Goal: Task Accomplishment & Management: Use online tool/utility

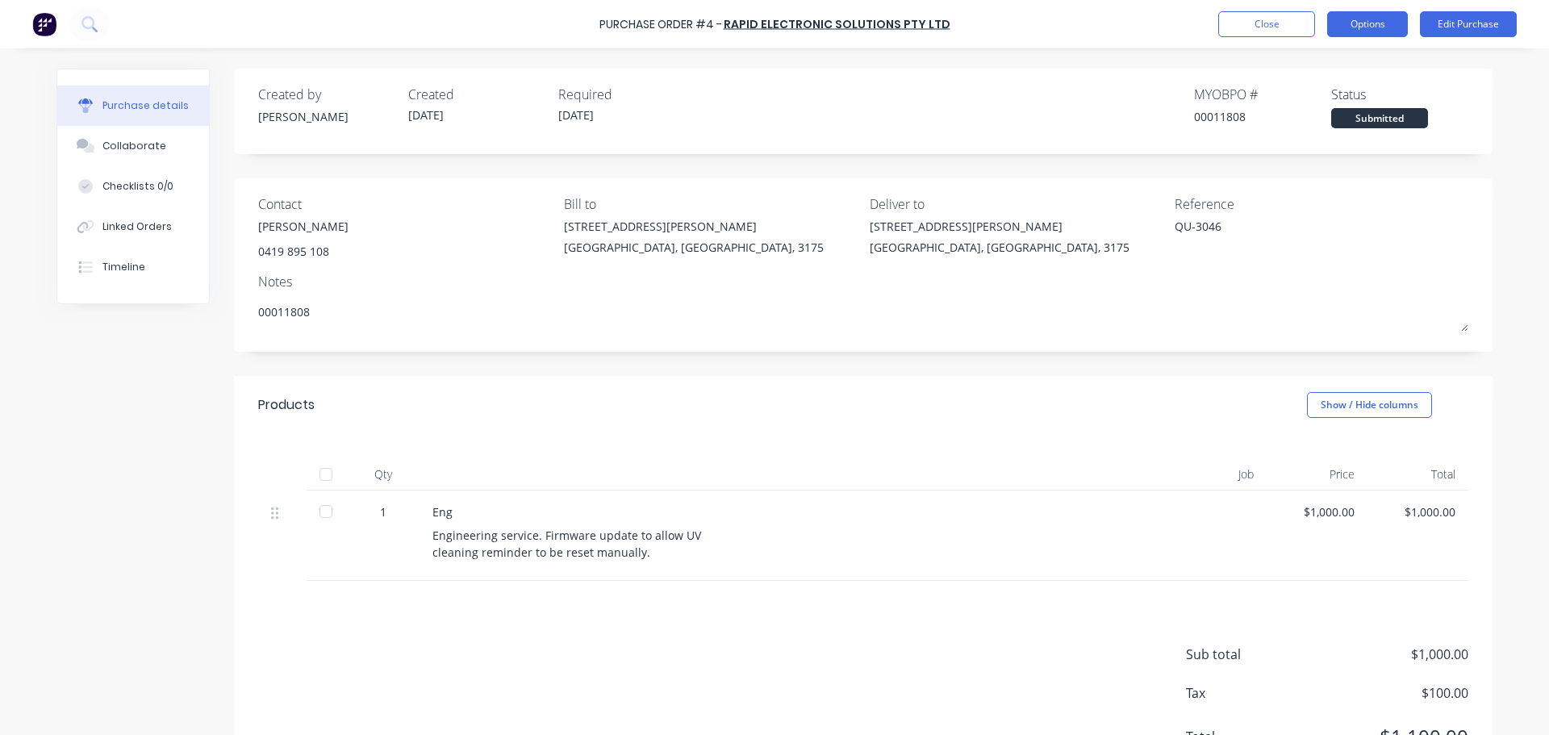
click at [1372, 25] on button "Options" at bounding box center [1367, 24] width 81 height 26
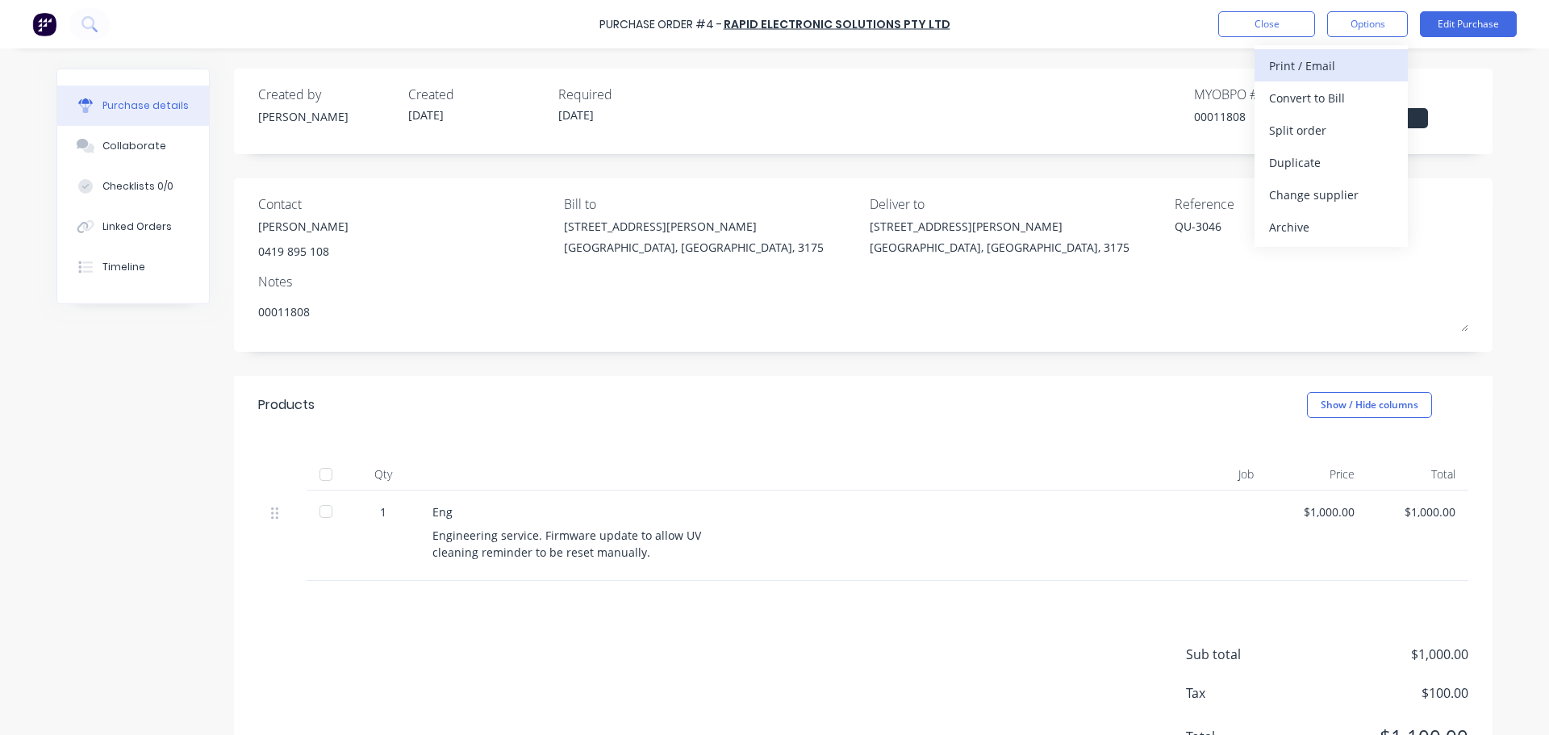
click at [1333, 59] on div "Print / Email" at bounding box center [1331, 65] width 124 height 23
click at [1333, 59] on div "Back" at bounding box center [1331, 65] width 124 height 23
click at [1333, 59] on div "Print / Email" at bounding box center [1331, 65] width 124 height 23
click at [1322, 101] on div "With pricing" at bounding box center [1331, 97] width 124 height 23
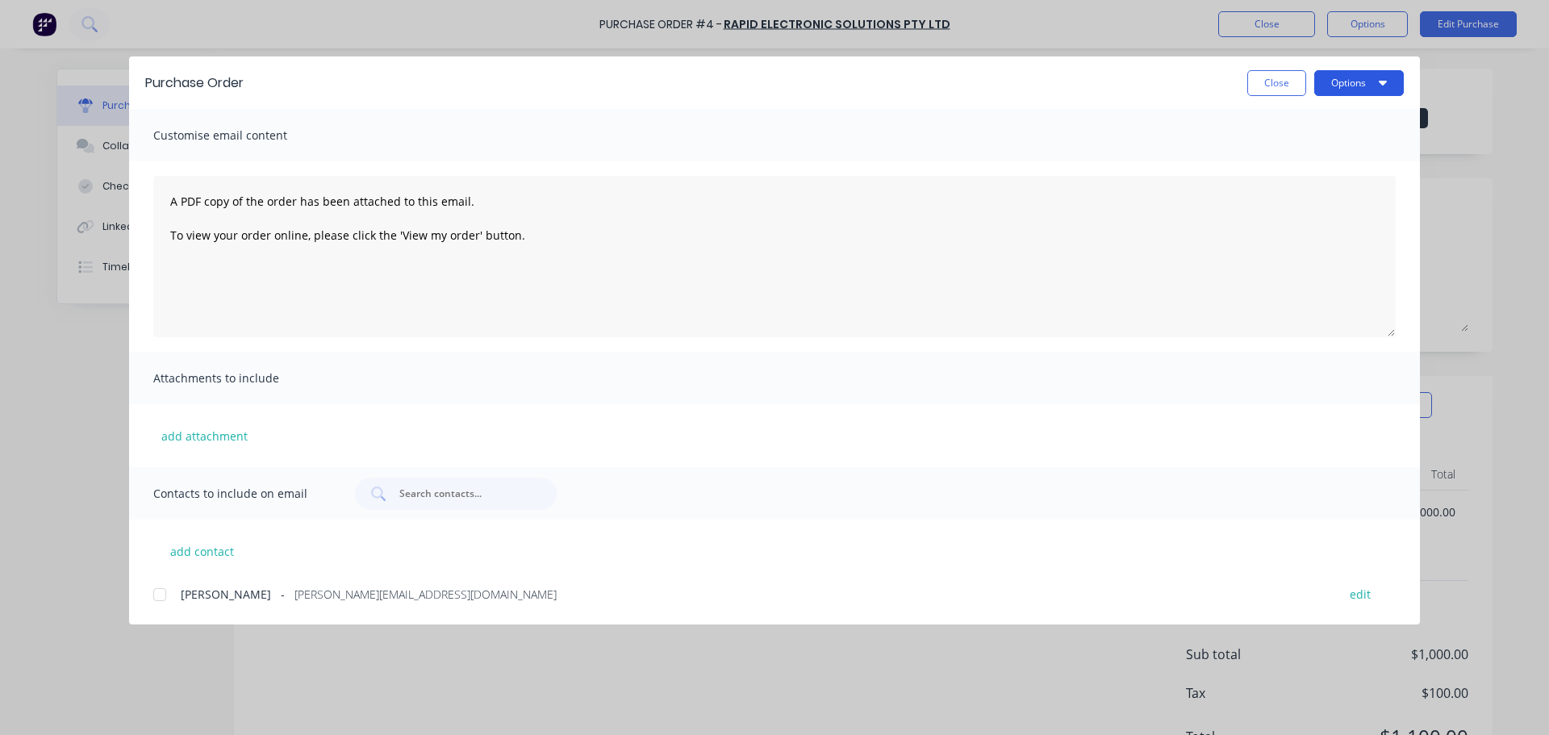
click at [1378, 76] on icon "button" at bounding box center [1382, 82] width 8 height 13
click at [1327, 165] on div "Print" at bounding box center [1327, 155] width 124 height 23
click at [1265, 79] on button "Close" at bounding box center [1276, 83] width 59 height 26
type textarea "x"
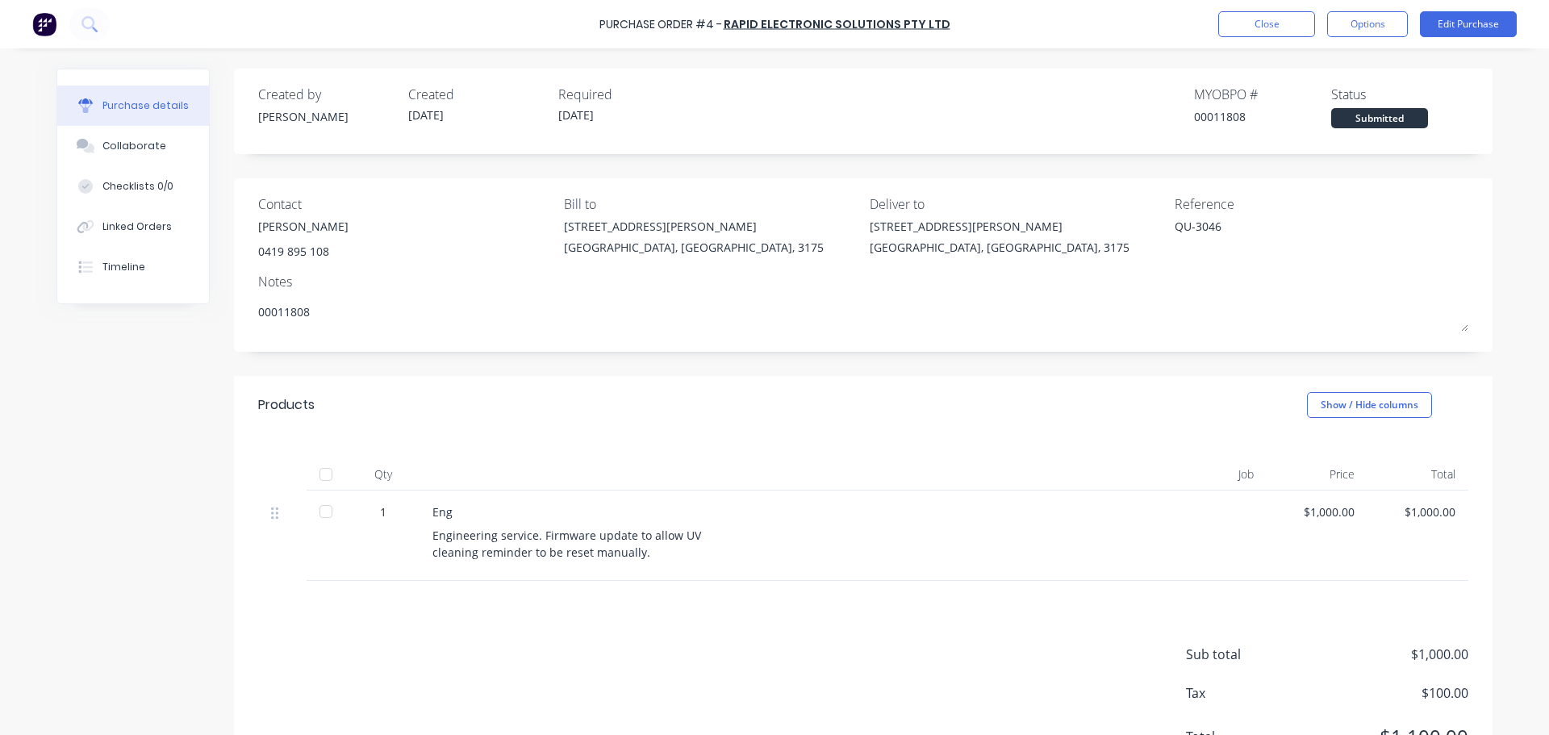
click at [39, 24] on img at bounding box center [44, 24] width 24 height 24
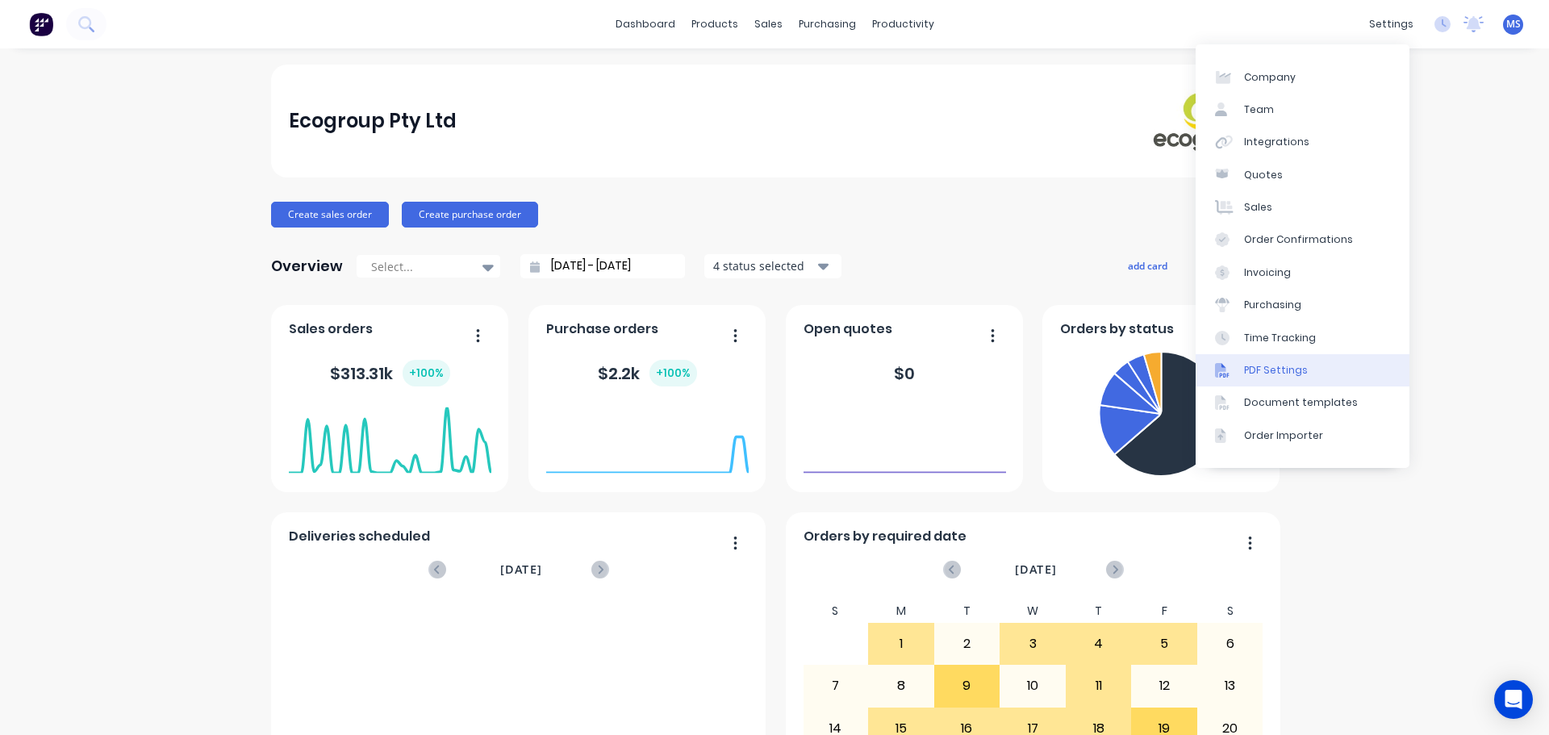
click at [1295, 377] on link "PDF Settings" at bounding box center [1302, 370] width 214 height 32
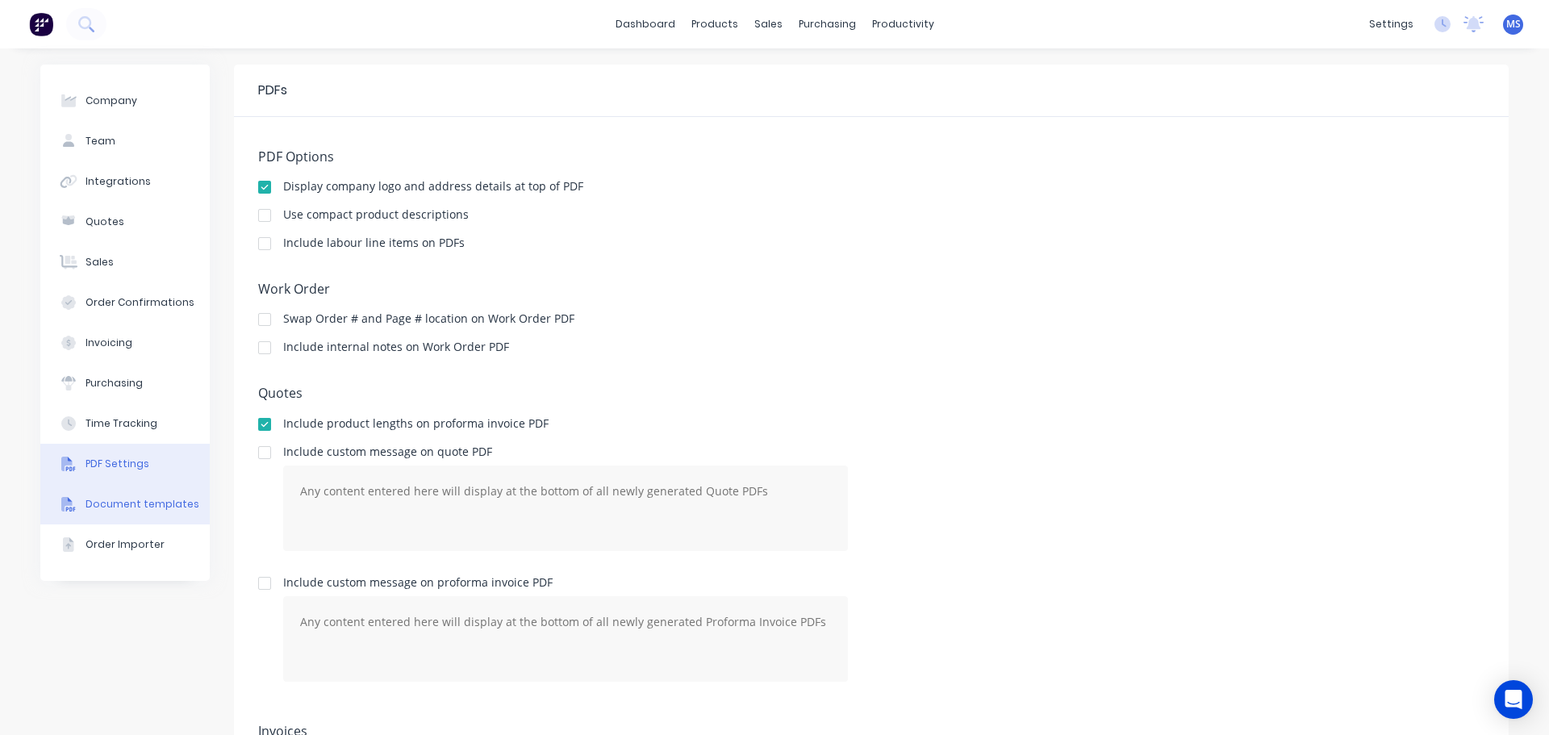
click at [163, 515] on button "Document templates" at bounding box center [124, 504] width 169 height 40
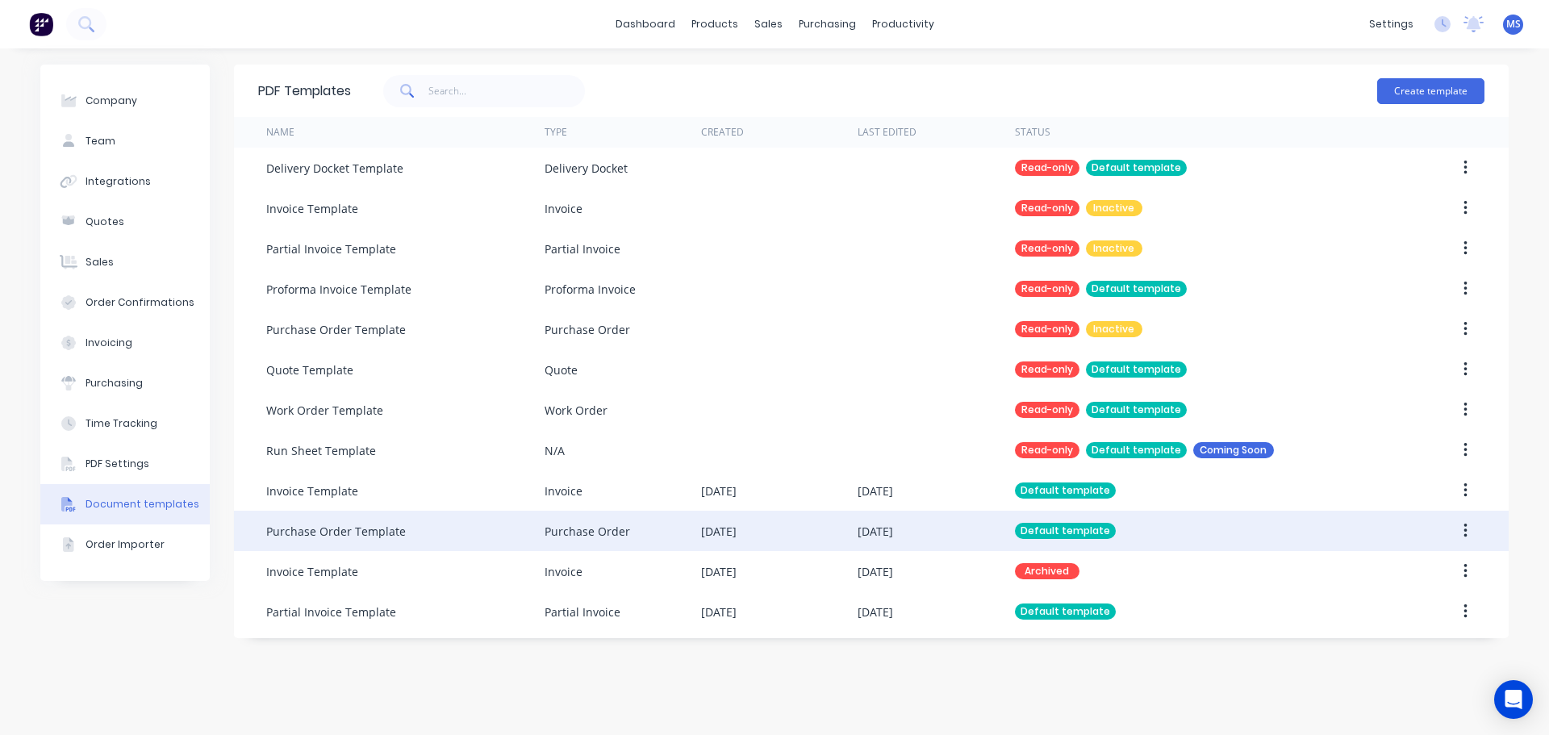
click at [441, 535] on div "Purchase Order Template" at bounding box center [405, 531] width 278 height 40
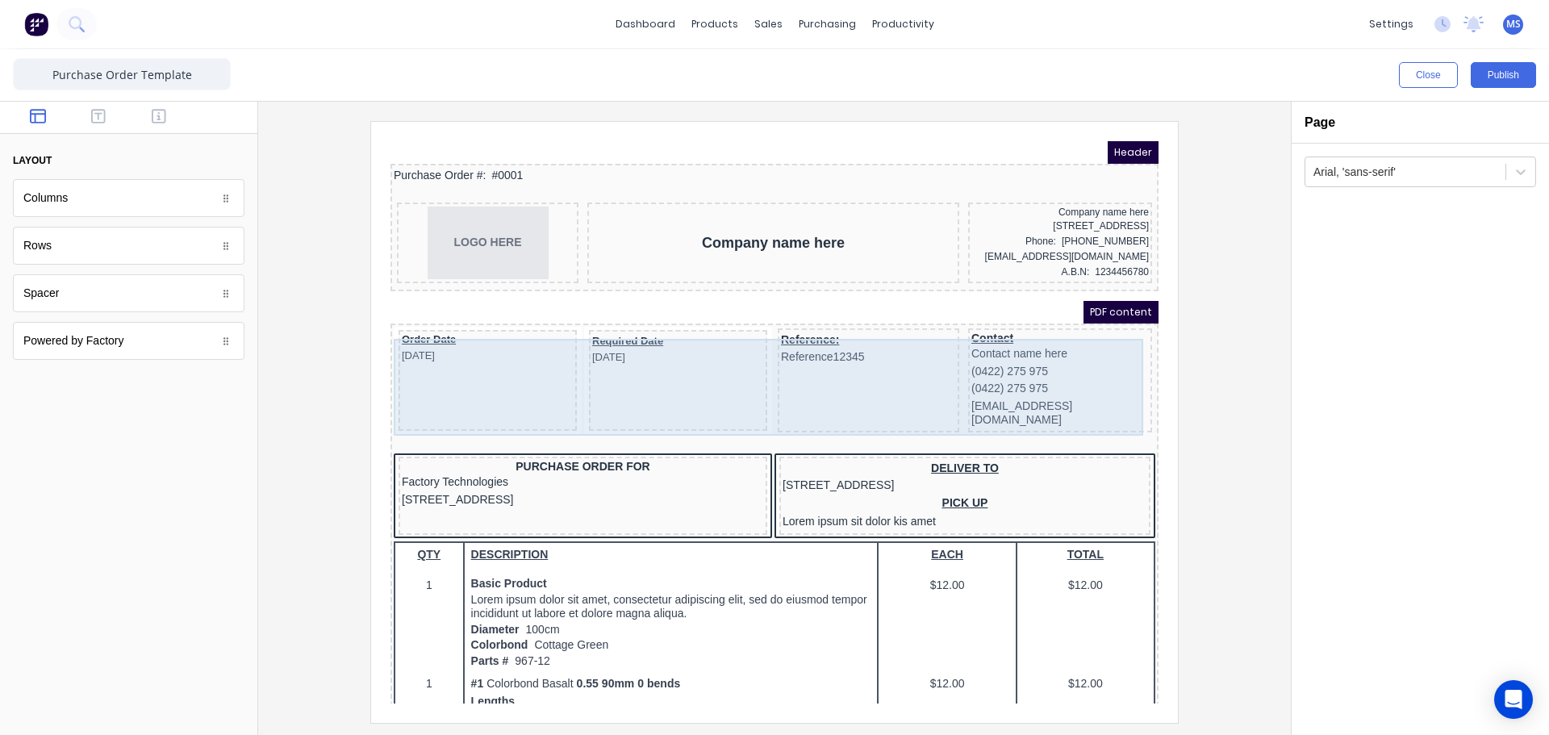
click at [801, 374] on div "Reference: Reference12345" at bounding box center [848, 361] width 181 height 104
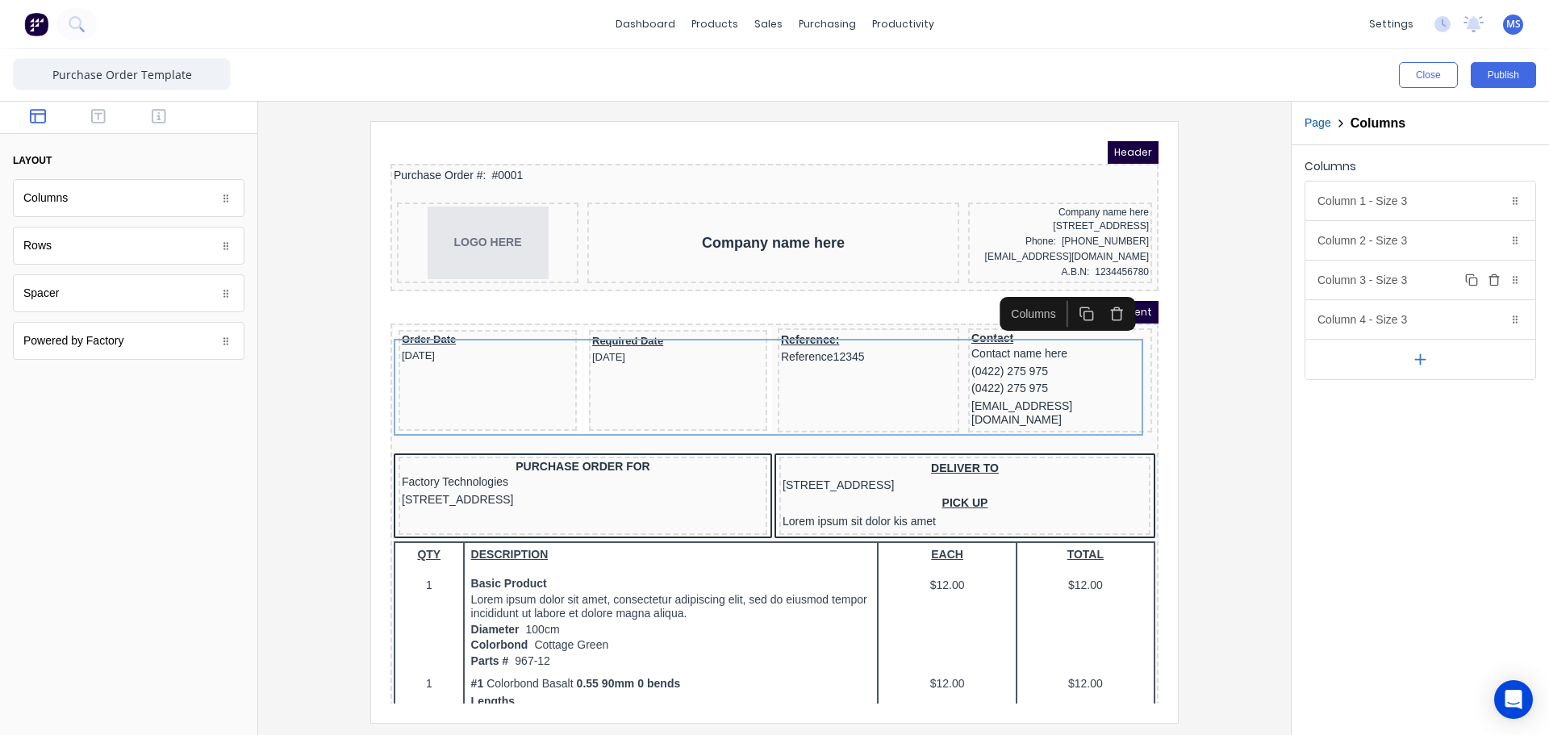
click at [1391, 286] on div "Column 3 - Size 3 Duplicate Delete" at bounding box center [1420, 280] width 230 height 39
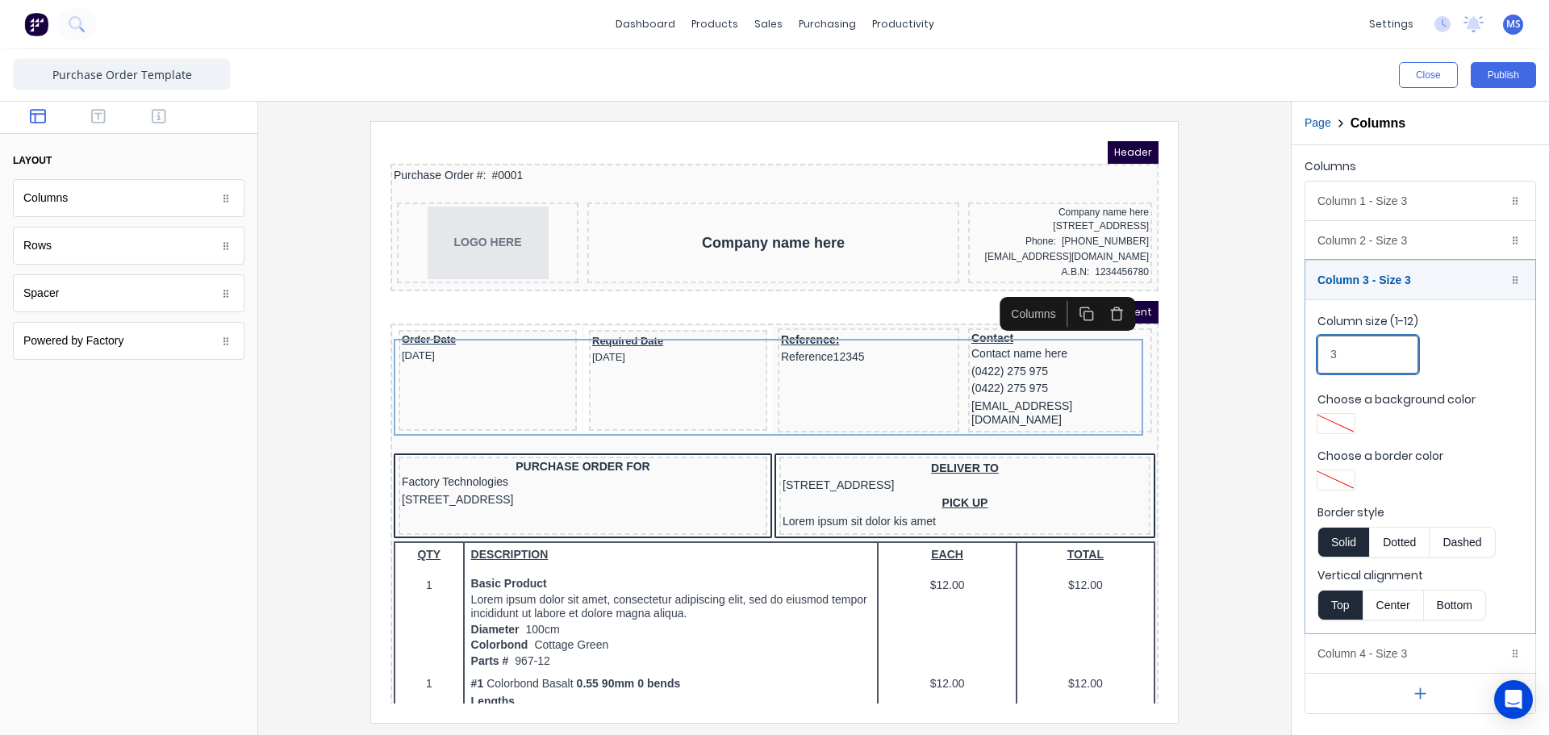
drag, startPoint x: 1342, startPoint y: 354, endPoint x: 1291, endPoint y: 359, distance: 51.0
click at [1291, 359] on div "Columns Column 1 - Size 3 Duplicate Delete Column size (1-12) 3 Choose a backgr…" at bounding box center [1419, 434] width 257 height 578
type input "2"
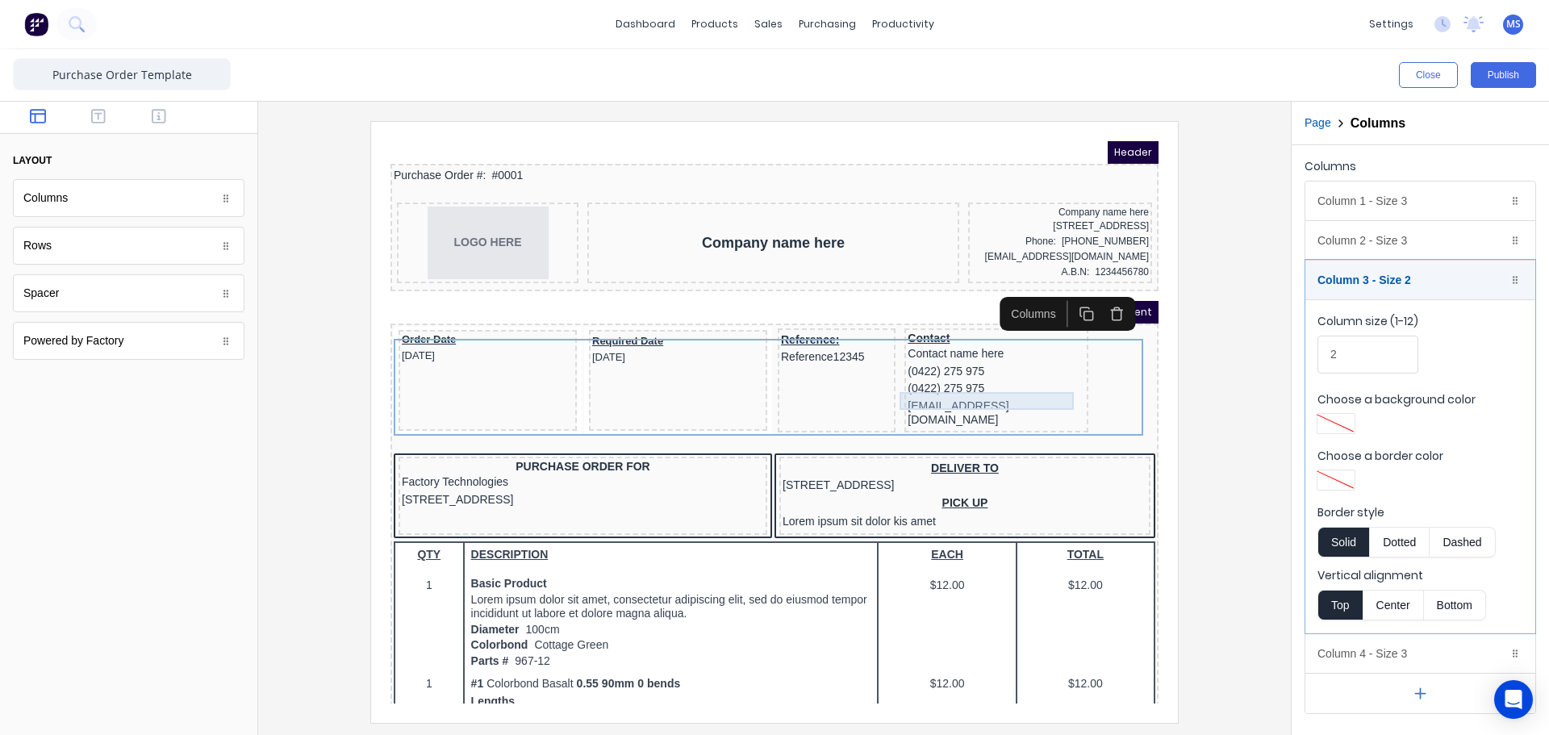
click at [1027, 377] on div "(0422) 275 975" at bounding box center [976, 370] width 177 height 18
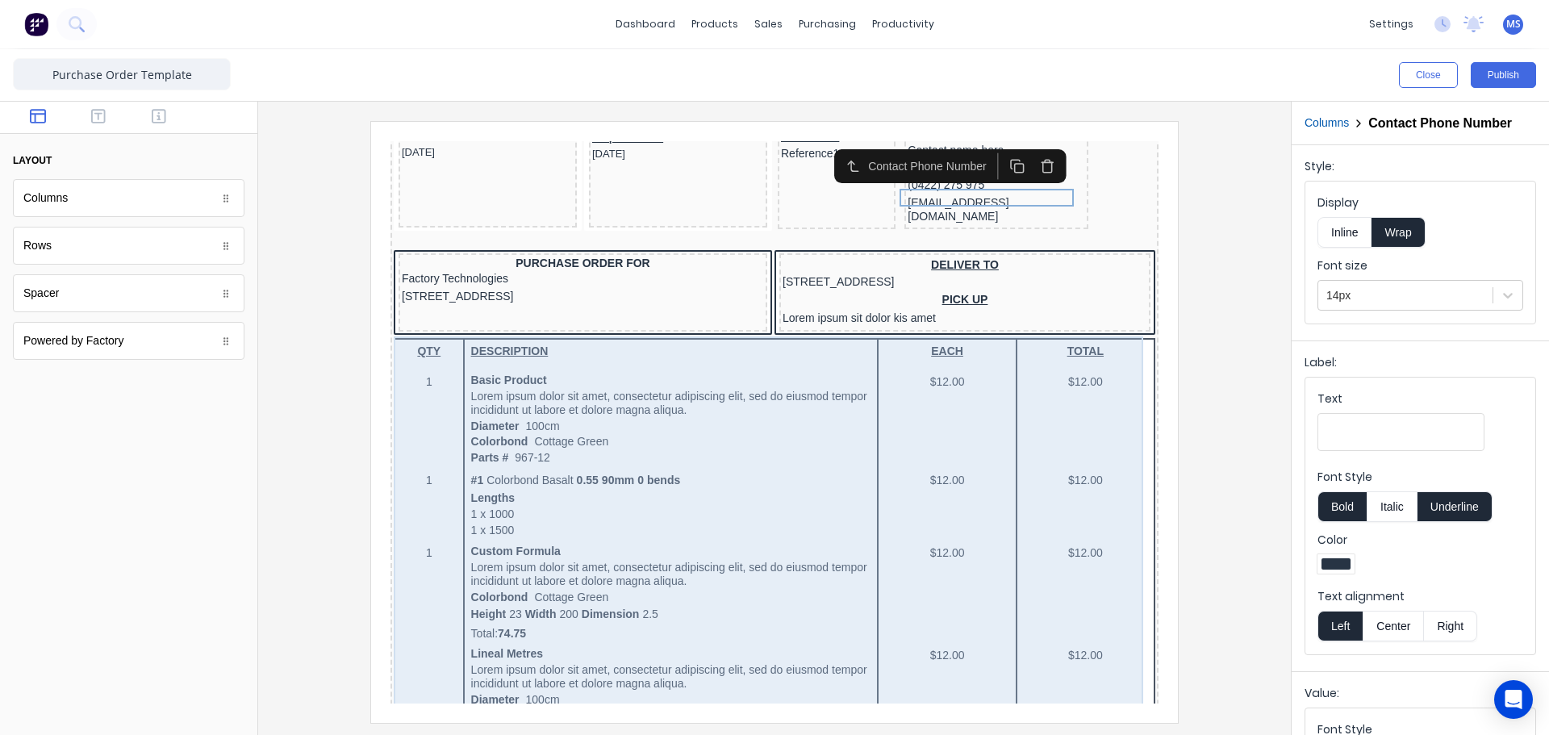
scroll to position [2, 0]
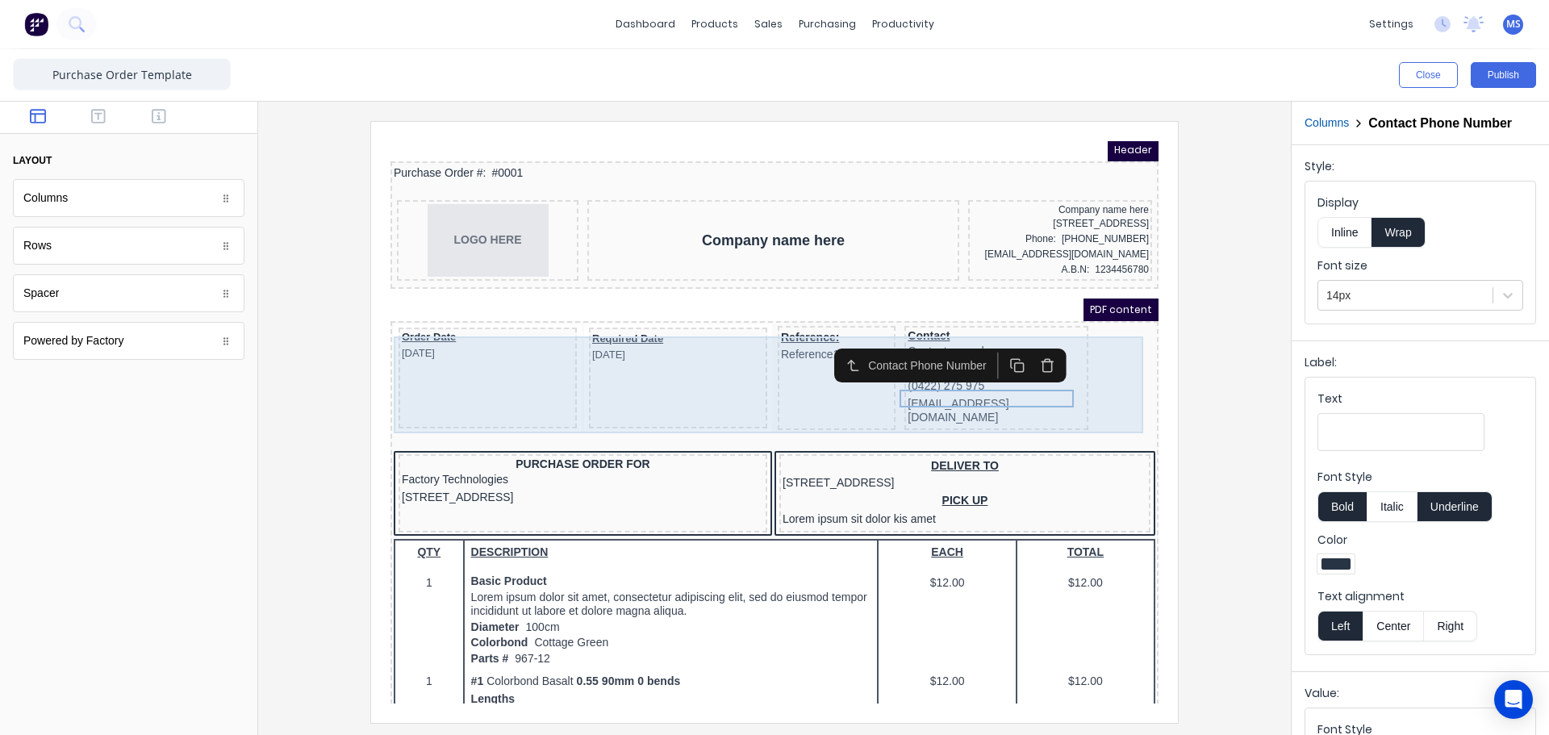
click at [1080, 389] on div "Order Date [DATE] Required Date [DATE] Reference: Reference12345 Contact Contac…" at bounding box center [754, 360] width 761 height 111
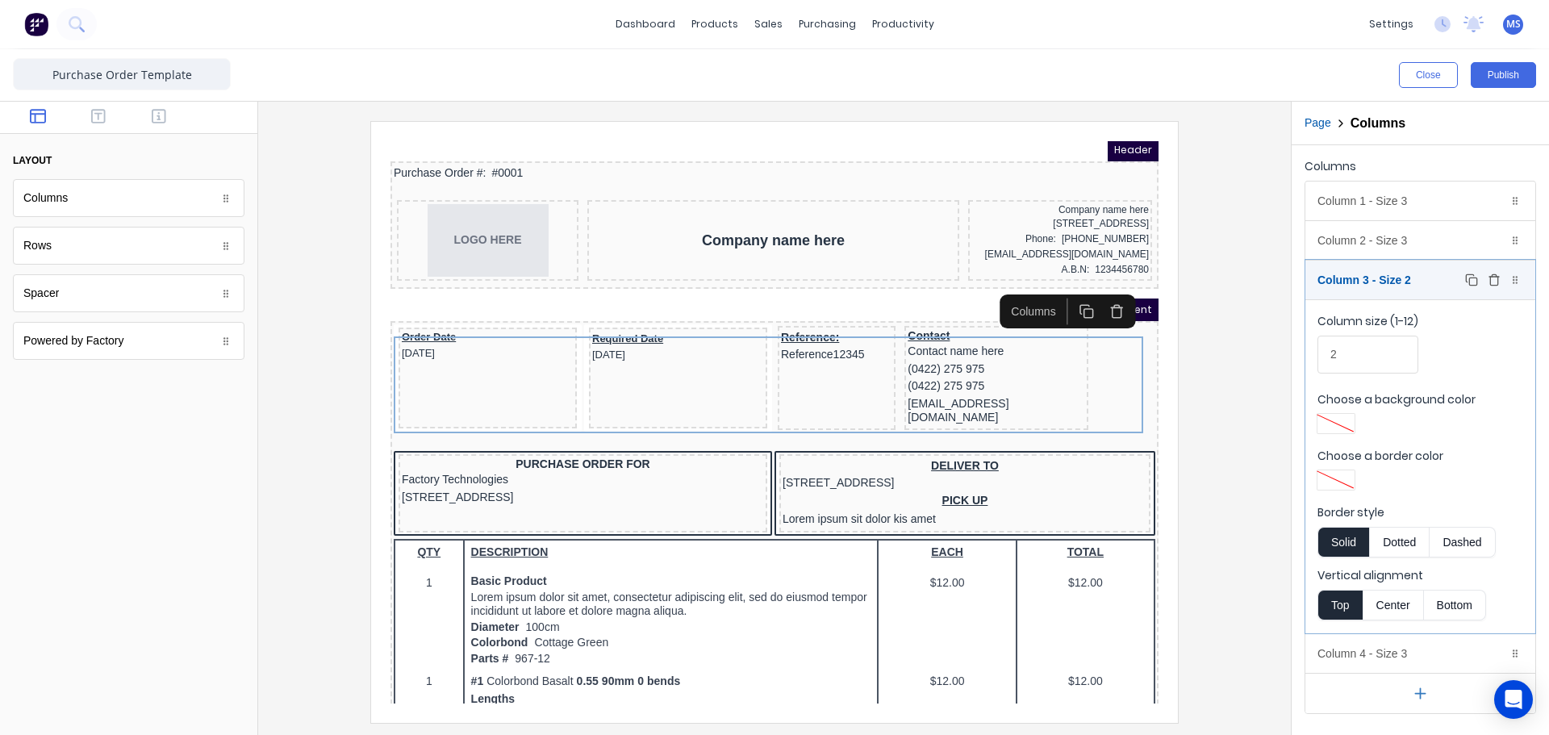
click at [1410, 281] on div "Column 3 - Size 2 Duplicate Delete" at bounding box center [1420, 280] width 230 height 39
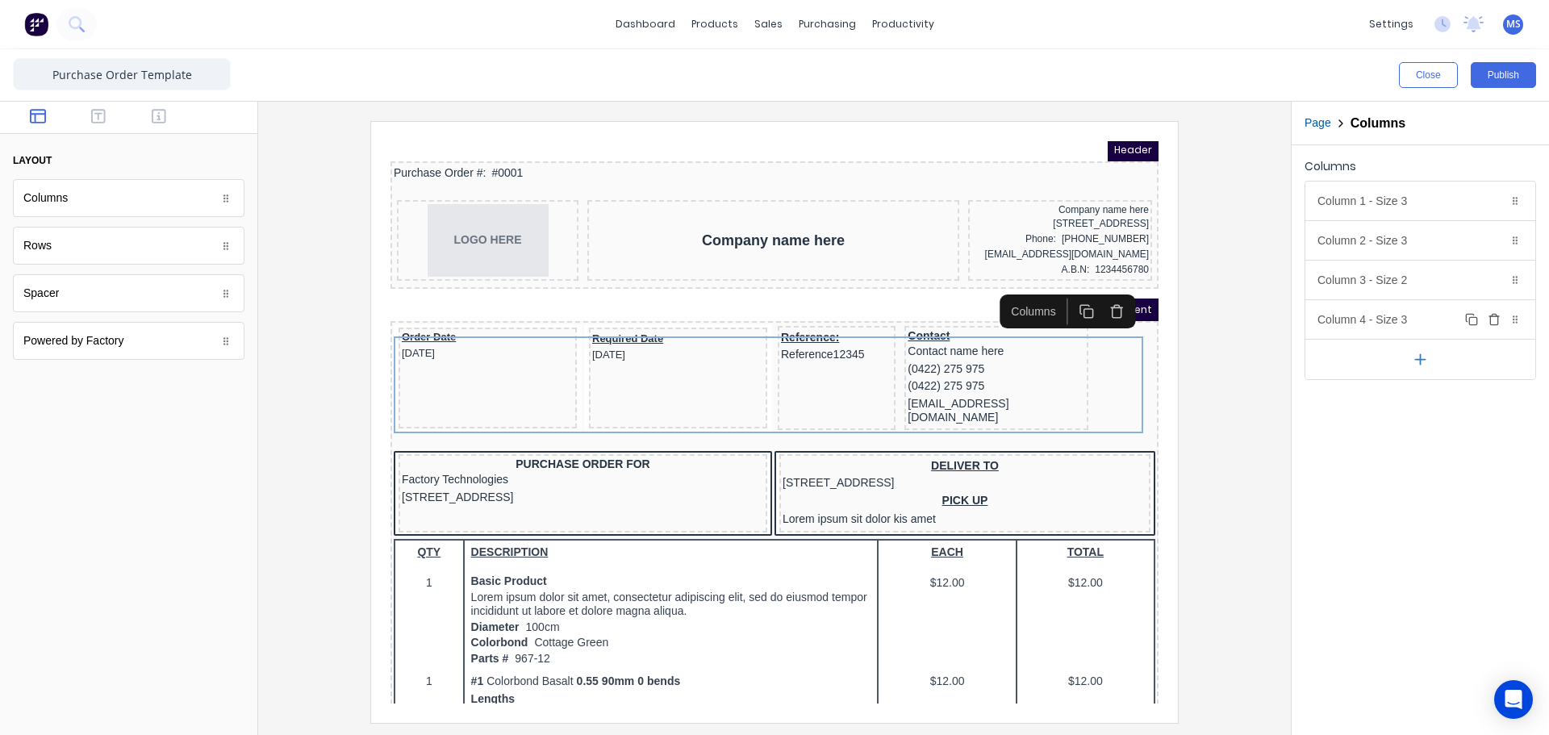
click at [1399, 315] on div "Column 4 - Size 3 Duplicate Delete" at bounding box center [1420, 319] width 230 height 39
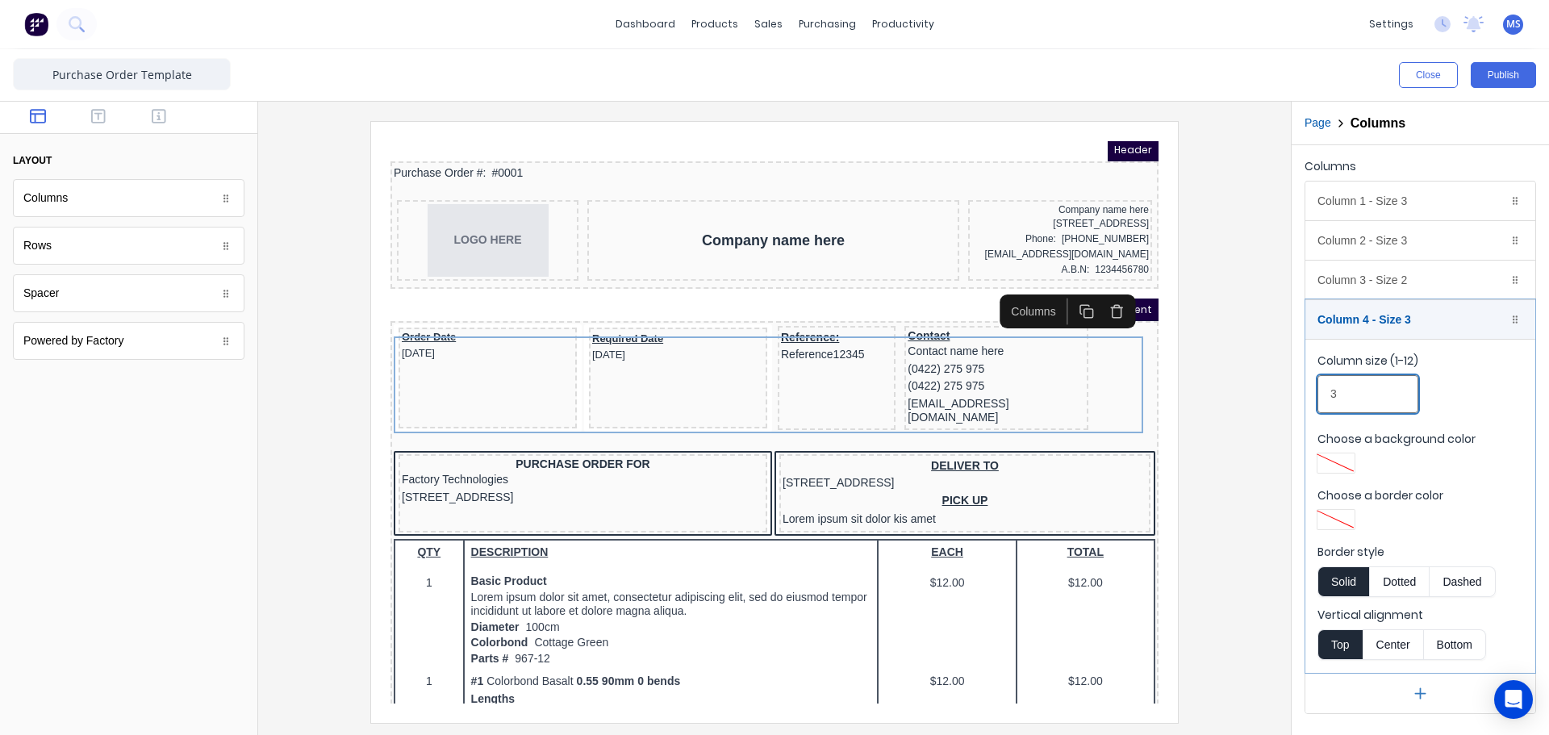
drag, startPoint x: 1346, startPoint y: 387, endPoint x: 1320, endPoint y: 386, distance: 26.6
click at [1320, 386] on input "3" at bounding box center [1367, 394] width 101 height 38
drag, startPoint x: 1366, startPoint y: 402, endPoint x: 1310, endPoint y: 399, distance: 55.7
click at [1310, 399] on fieldset "Column size (1-12) 3 Choose a background color Choose a border color Border sty…" at bounding box center [1420, 506] width 230 height 334
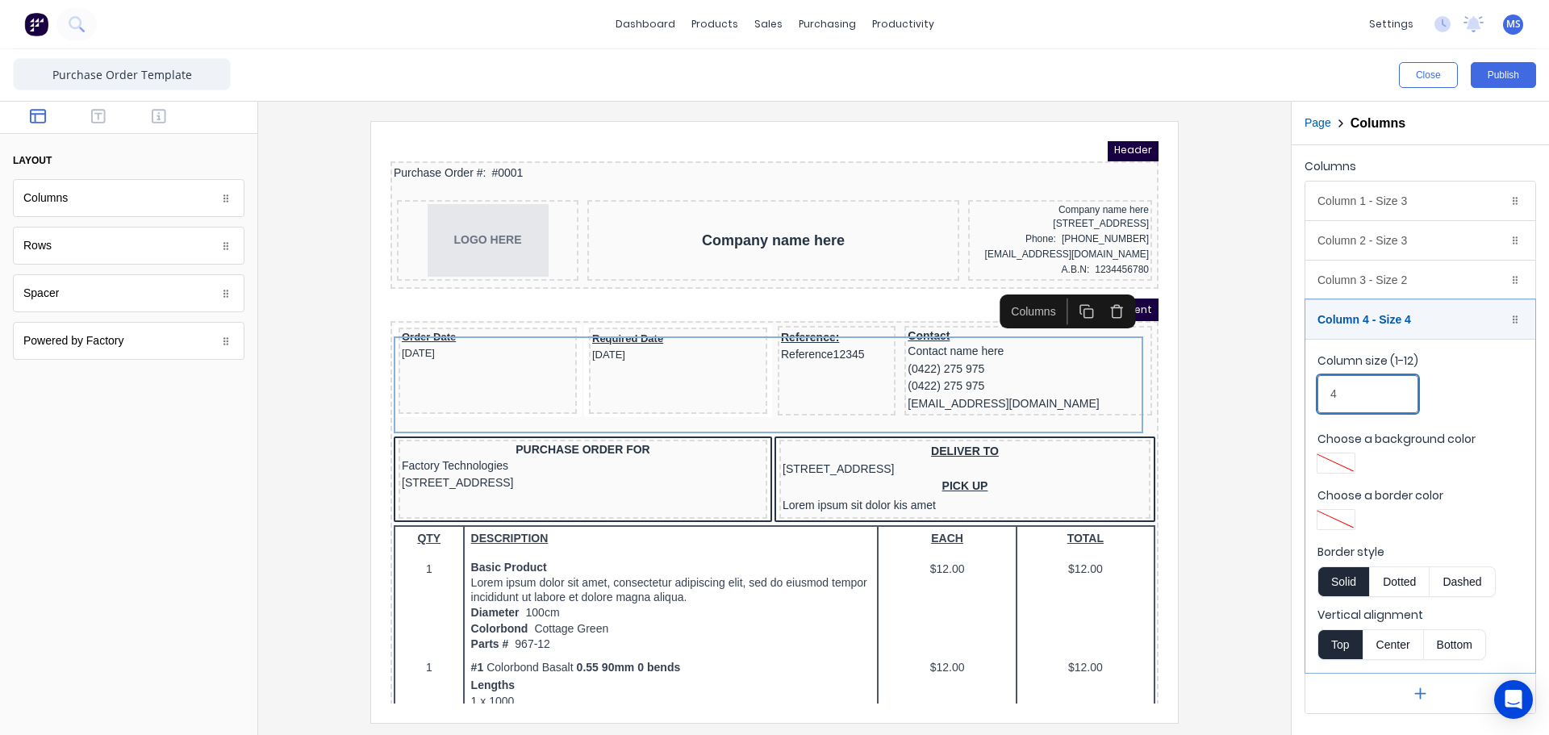
type input "4"
click at [1249, 418] on div at bounding box center [774, 421] width 1007 height 601
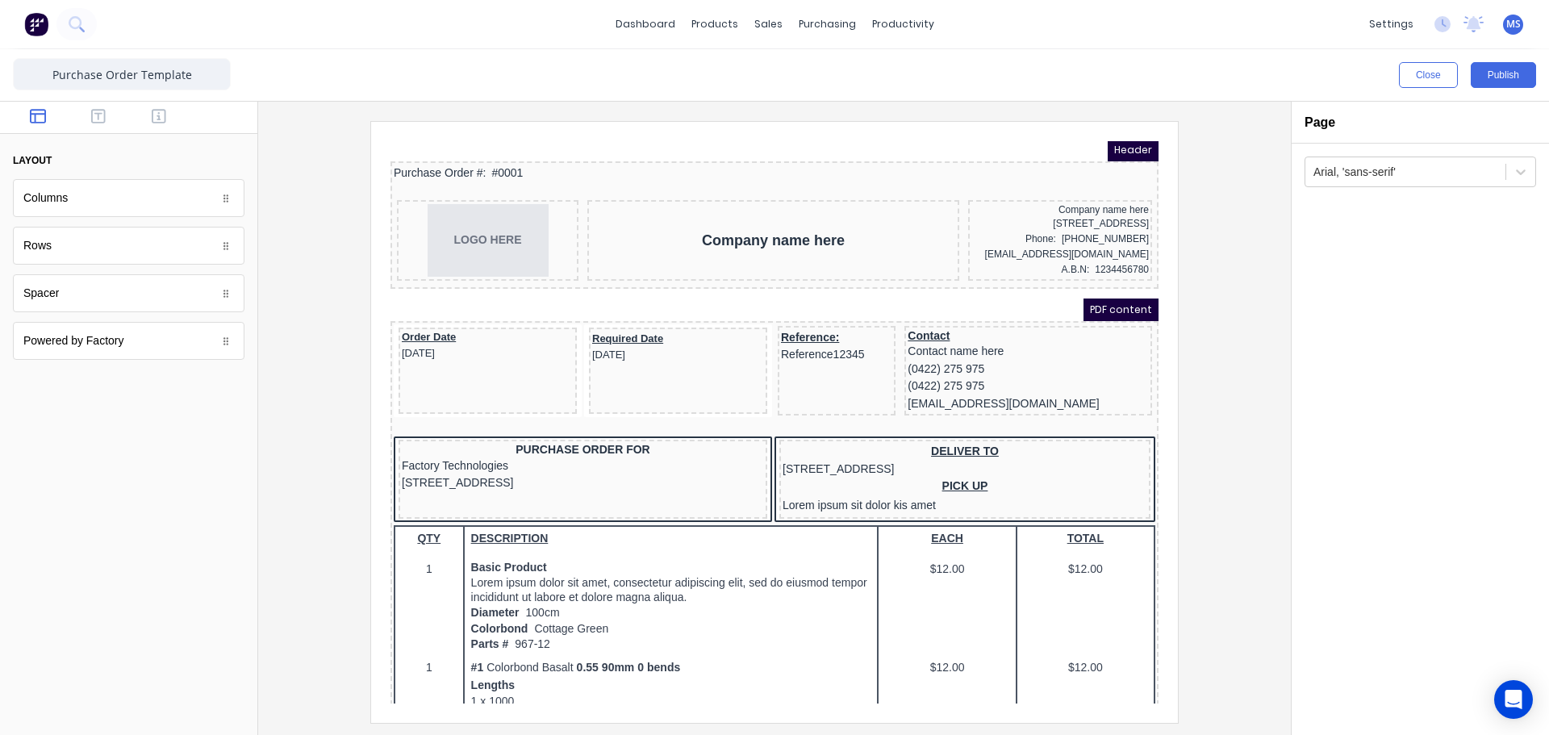
click at [1201, 395] on div at bounding box center [774, 421] width 1007 height 601
click at [486, 332] on div "Order Date 29/10/2024" at bounding box center [468, 326] width 172 height 30
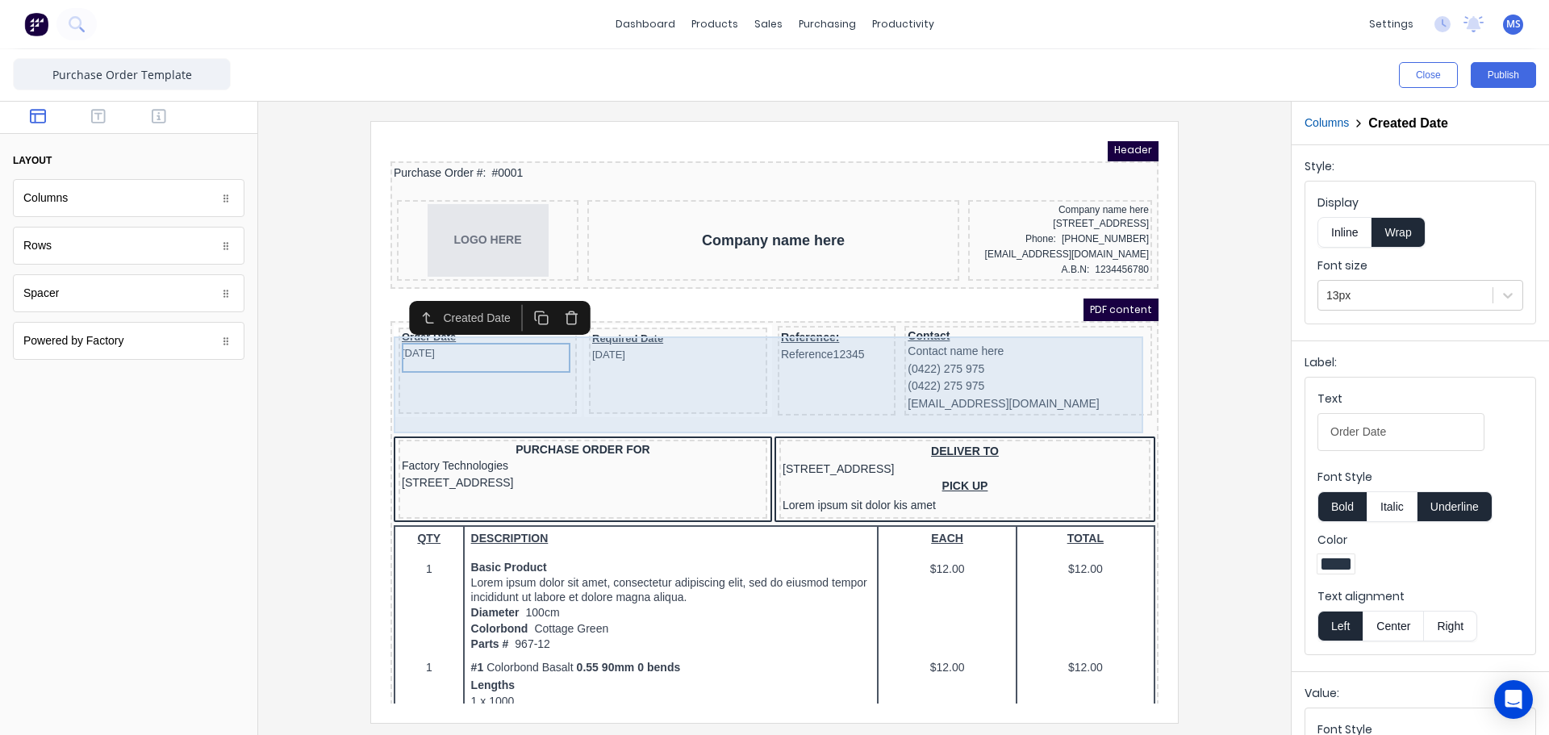
click at [517, 372] on div "Order Date 29/10/2024" at bounding box center [468, 351] width 178 height 87
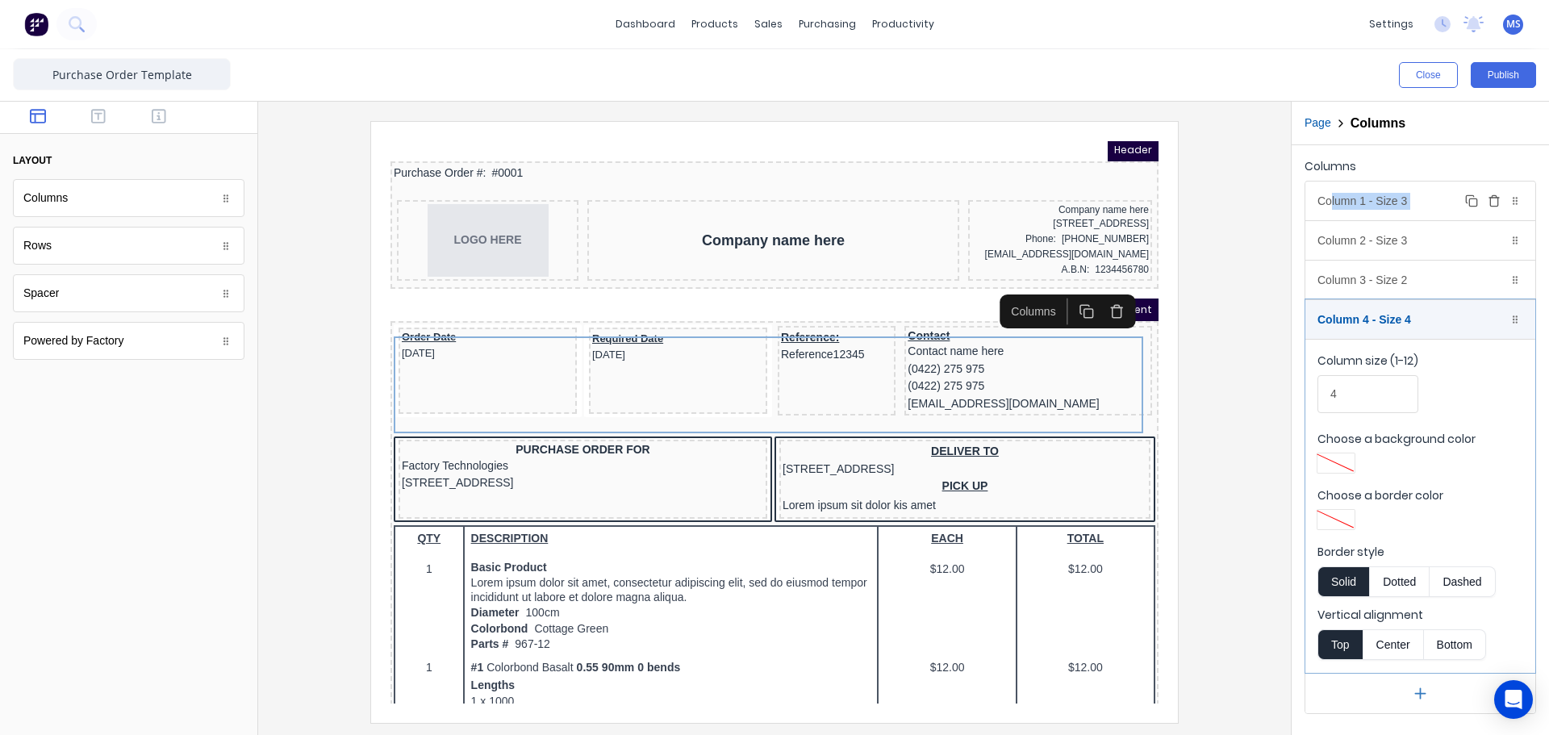
click at [1332, 208] on div "Column 1 - Size 3 Duplicate Delete" at bounding box center [1420, 200] width 230 height 39
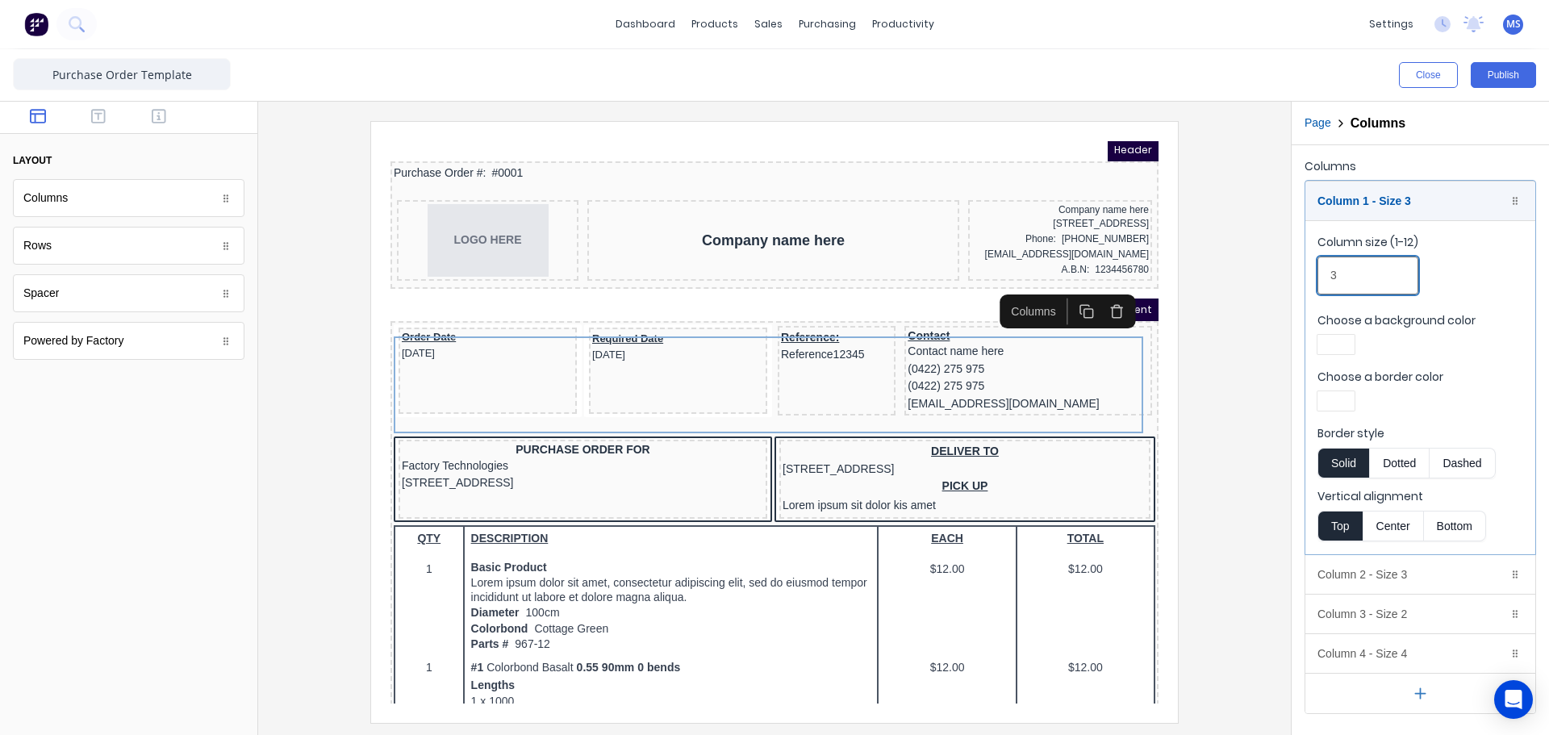
click at [1285, 265] on div "Close Publish Components layout Columns Columns Rows Rows Spacer Spacer Powered…" at bounding box center [774, 392] width 1549 height 686
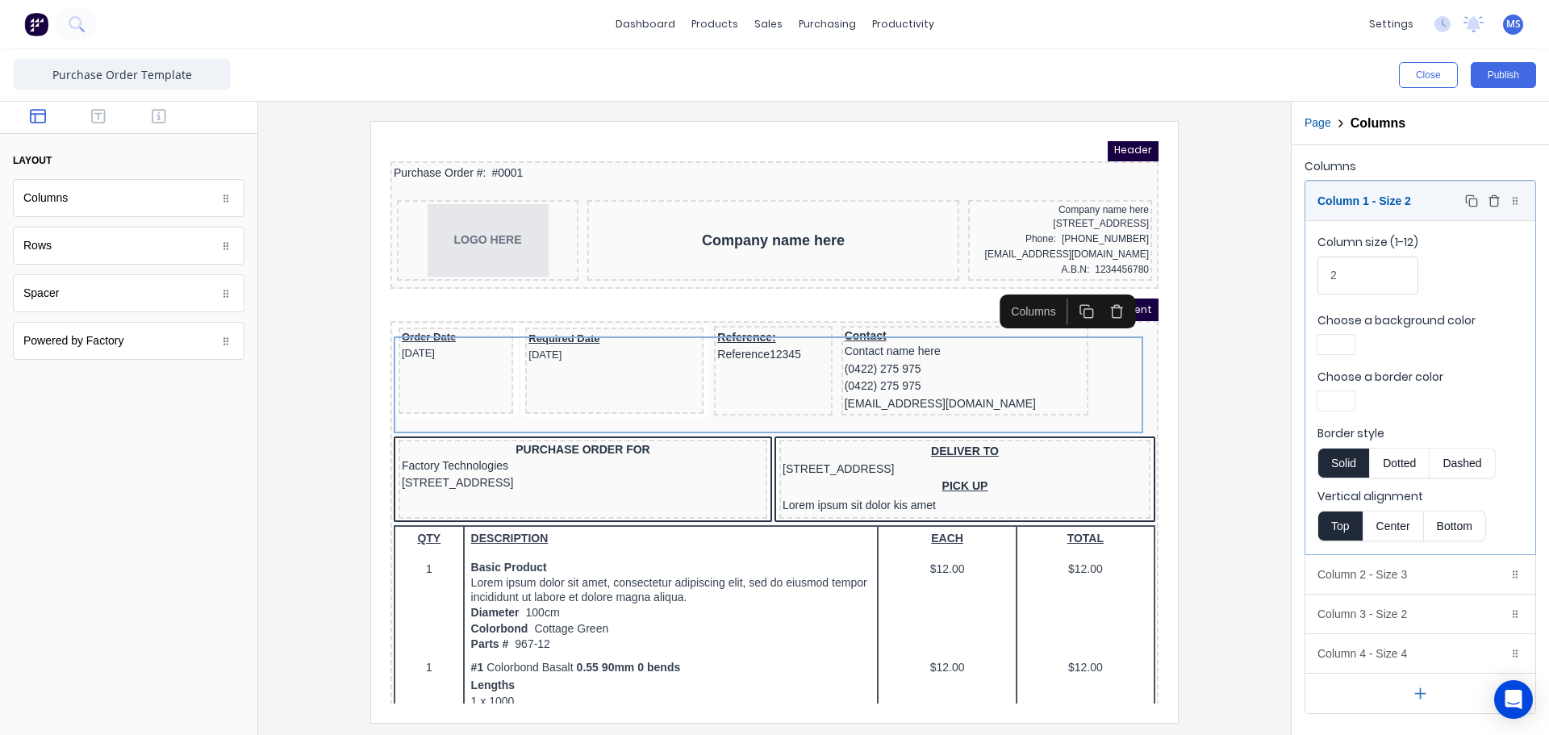
click at [1403, 211] on body "dashboard products sales purchasing productivity dashboard products Product Cat…" at bounding box center [774, 367] width 1549 height 735
type input "3"
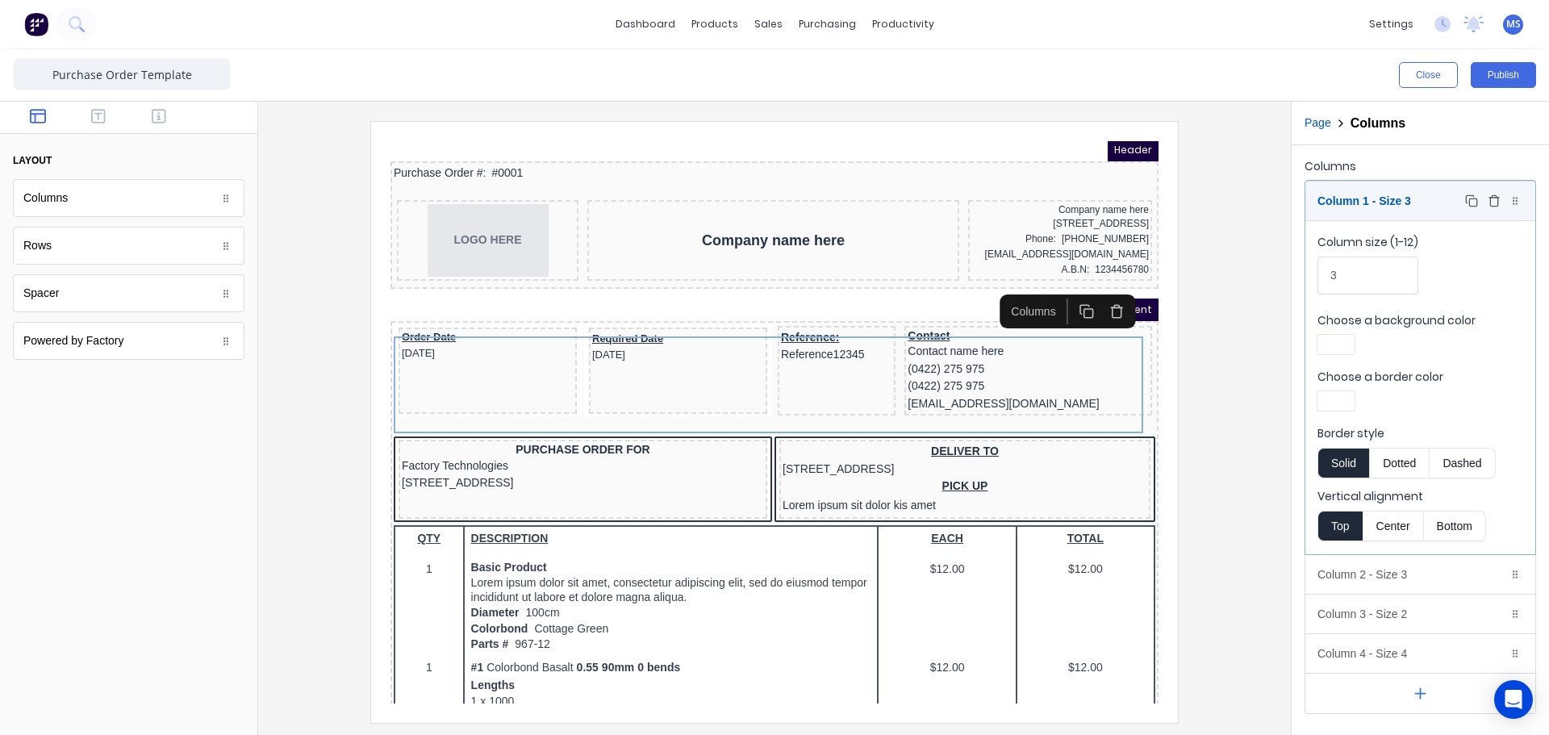
click at [1358, 198] on div "Column 1 - Size 3 Duplicate Delete" at bounding box center [1420, 200] width 230 height 39
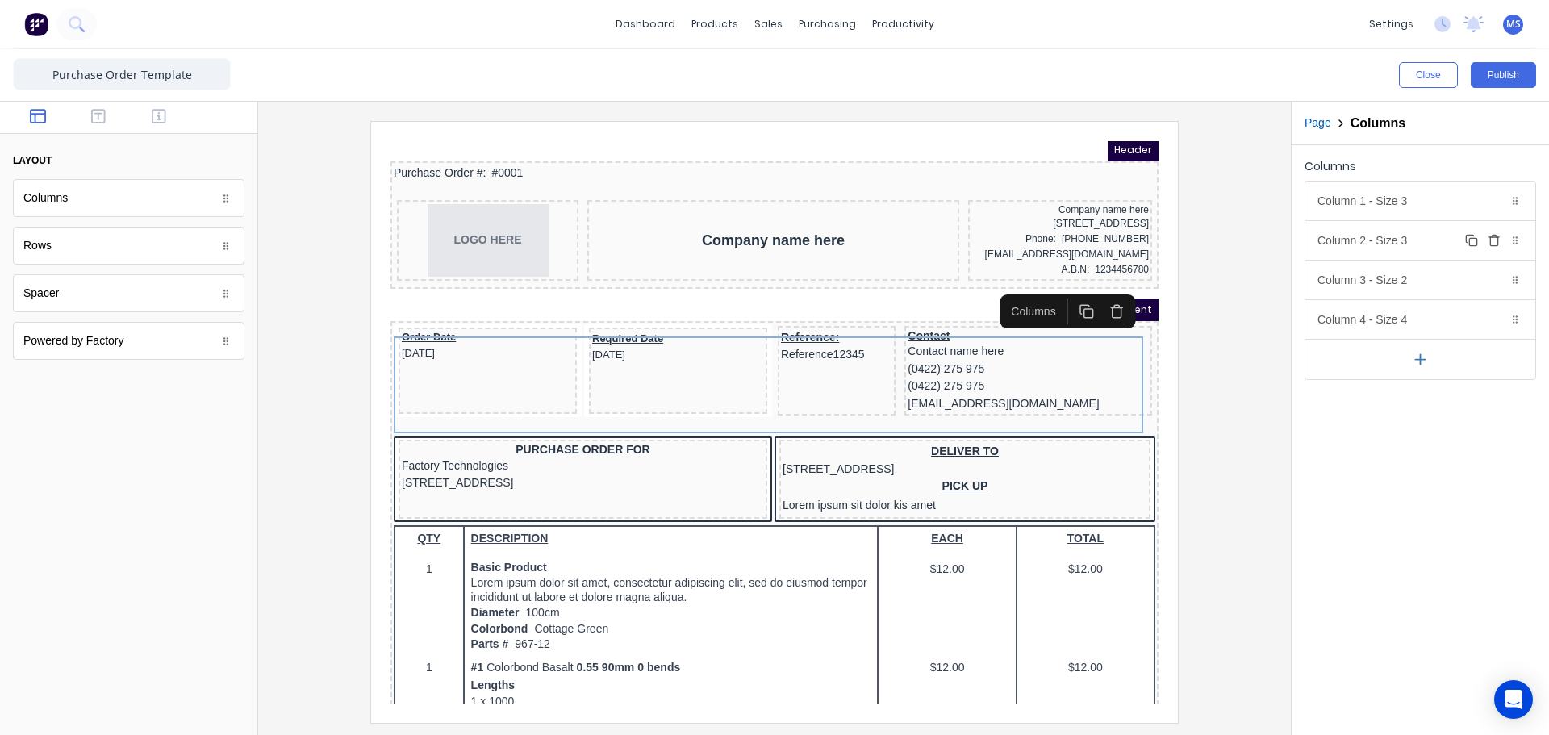
click at [1367, 231] on div "Column 2 - Size 3 Duplicate Delete" at bounding box center [1420, 240] width 230 height 39
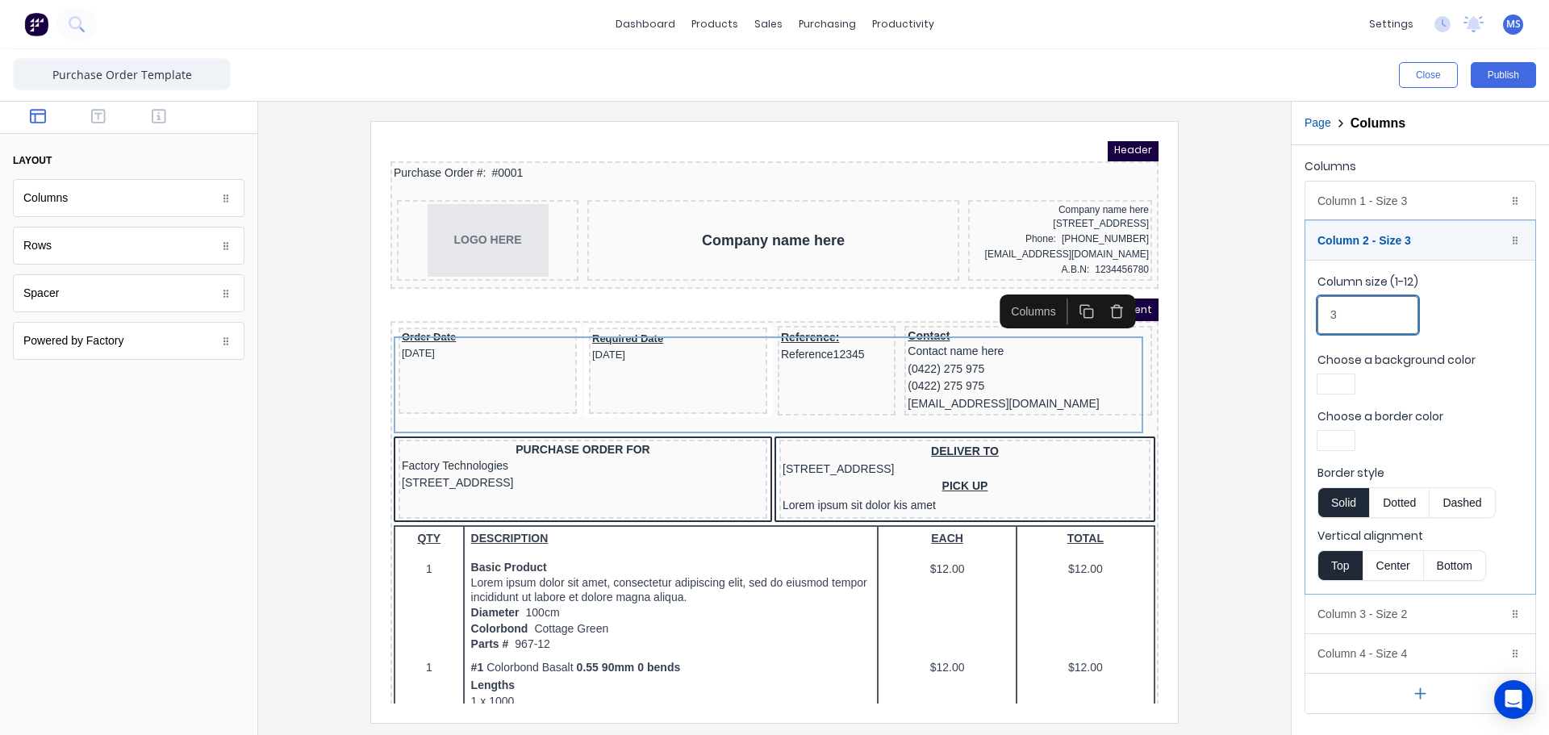
drag, startPoint x: 1376, startPoint y: 318, endPoint x: 1312, endPoint y: 310, distance: 65.0
click at [1312, 311] on fieldset "Column size (1-12) 3 Choose a background color Choose a border color Border sty…" at bounding box center [1420, 427] width 230 height 334
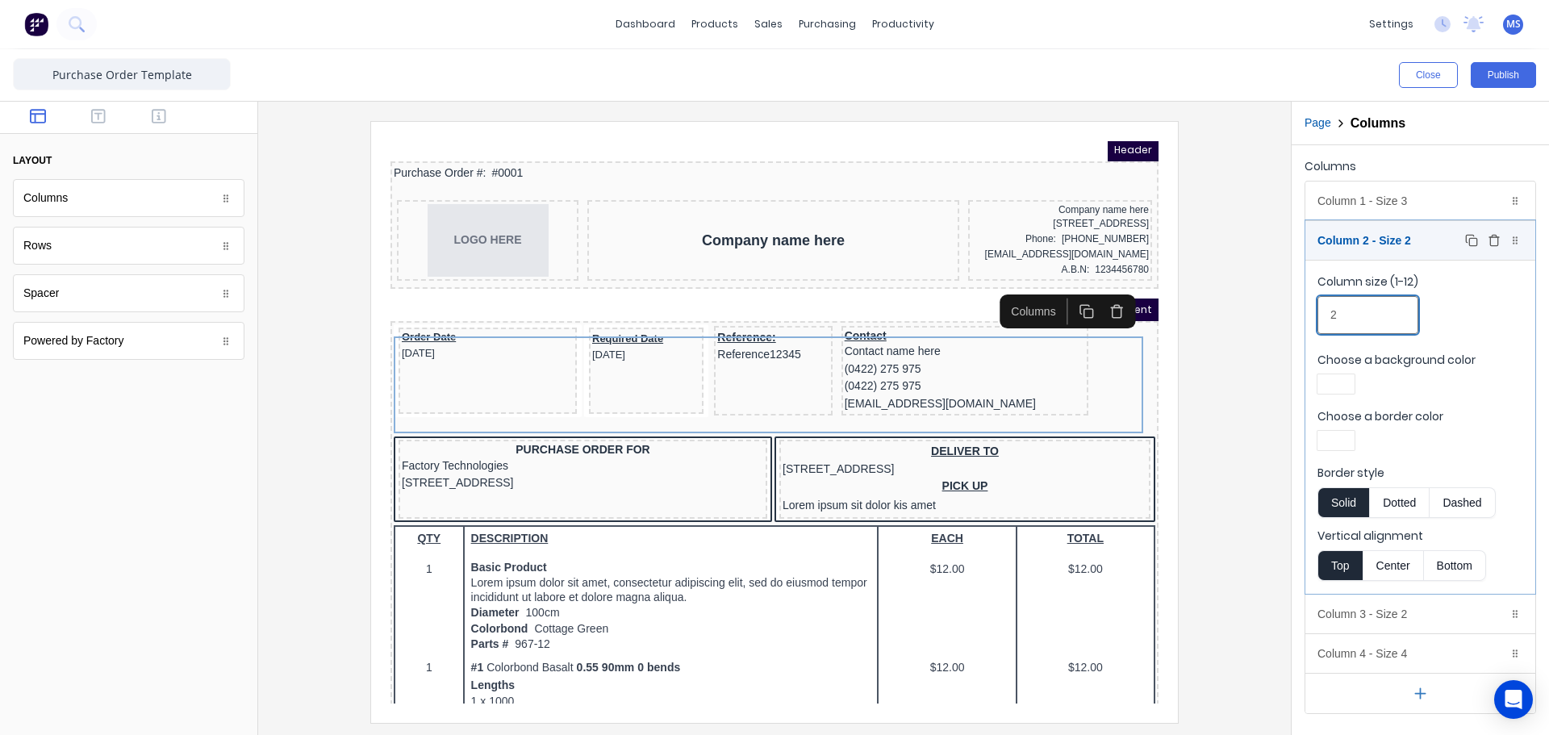
type input "2"
click at [1353, 246] on div "Column 2 - Size 2 Duplicate Delete" at bounding box center [1420, 240] width 230 height 39
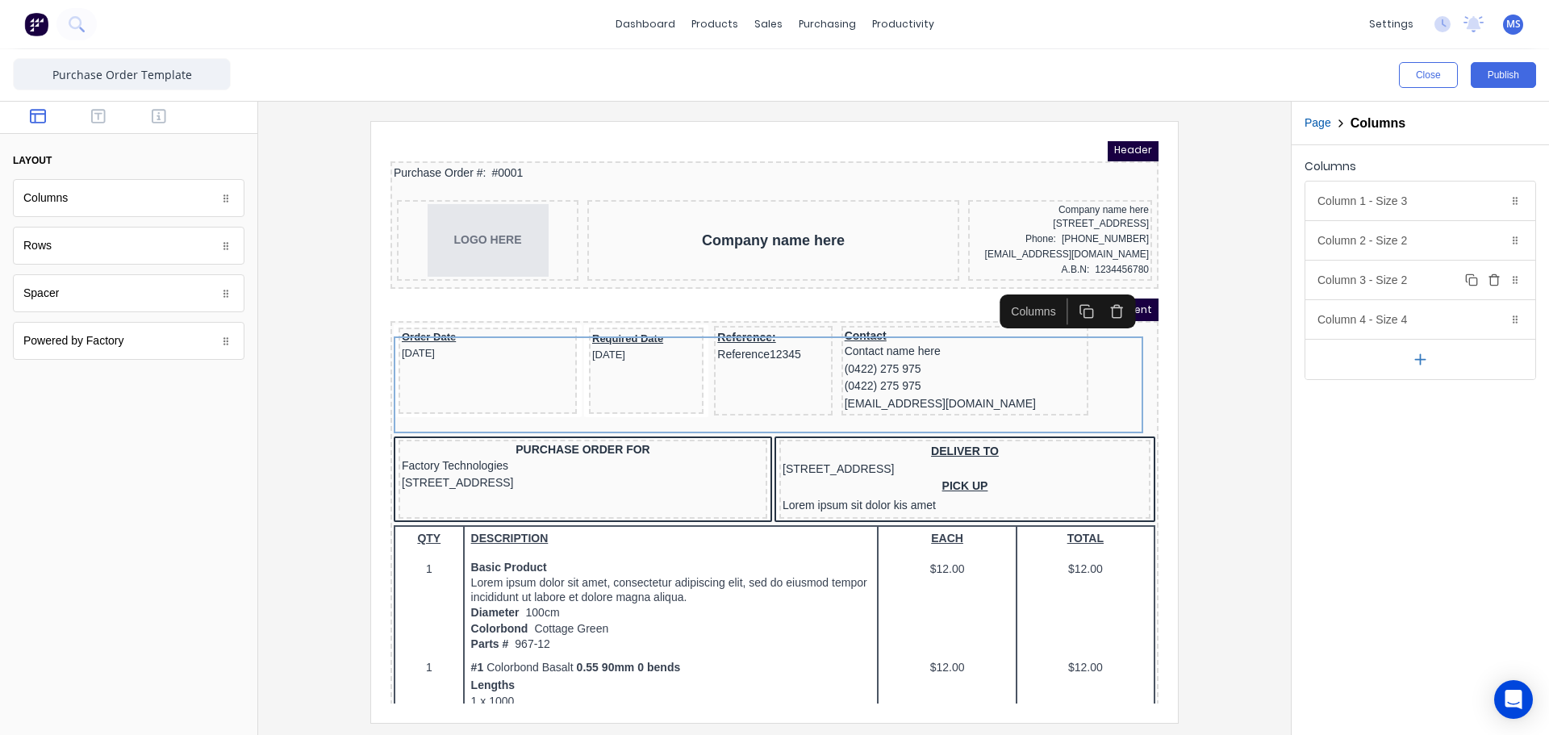
click at [1361, 291] on div "Column 3 - Size 2 Duplicate Delete" at bounding box center [1420, 280] width 230 height 39
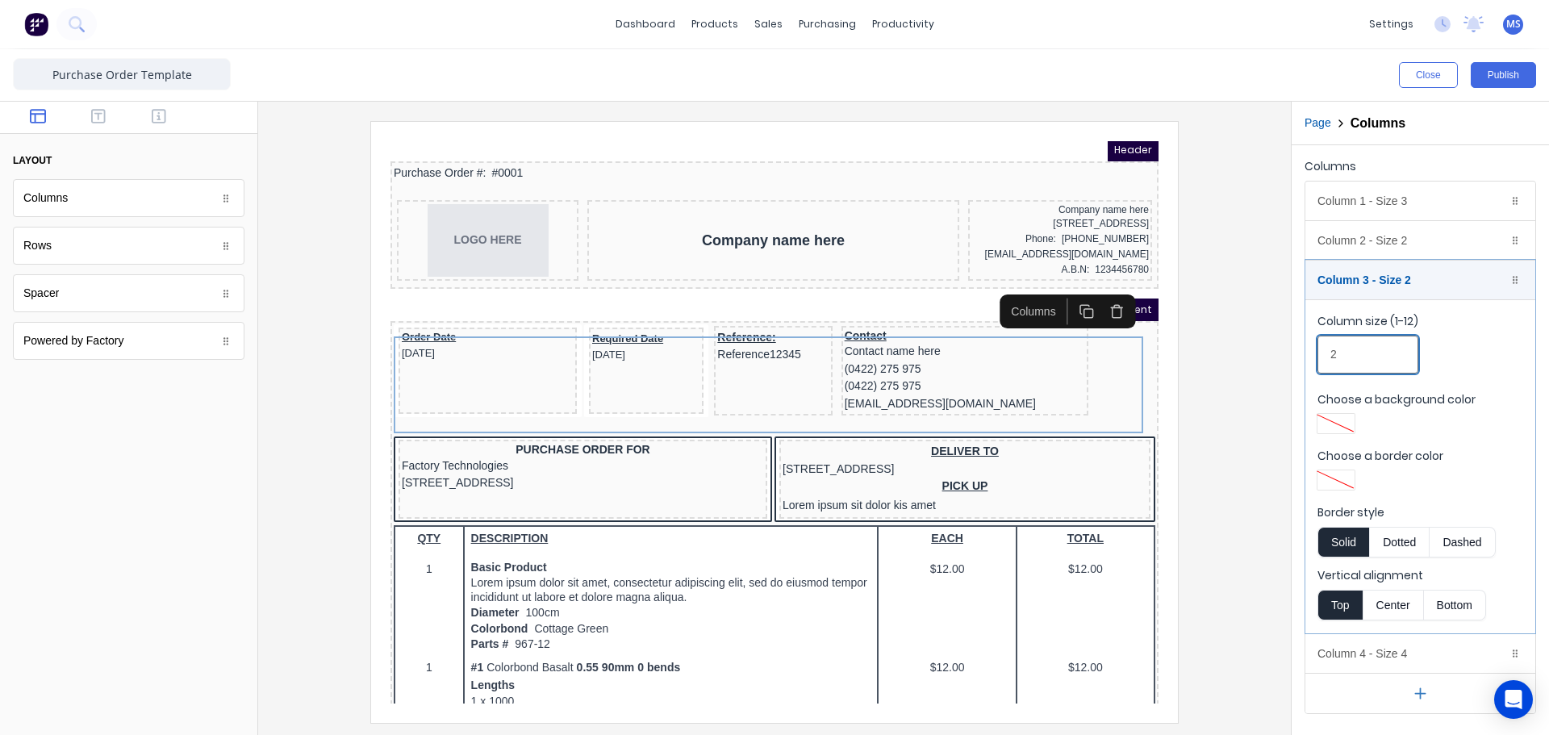
drag, startPoint x: 1353, startPoint y: 354, endPoint x: 1320, endPoint y: 350, distance: 33.3
click at [1313, 348] on fieldset "Column size (1-12) 2 Choose a background color Choose a border color Border sty…" at bounding box center [1420, 466] width 230 height 334
type input "3"
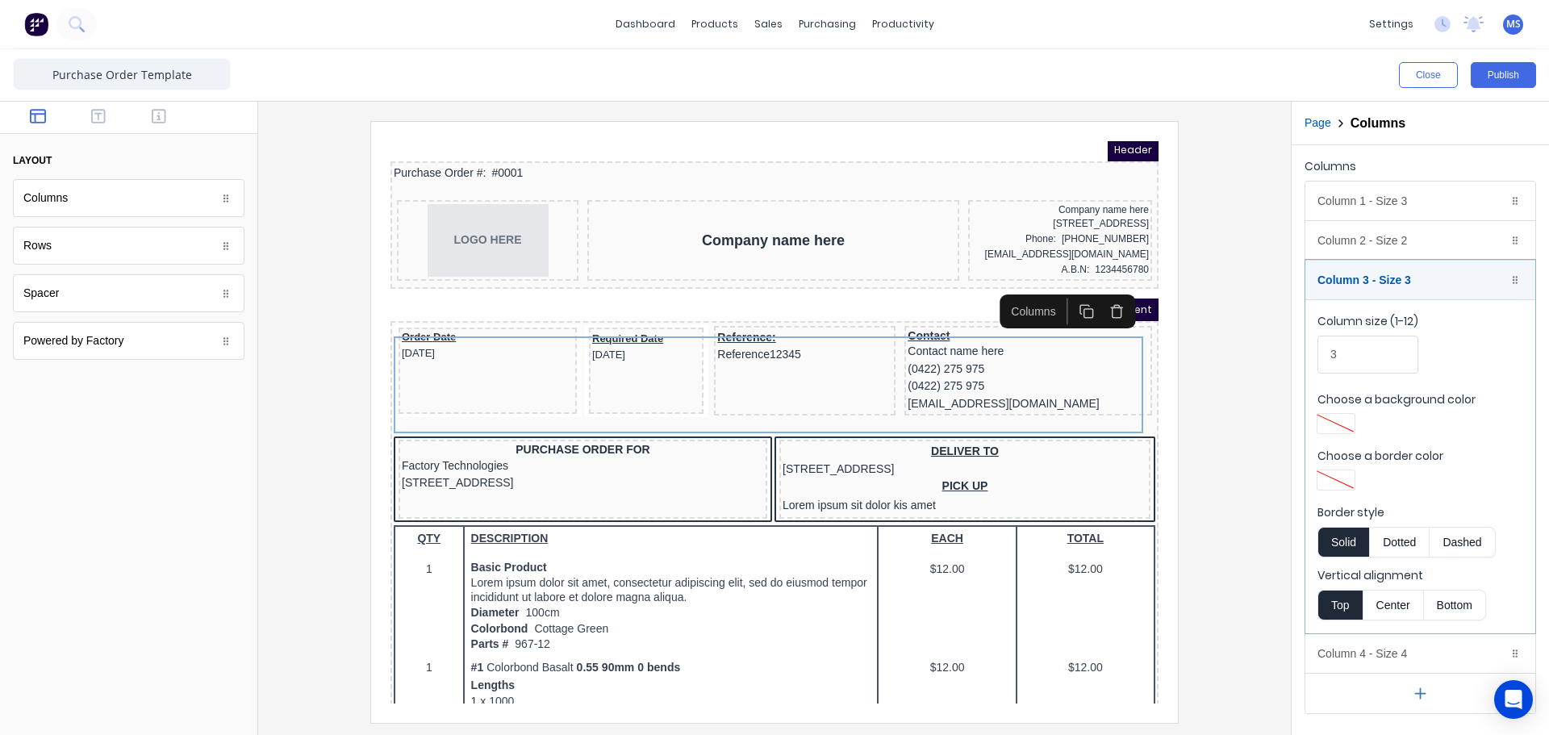
click at [1212, 394] on div at bounding box center [774, 421] width 1007 height 601
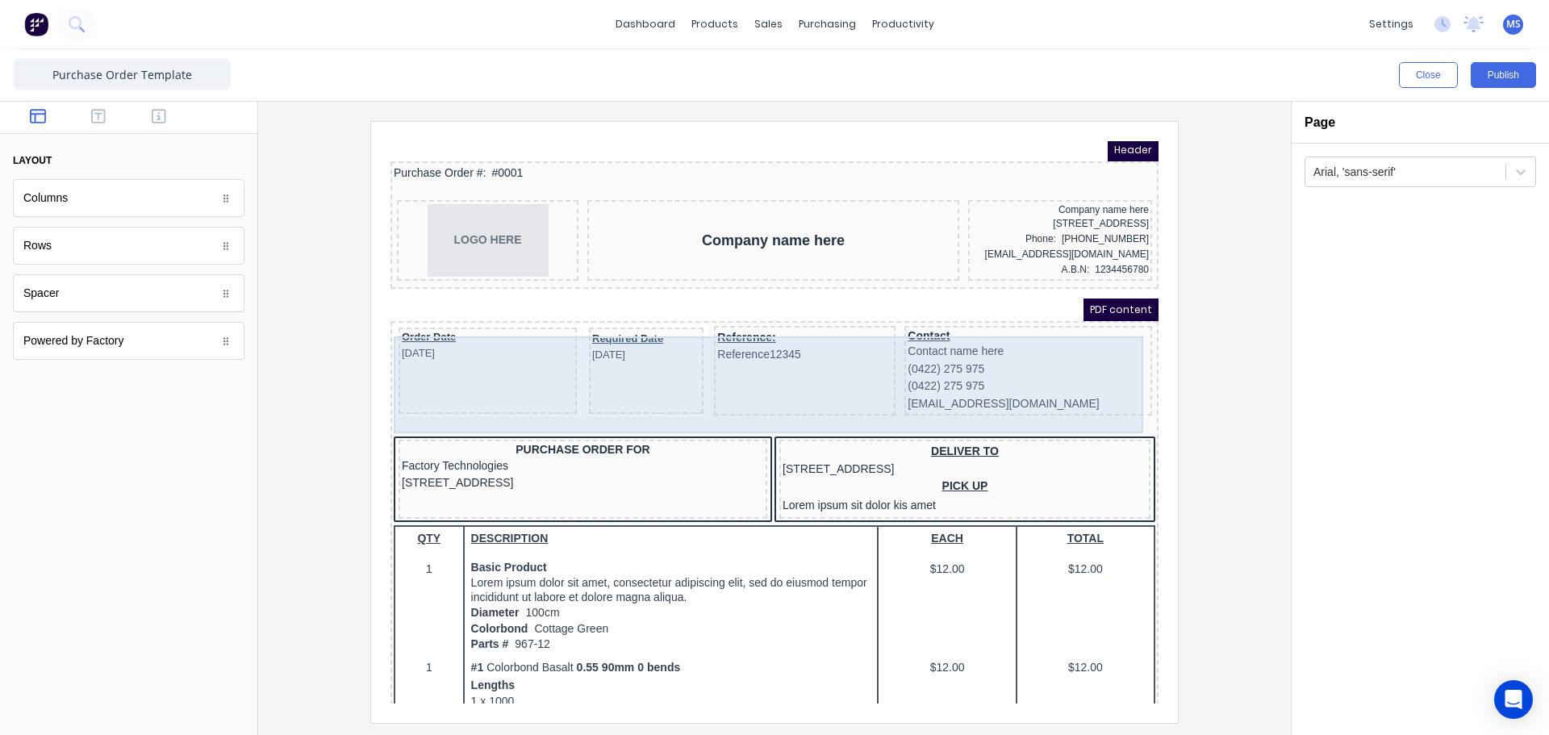
click at [518, 386] on div "Order Date 29/10/2024" at bounding box center [468, 351] width 178 height 87
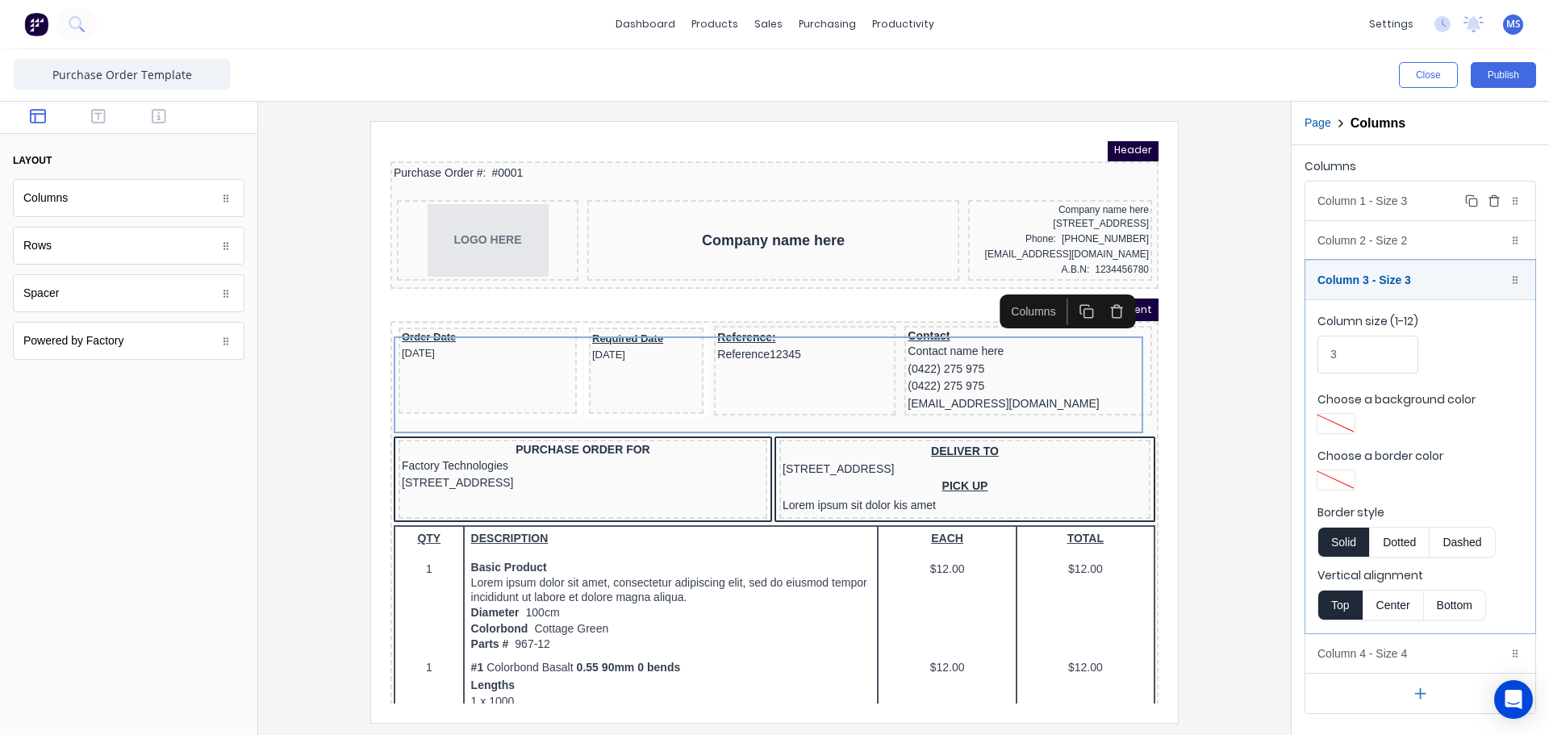
click at [1366, 206] on div "Column 1 - Size 3 Duplicate Delete" at bounding box center [1420, 200] width 230 height 39
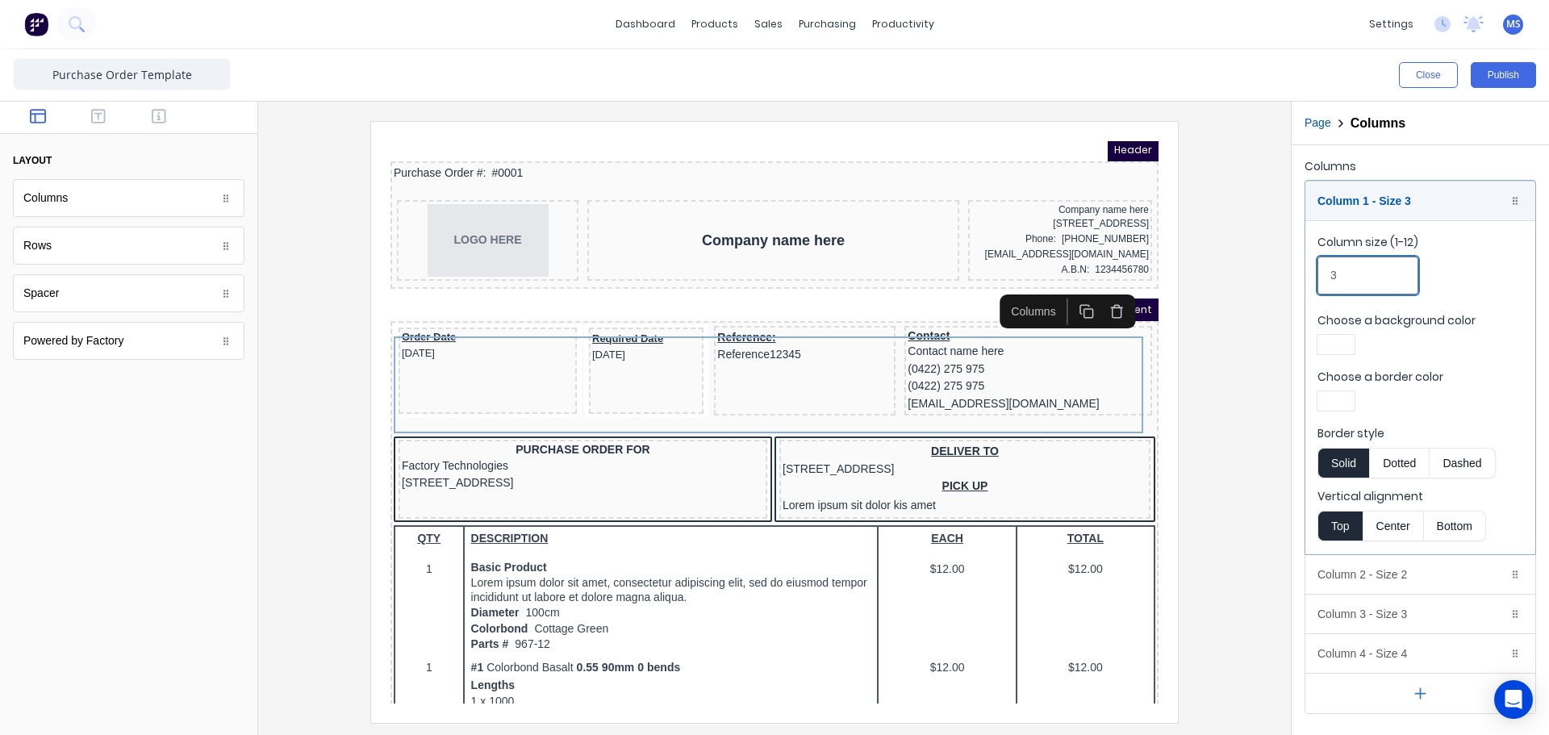
drag, startPoint x: 1341, startPoint y: 282, endPoint x: 1278, endPoint y: 276, distance: 63.2
click at [1278, 276] on div "Close Publish Components layout Columns Columns Rows Rows Spacer Spacer Powered…" at bounding box center [774, 392] width 1549 height 686
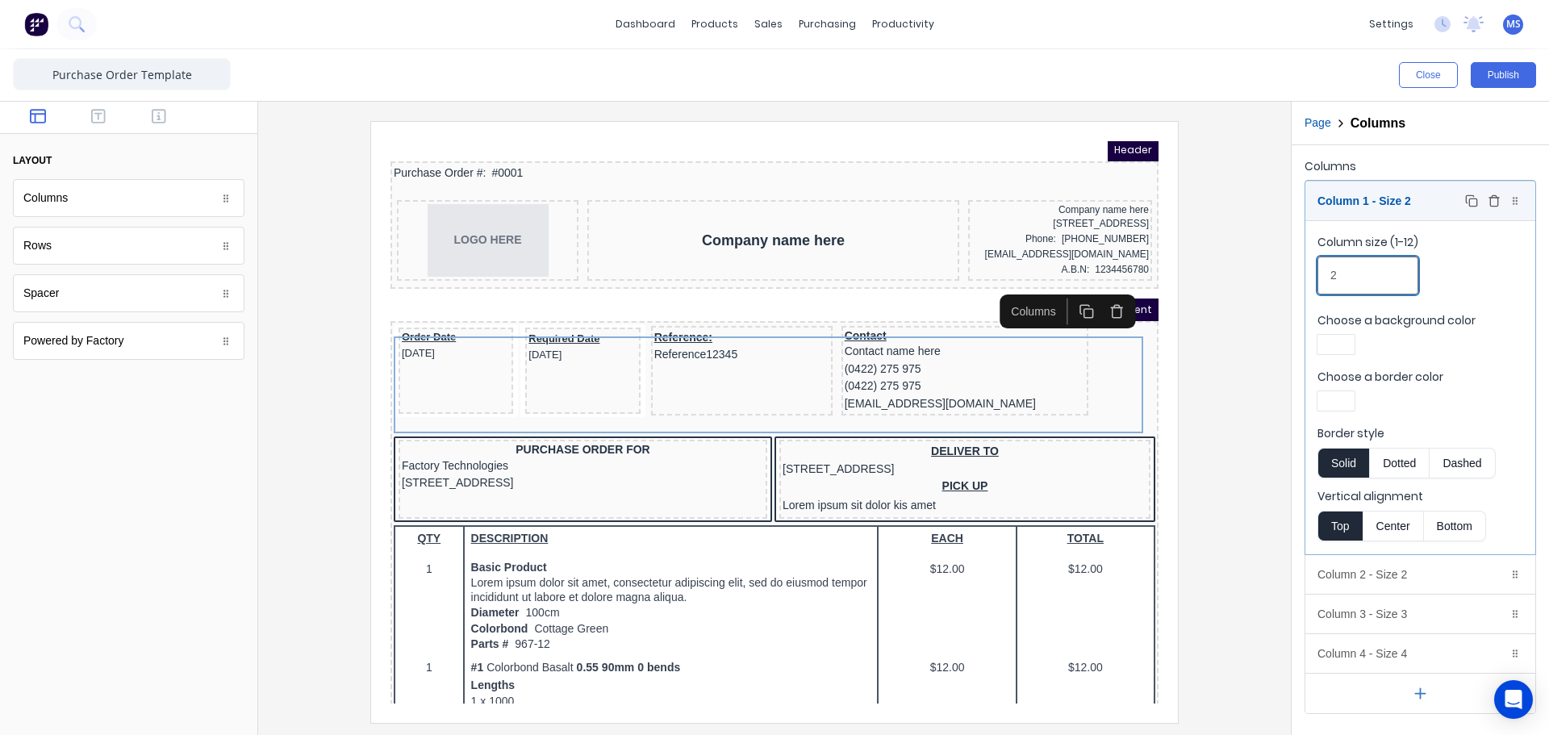
type input "2"
click at [1361, 205] on div "Column 1 - Size 2 Duplicate Delete" at bounding box center [1420, 200] width 230 height 39
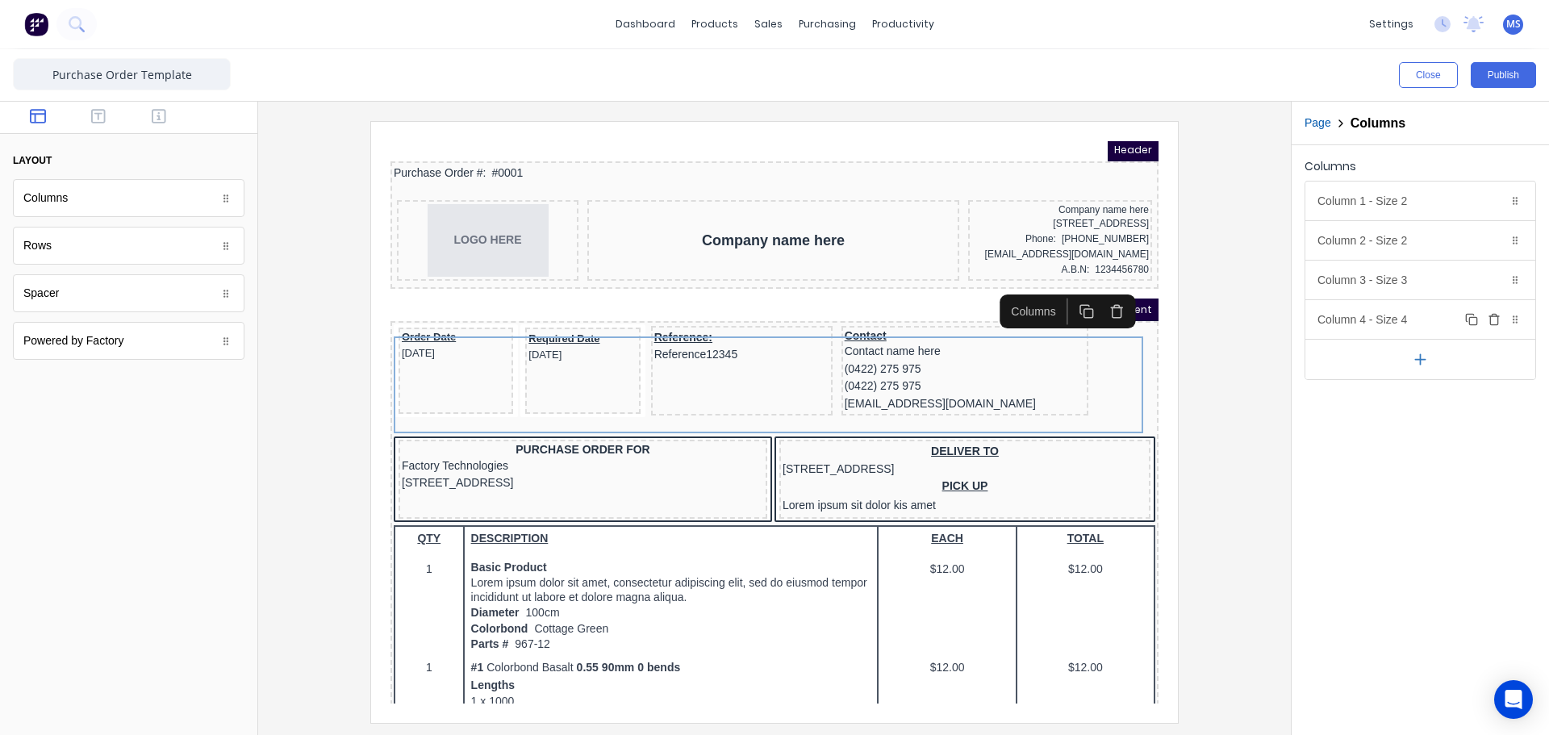
click at [1379, 311] on div "Column 4 - Size 4 Duplicate Delete" at bounding box center [1420, 319] width 230 height 39
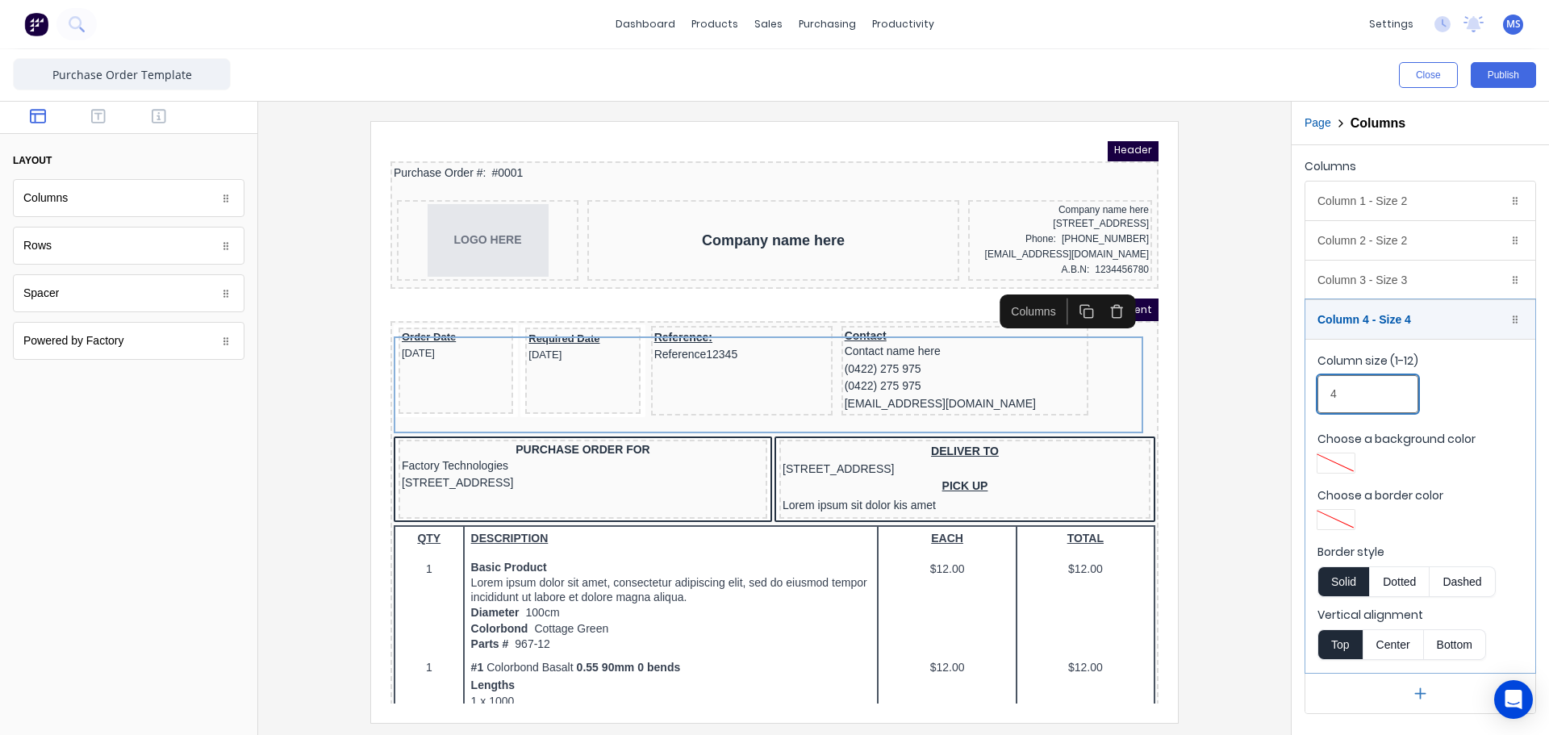
drag, startPoint x: 1366, startPoint y: 390, endPoint x: 1281, endPoint y: 390, distance: 85.5
click at [1279, 390] on div "Close Publish Components layout Columns Columns Rows Rows Spacer Spacer Powered…" at bounding box center [774, 392] width 1549 height 686
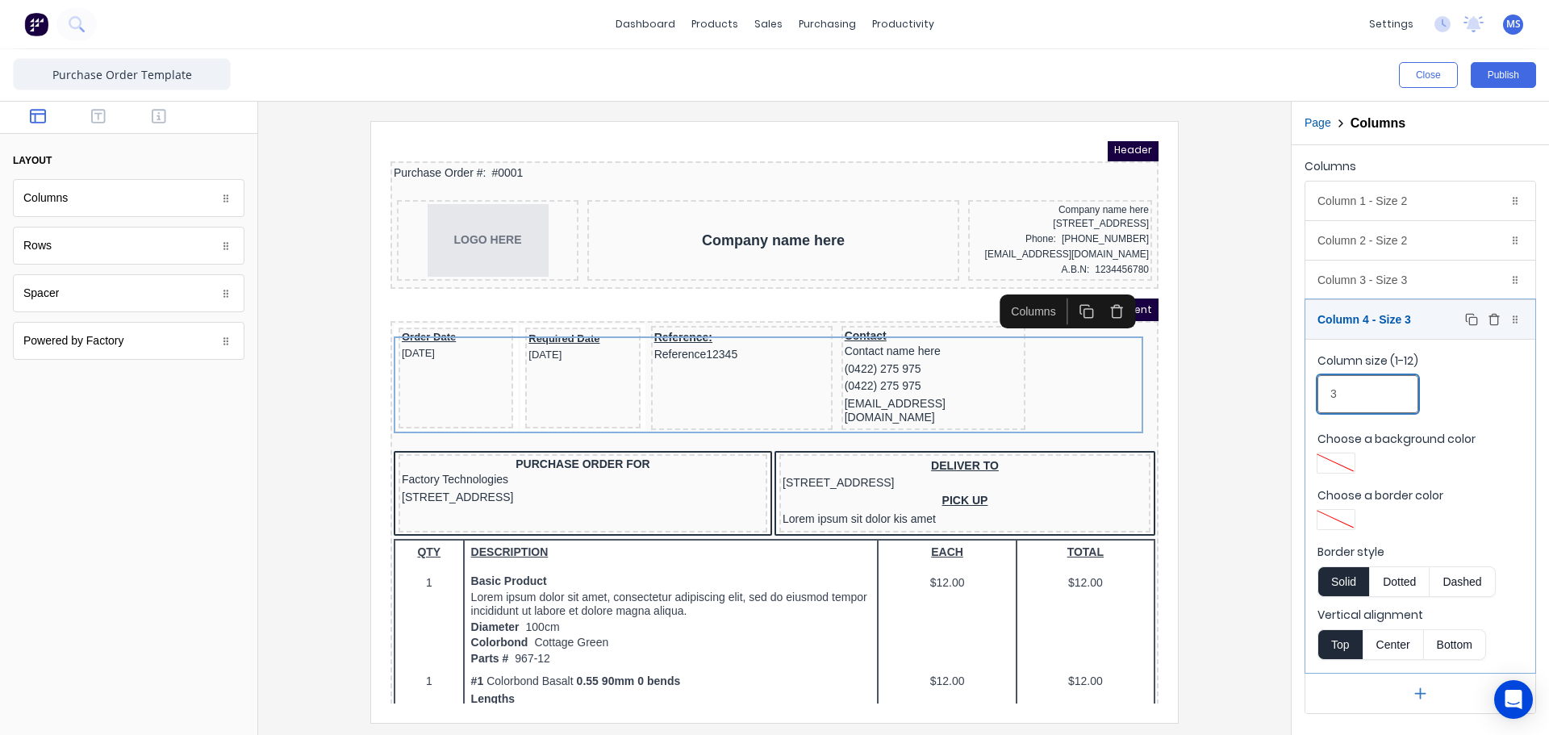
type input "3"
click at [1385, 320] on div "Column 4 - Size 3 Duplicate Delete" at bounding box center [1420, 319] width 230 height 39
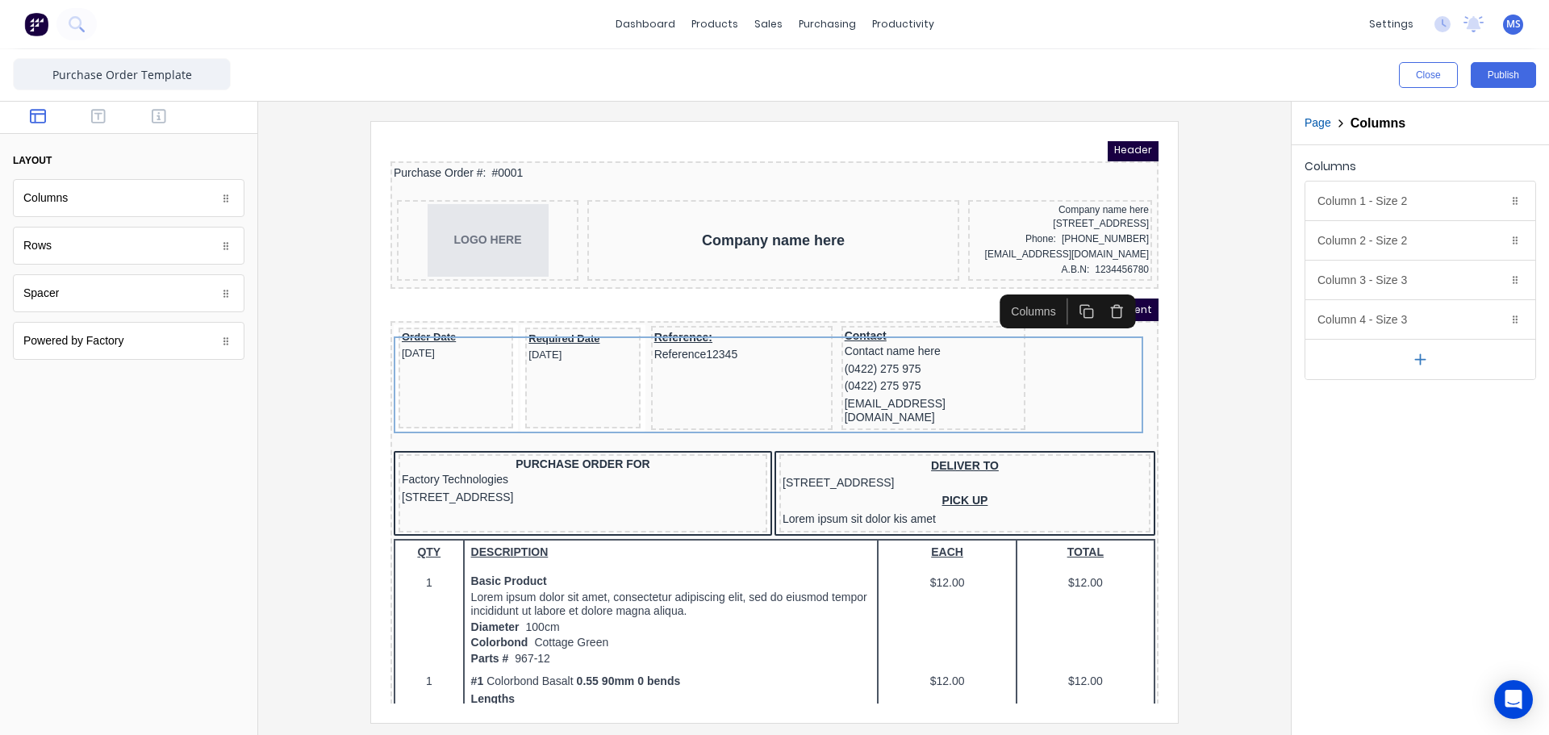
click at [1456, 456] on div "Columns Column 1 - Size 2 Duplicate Delete Column size (1-12) 2 Choose a backgr…" at bounding box center [1419, 440] width 257 height 590
click at [1216, 404] on div at bounding box center [774, 421] width 1007 height 601
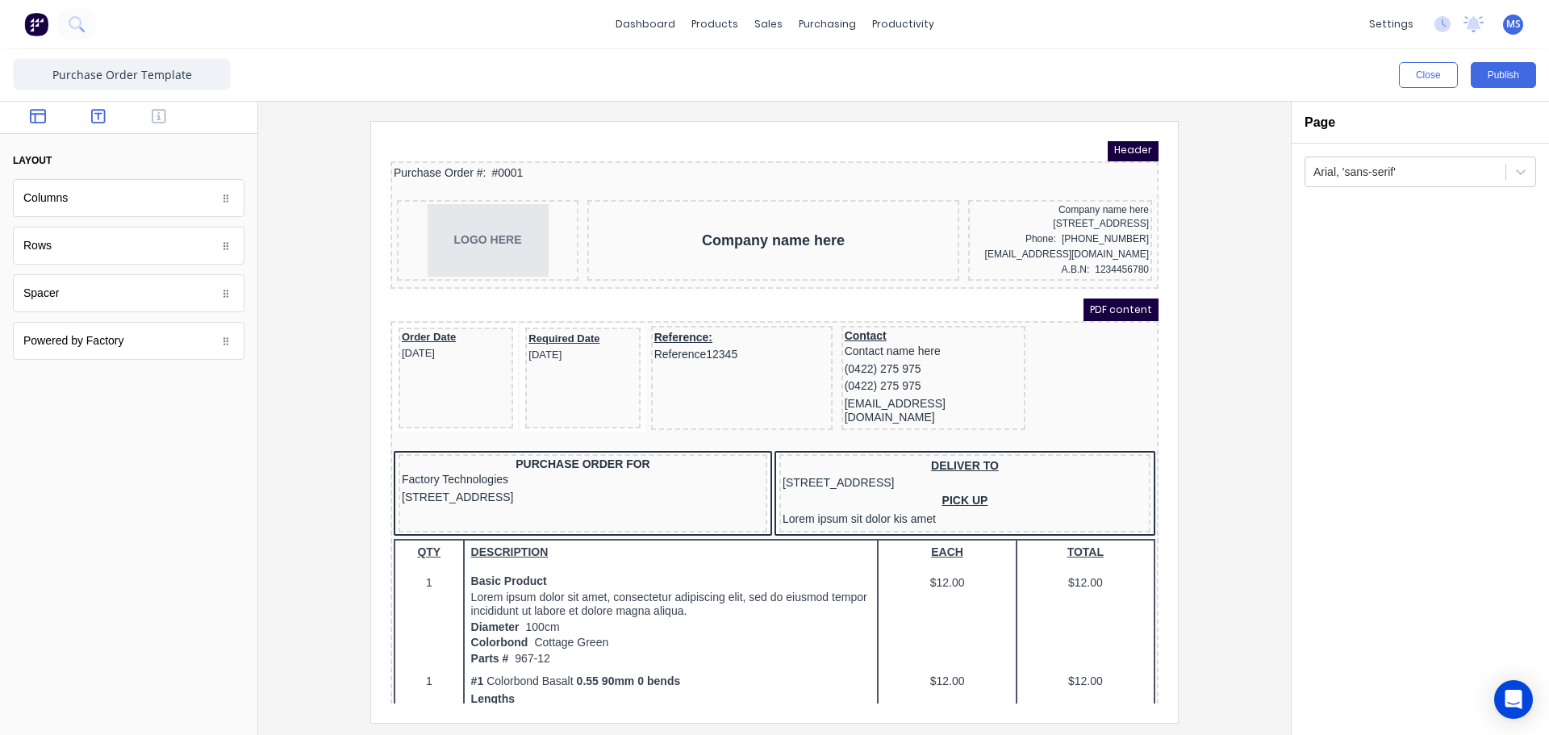
click at [113, 123] on button "button" at bounding box center [98, 117] width 51 height 19
click at [169, 124] on button "button" at bounding box center [159, 117] width 51 height 19
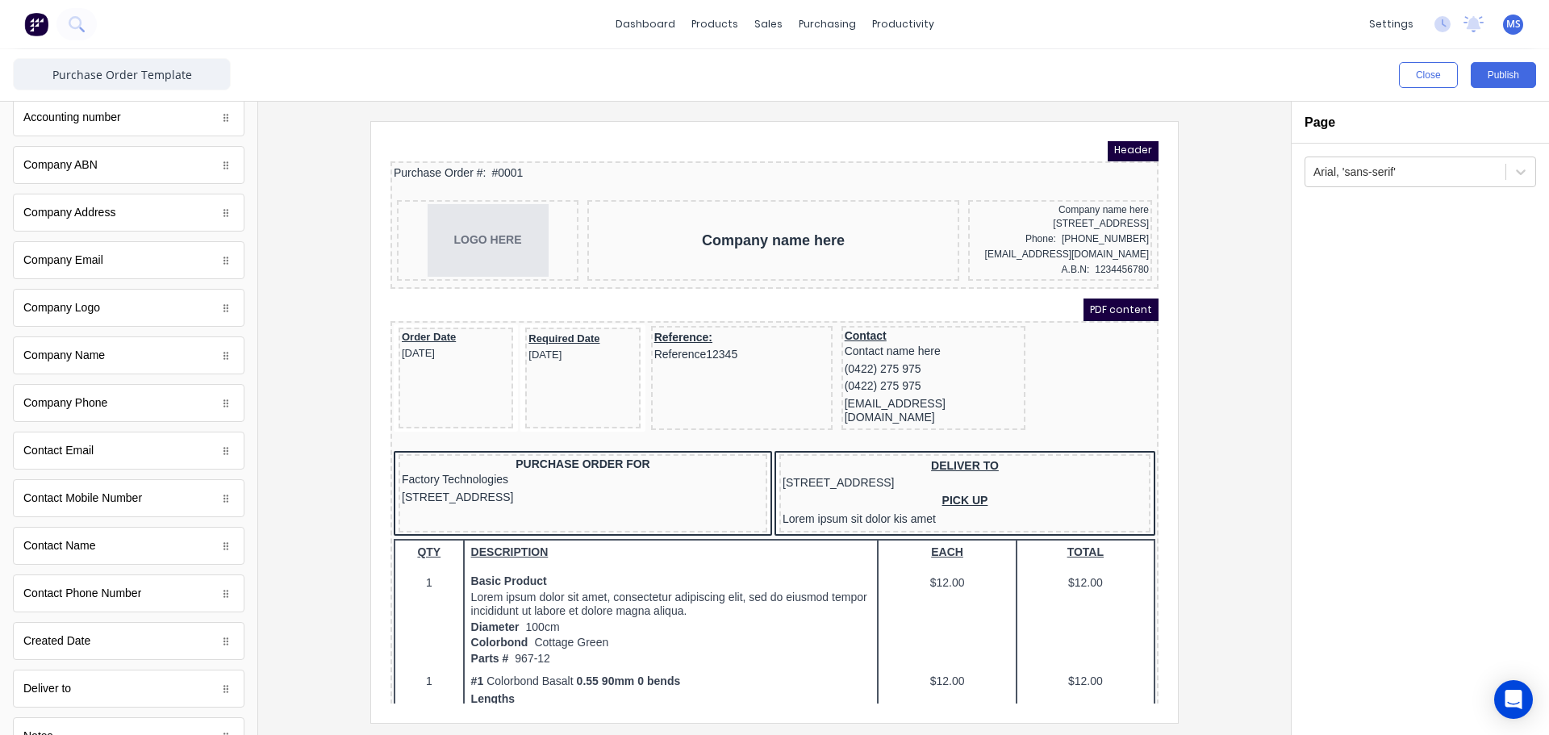
scroll to position [0, 0]
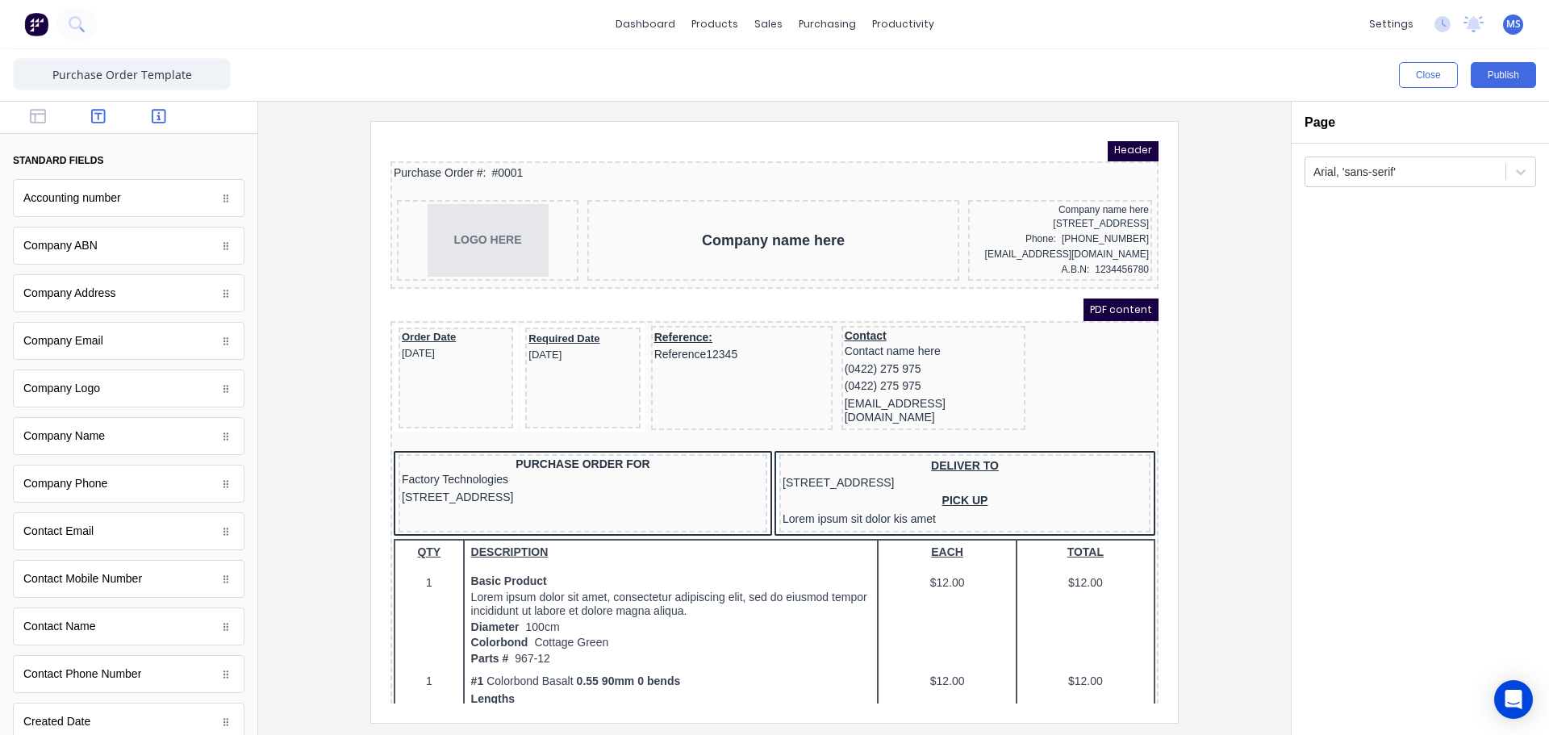
click at [91, 122] on icon "button" at bounding box center [98, 116] width 15 height 16
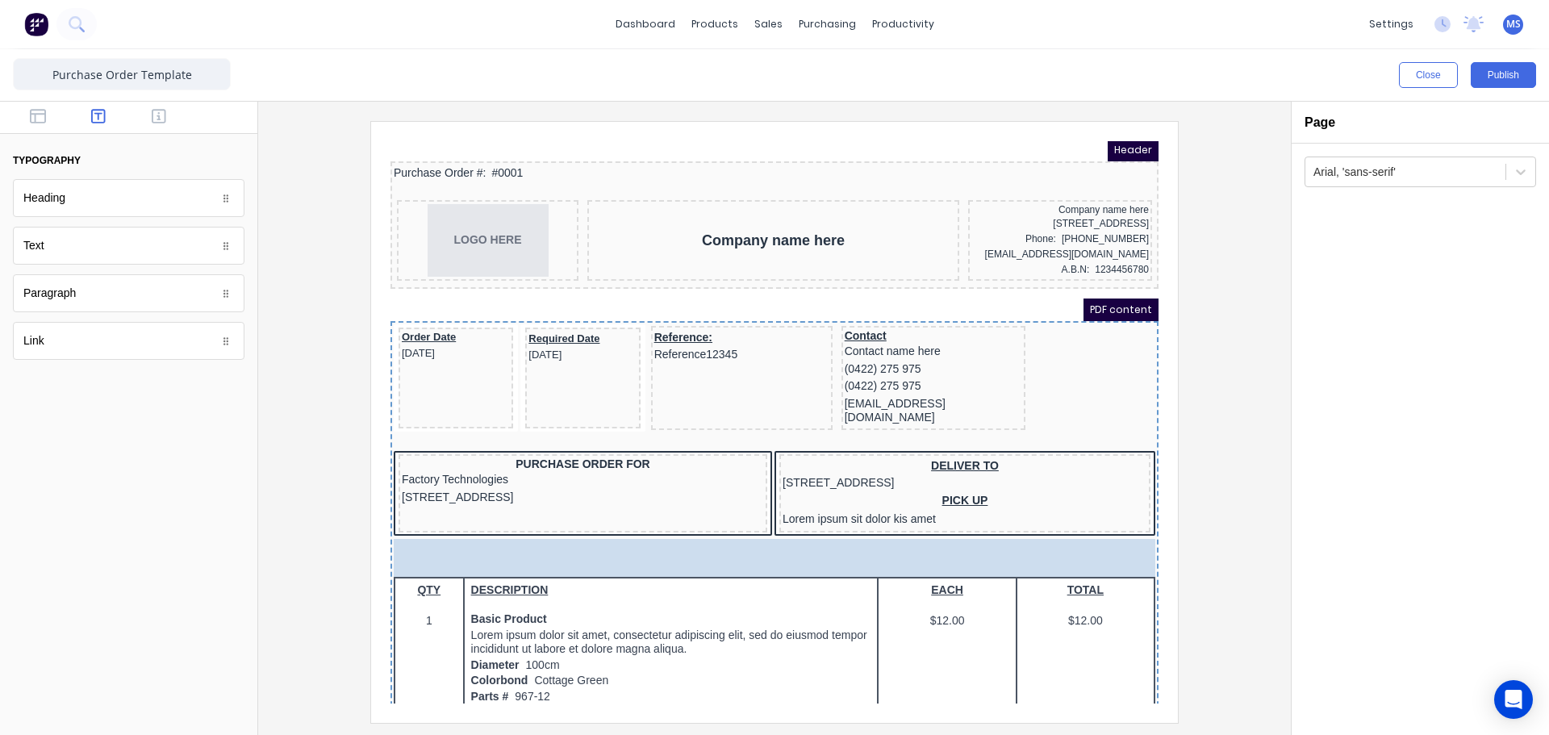
drag, startPoint x: 46, startPoint y: 207, endPoint x: 526, endPoint y: 557, distance: 594.0
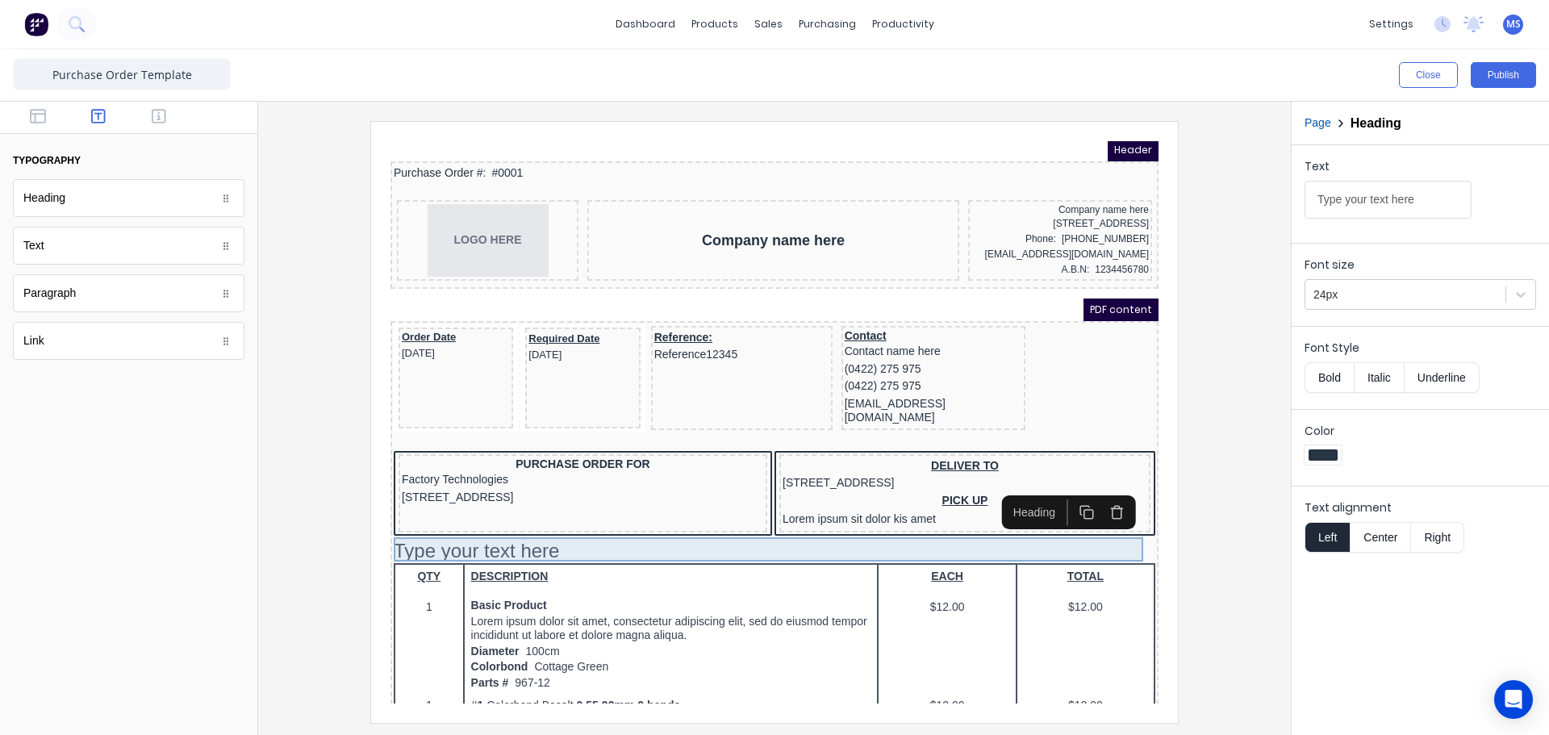
click at [491, 526] on div "Type your text here" at bounding box center [754, 531] width 761 height 24
click at [1092, 502] on button "button" at bounding box center [1097, 493] width 30 height 27
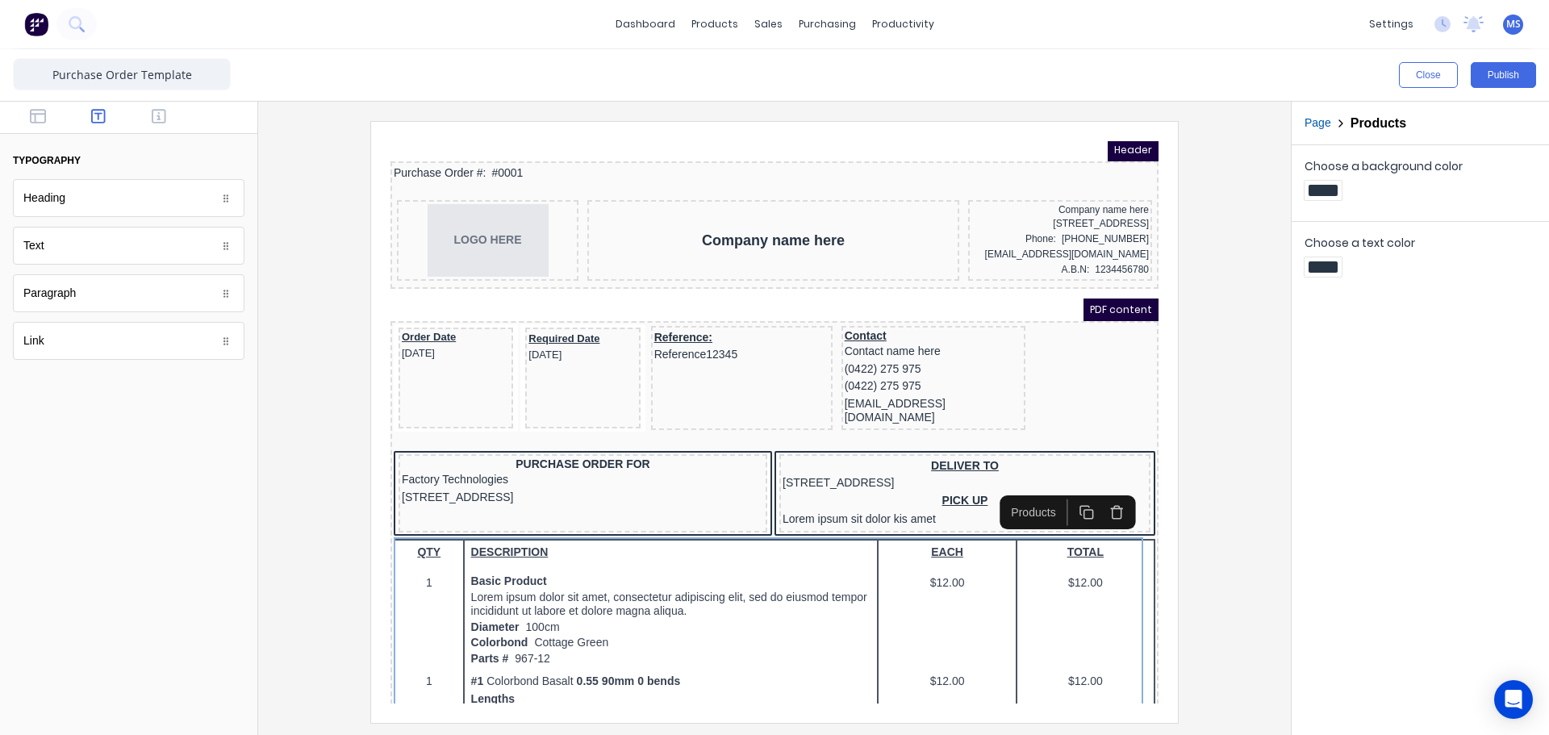
click at [251, 418] on div at bounding box center [128, 558] width 257 height 352
click at [44, 114] on icon "button" at bounding box center [38, 116] width 16 height 15
click at [148, 119] on button "button" at bounding box center [159, 117] width 51 height 19
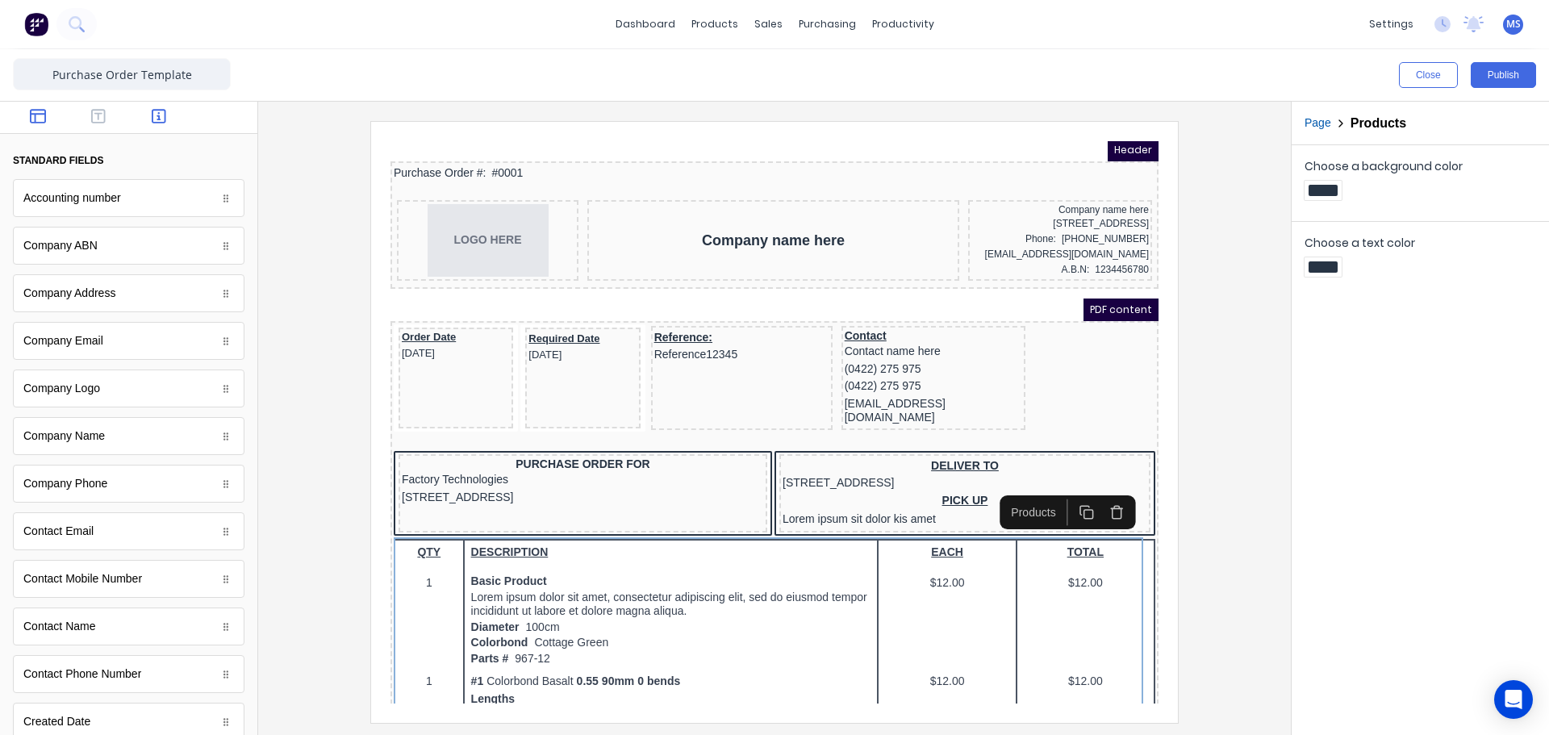
click at [44, 123] on icon "button" at bounding box center [38, 116] width 16 height 16
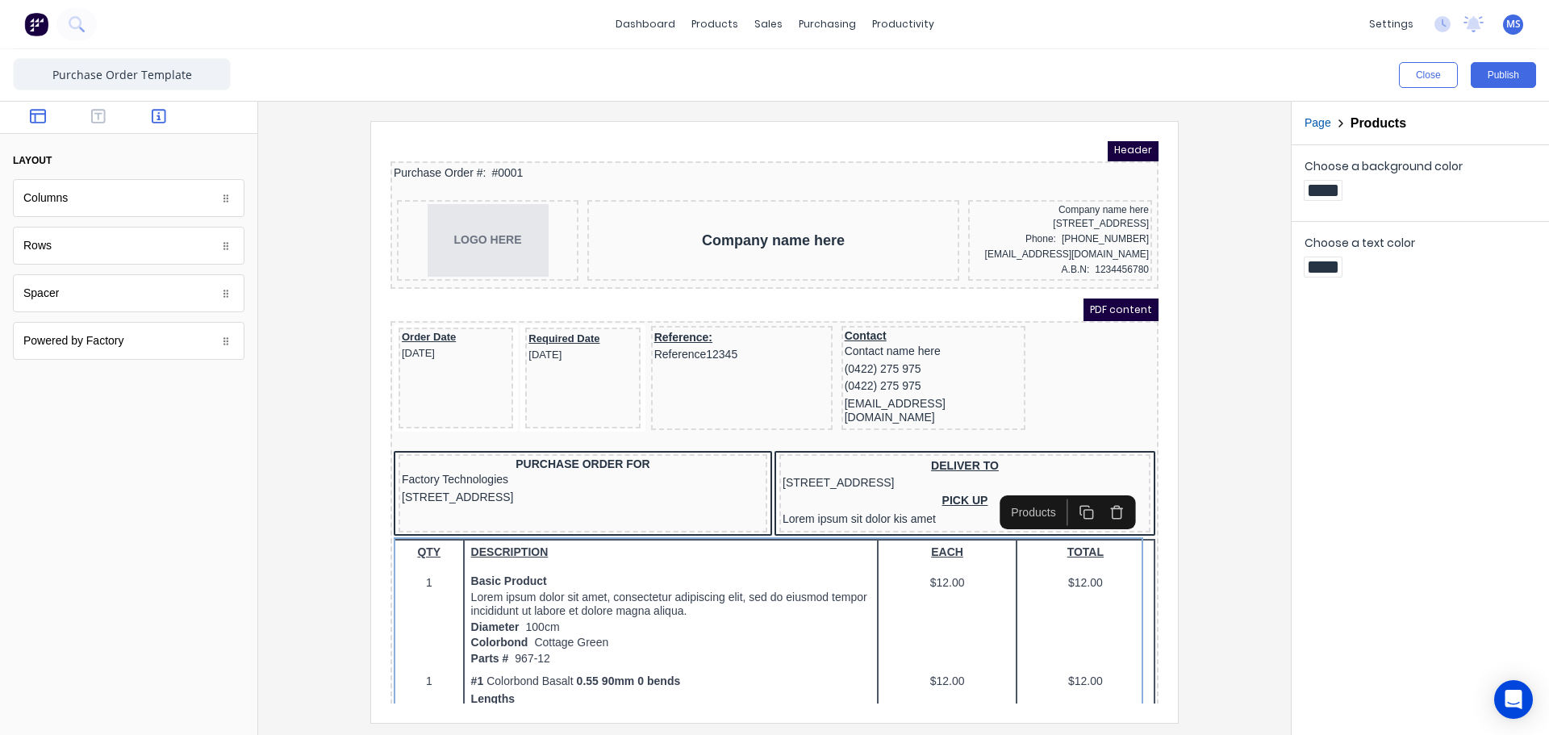
click at [142, 123] on button "button" at bounding box center [159, 117] width 51 height 19
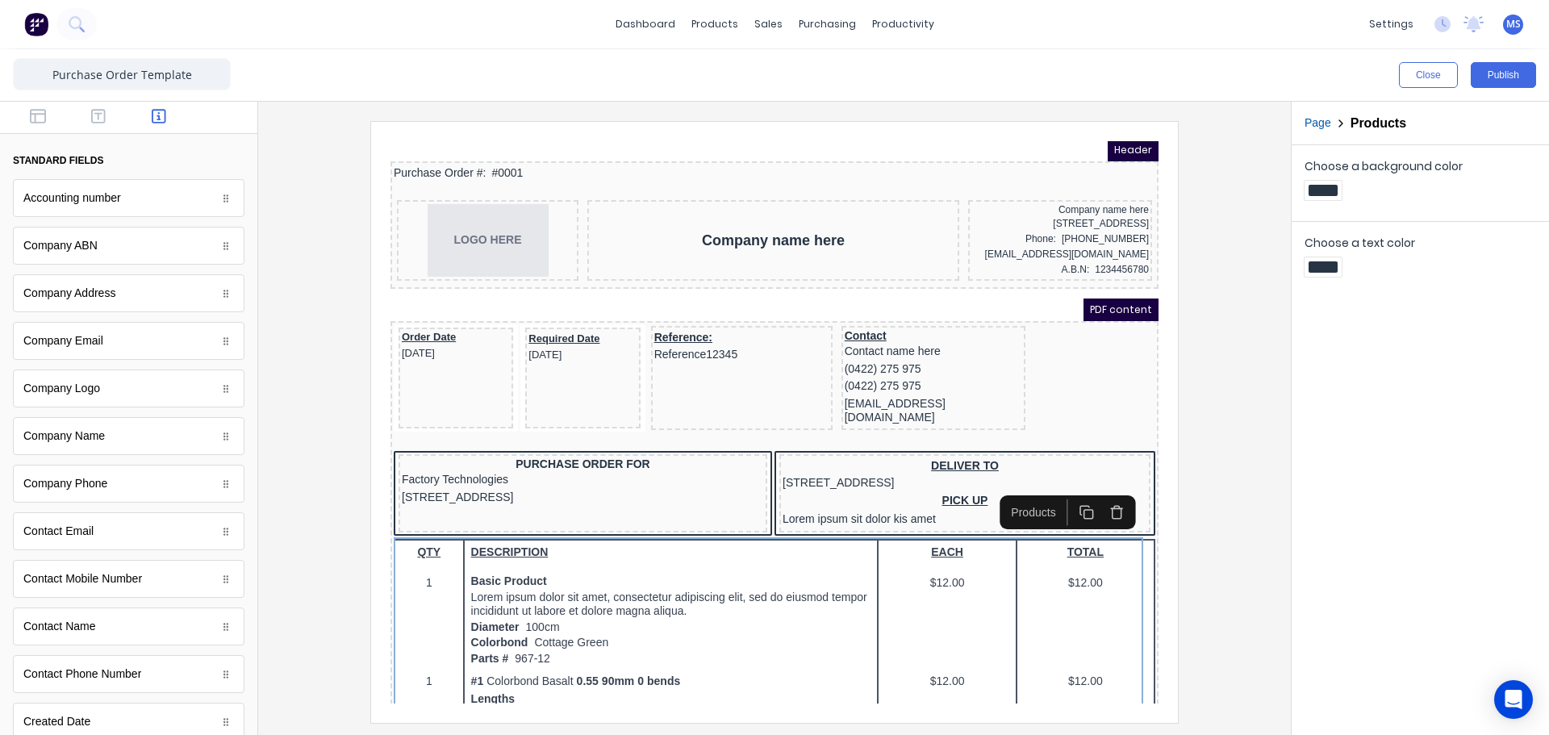
click at [188, 120] on div at bounding box center [128, 118] width 257 height 32
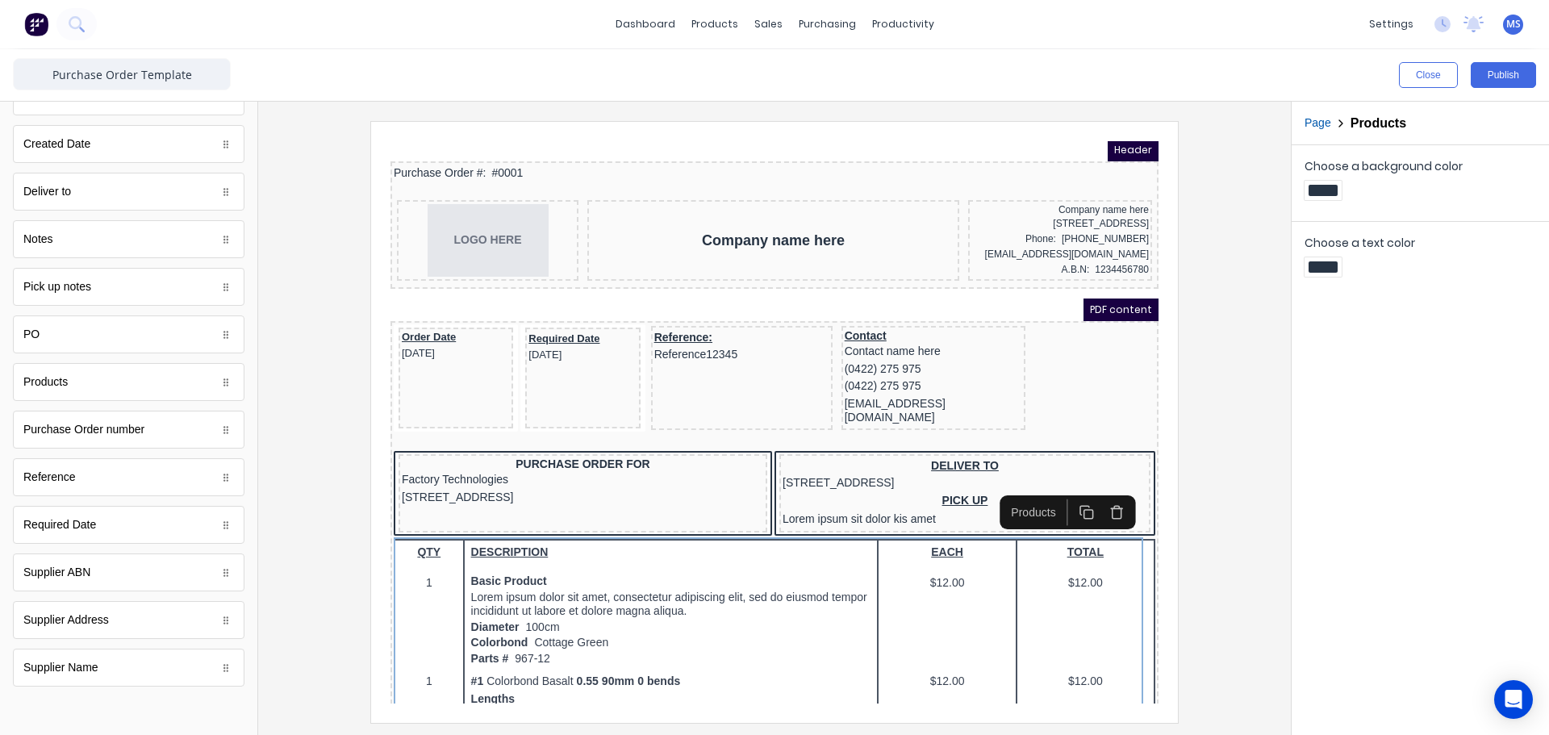
click at [1250, 466] on div at bounding box center [774, 421] width 1007 height 601
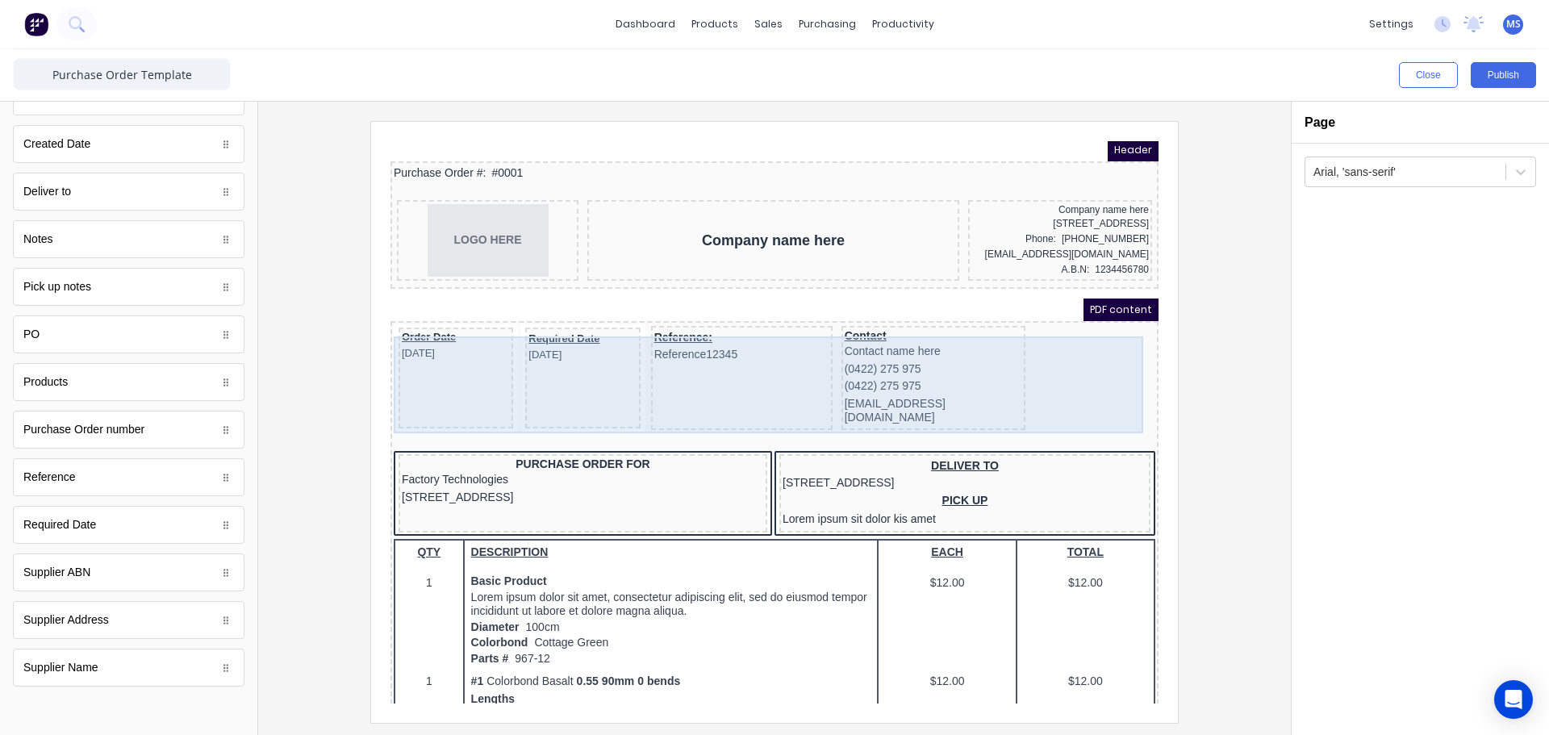
click at [1018, 363] on div "Order Date [DATE] Required Date [DATE] Reference: Reference12345 Contact Contac…" at bounding box center [754, 360] width 761 height 111
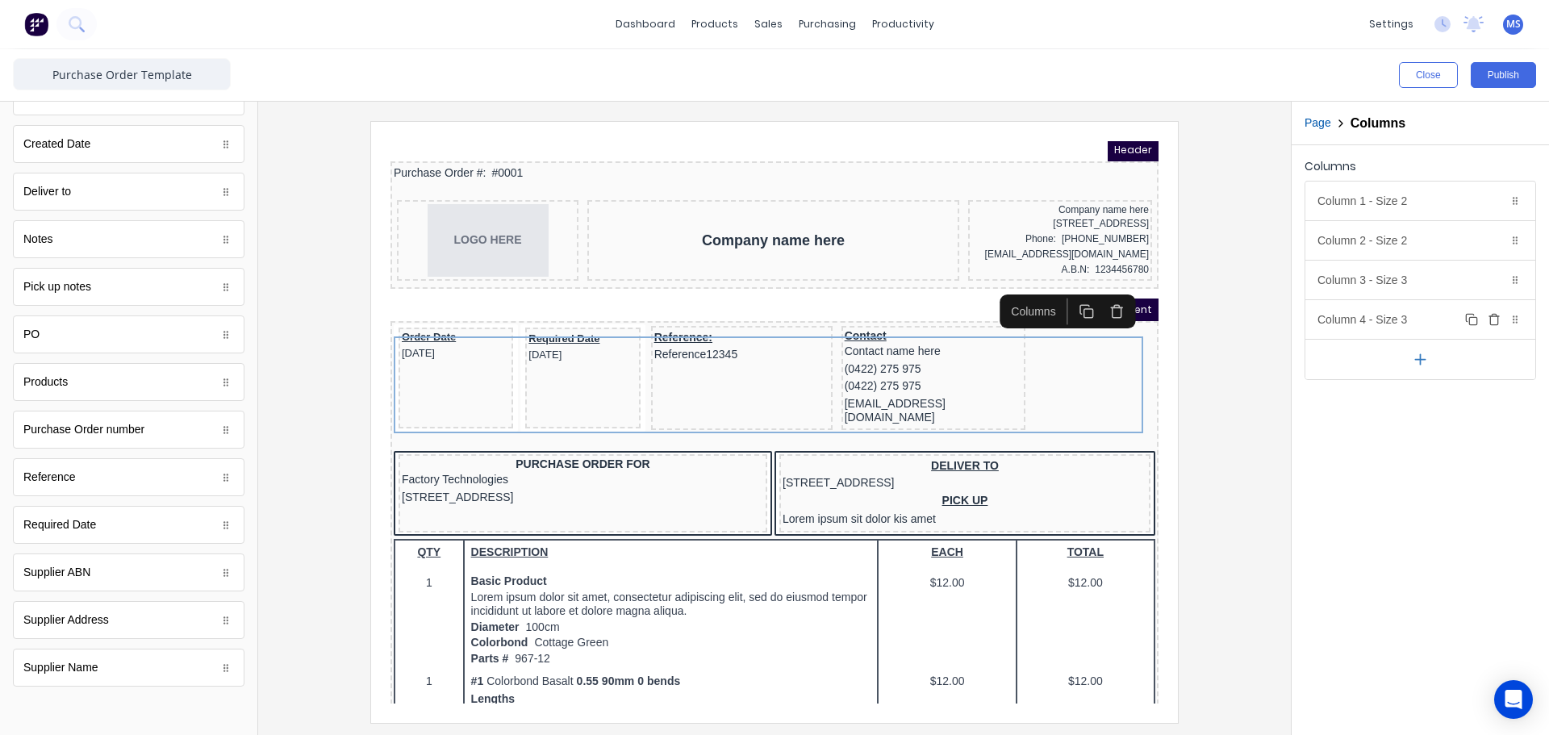
click at [1395, 314] on div "Column 4 - Size 3 Duplicate Delete" at bounding box center [1420, 319] width 230 height 39
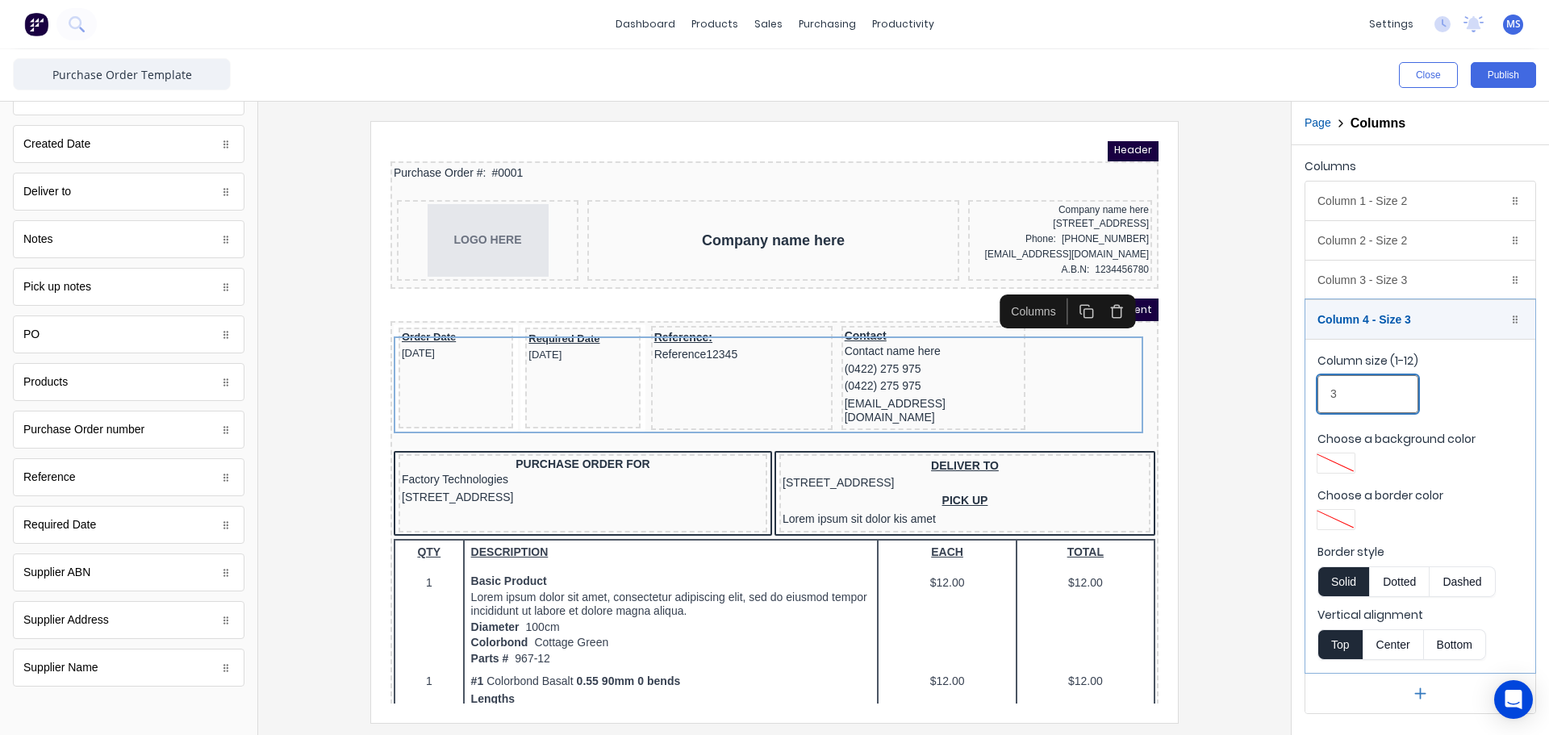
drag, startPoint x: 1381, startPoint y: 382, endPoint x: 1264, endPoint y: 372, distance: 117.4
click at [1264, 372] on div "Close Publish Components standard fields Accounting number Accounting number Co…" at bounding box center [774, 392] width 1549 height 686
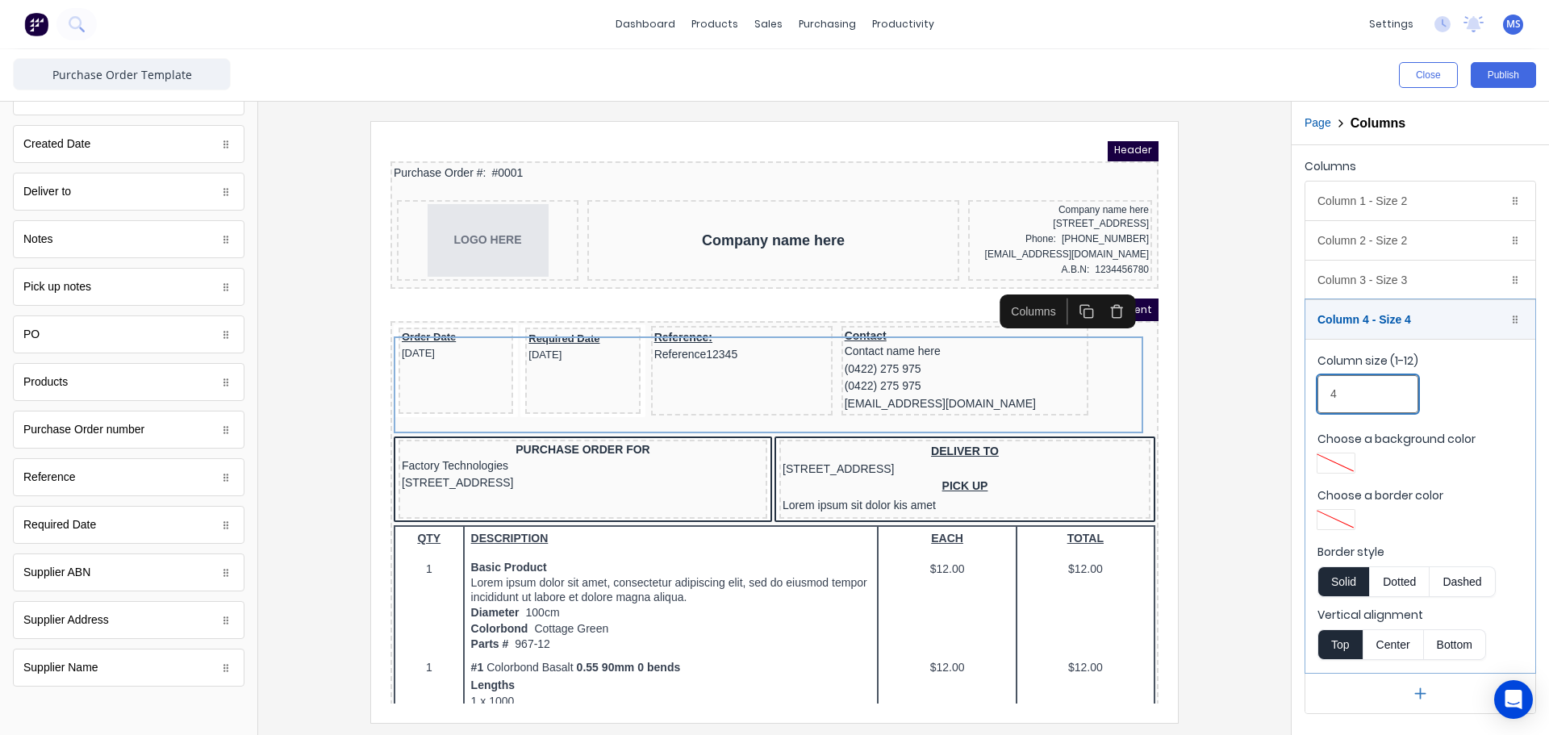
type input "4"
click at [1175, 382] on iframe at bounding box center [774, 422] width 807 height 601
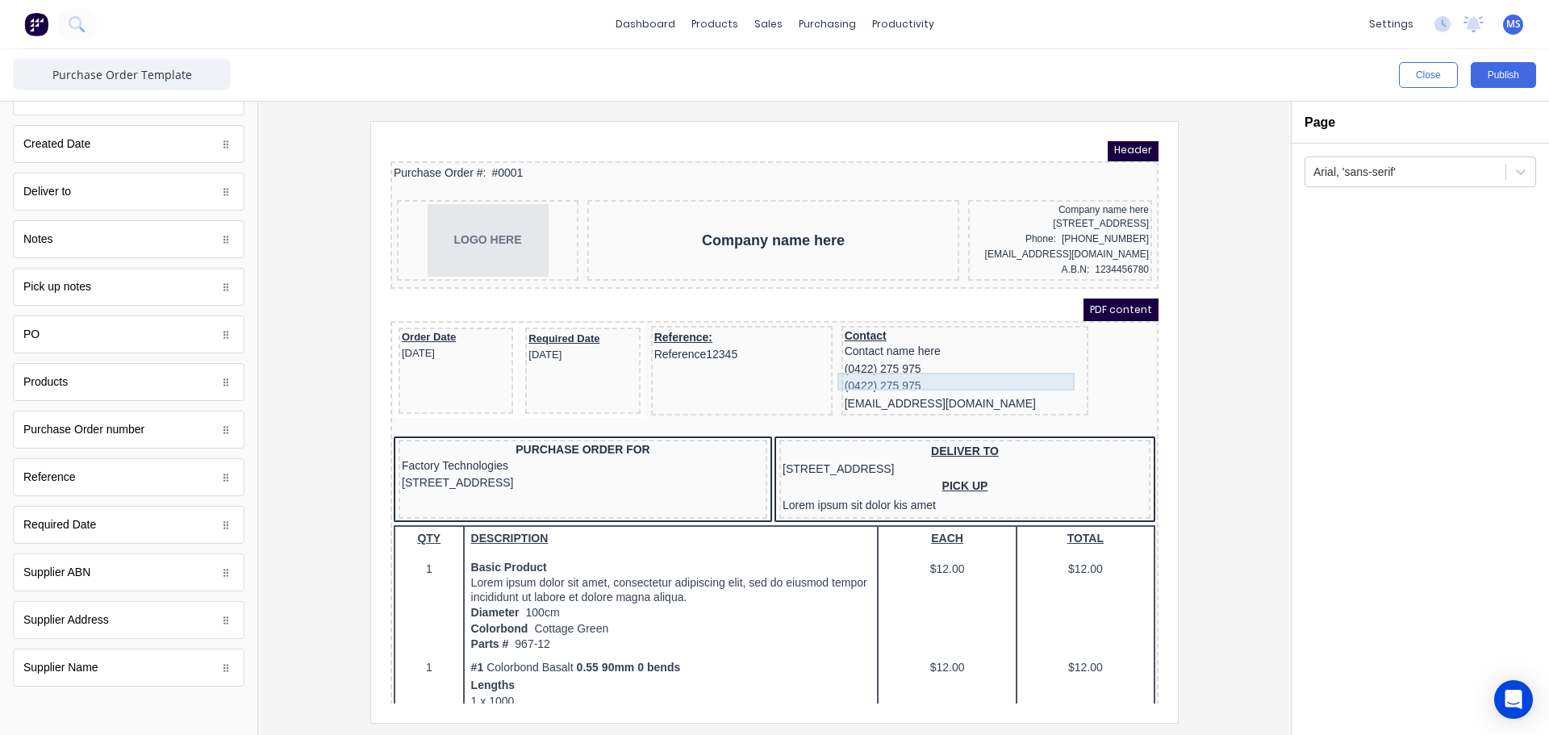
click at [1078, 352] on div "Order Date [DATE] Required Date [DATE] Reference: Reference12345 Contact Contac…" at bounding box center [754, 353] width 761 height 97
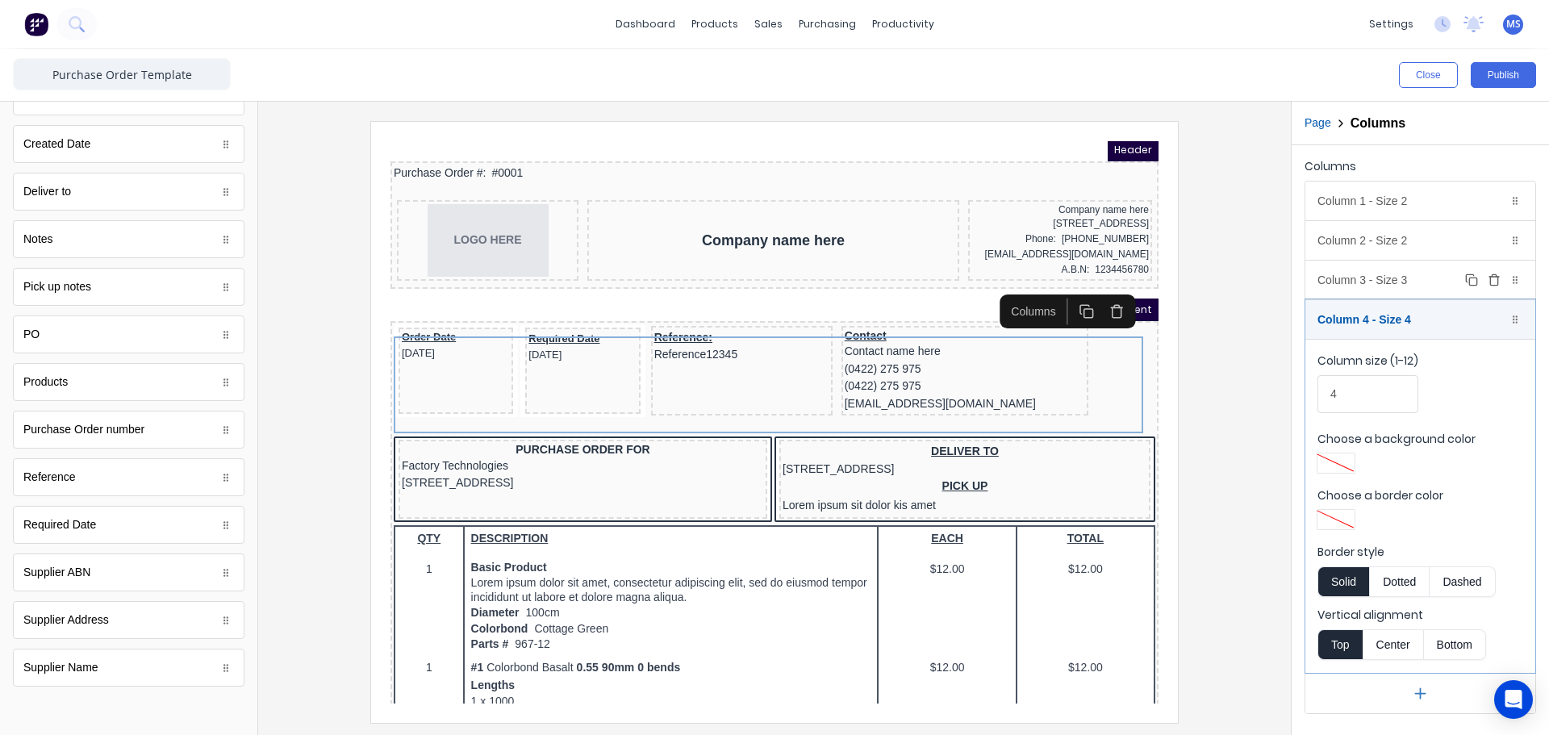
click at [1346, 270] on div "Column 3 - Size 3 Duplicate Delete" at bounding box center [1420, 280] width 230 height 39
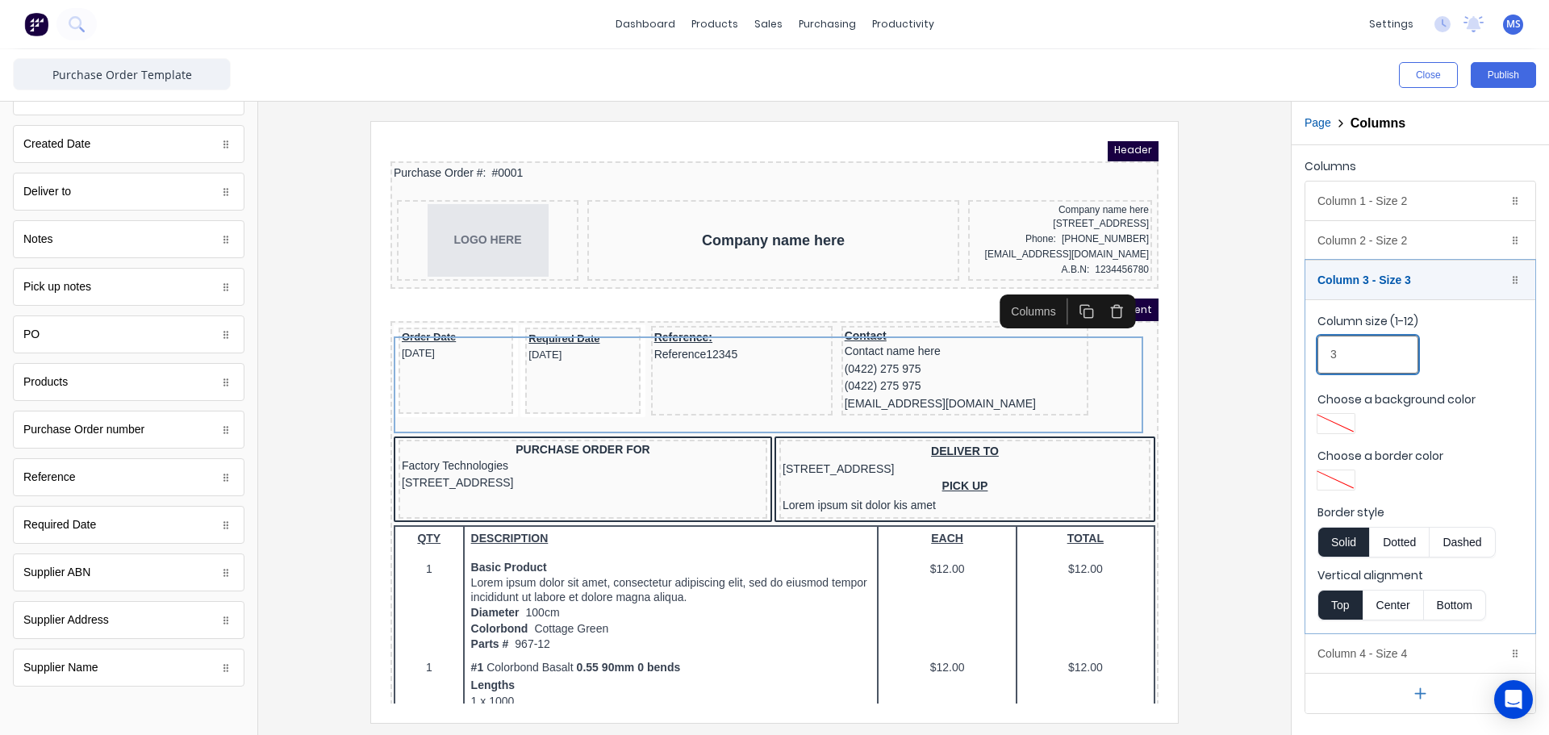
drag, startPoint x: 1345, startPoint y: 353, endPoint x: 1291, endPoint y: 357, distance: 53.3
click at [1292, 357] on div "Columns Column 1 - Size 2 Duplicate Delete Column size (1-12) 2 Choose a backgr…" at bounding box center [1419, 434] width 257 height 578
type input "4"
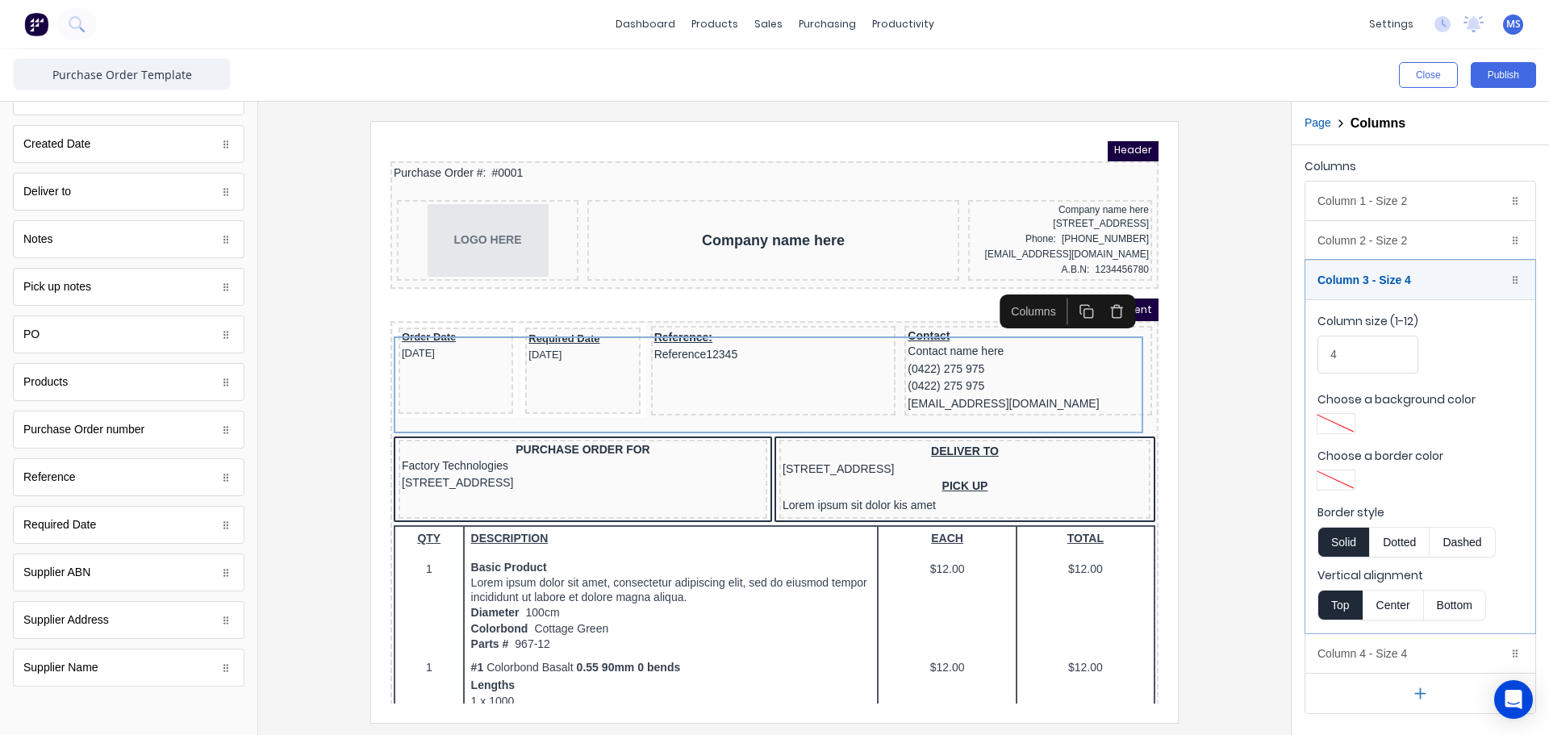
click at [1250, 371] on div at bounding box center [774, 421] width 1007 height 601
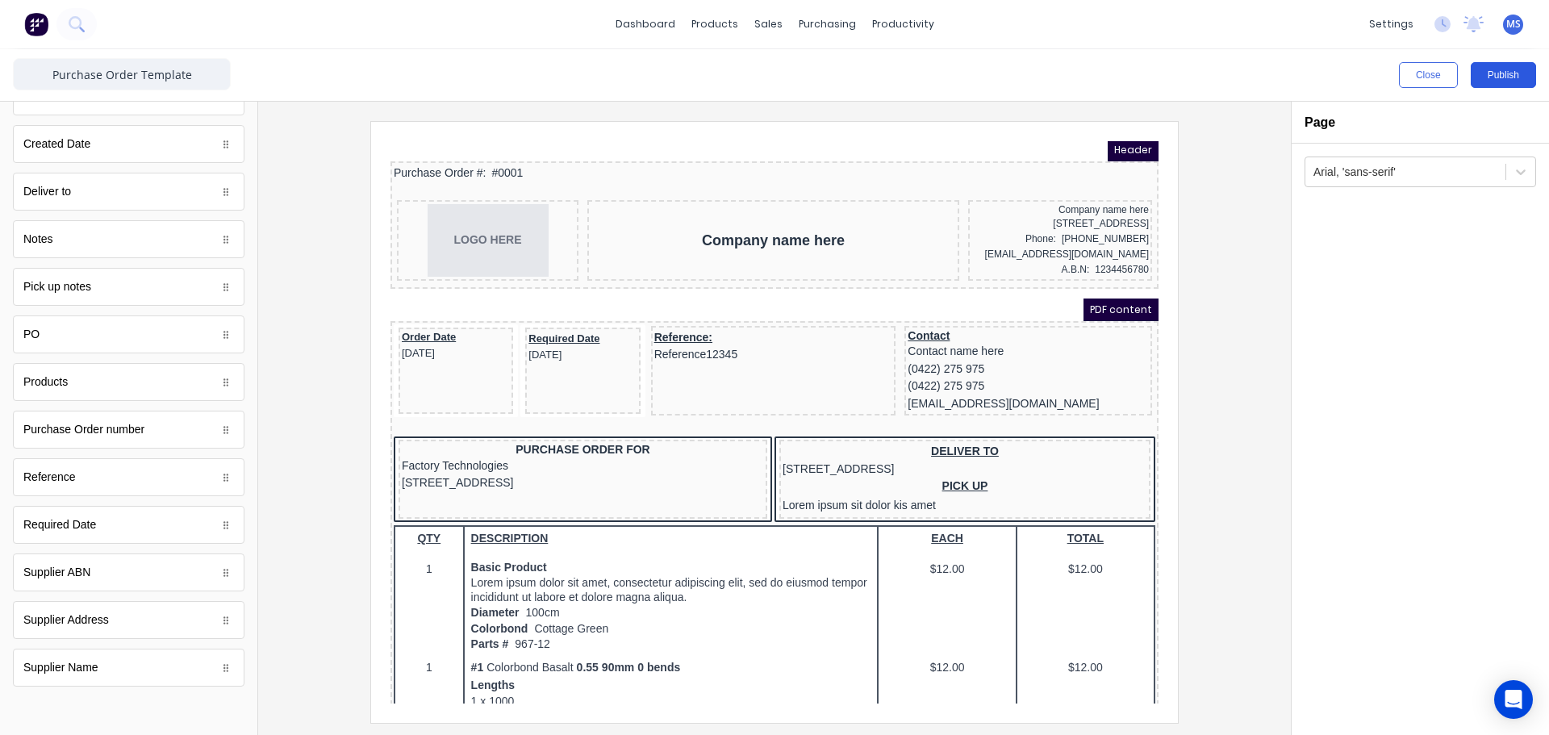
click at [1508, 73] on button "Publish" at bounding box center [1502, 75] width 65 height 26
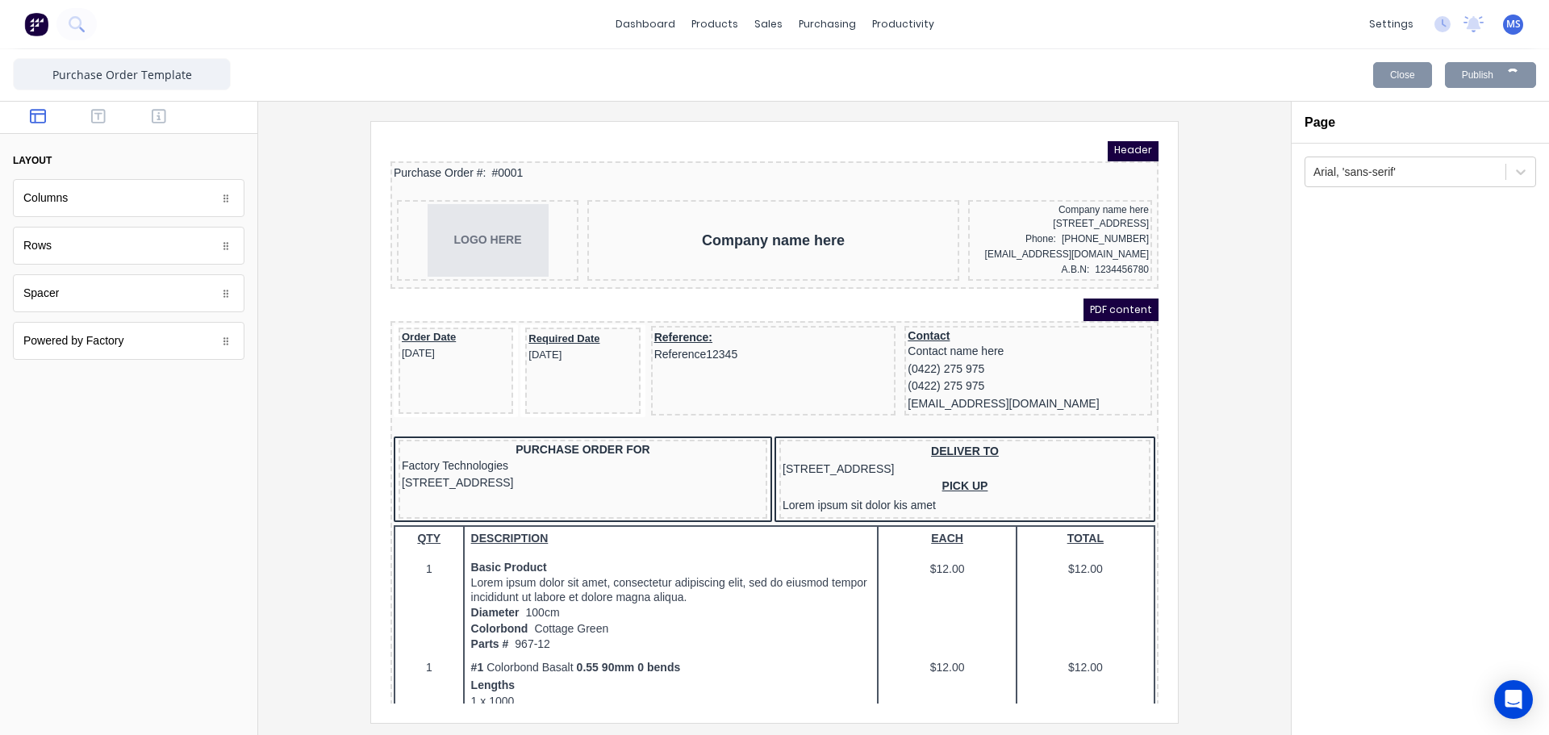
scroll to position [0, 0]
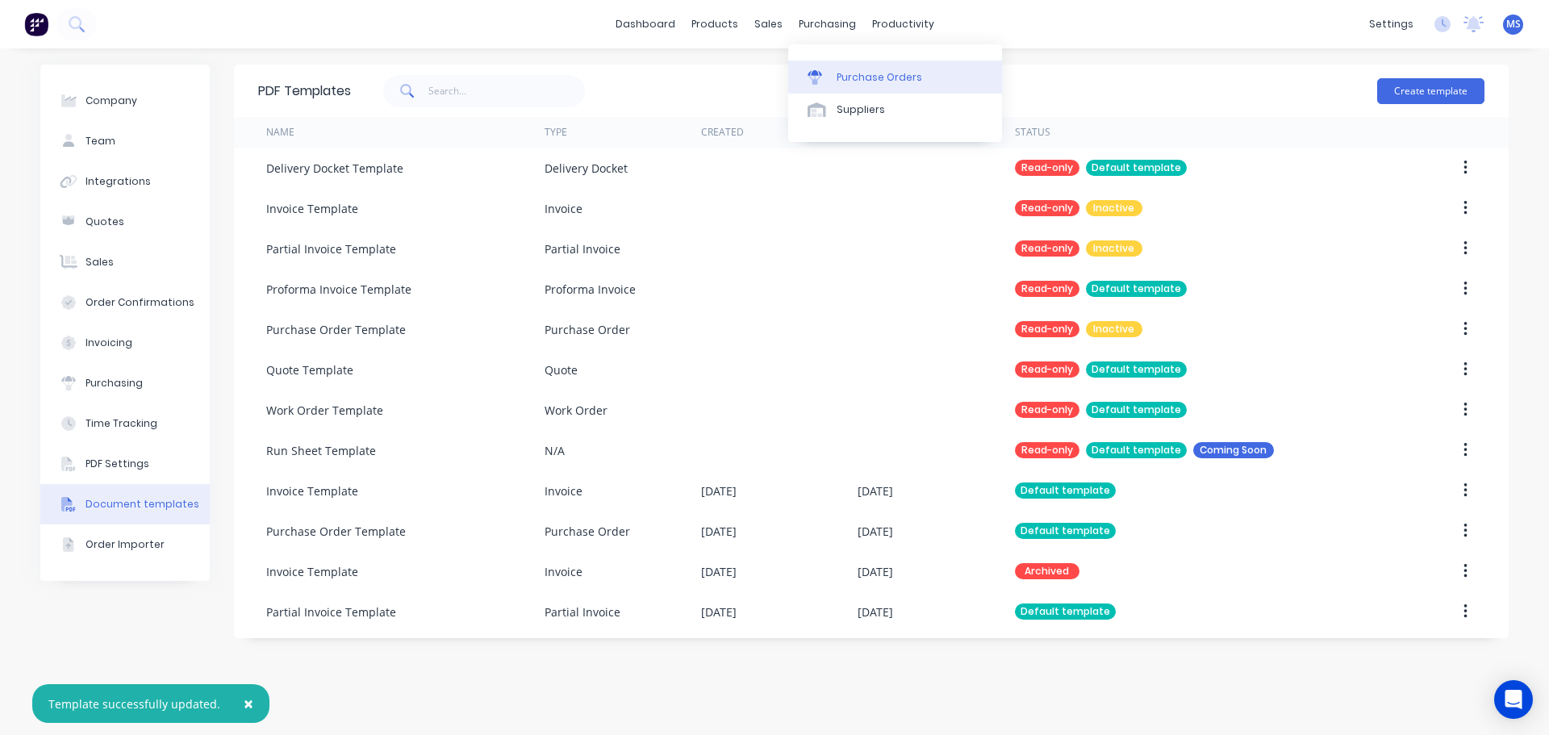
click at [831, 73] on div at bounding box center [819, 77] width 24 height 15
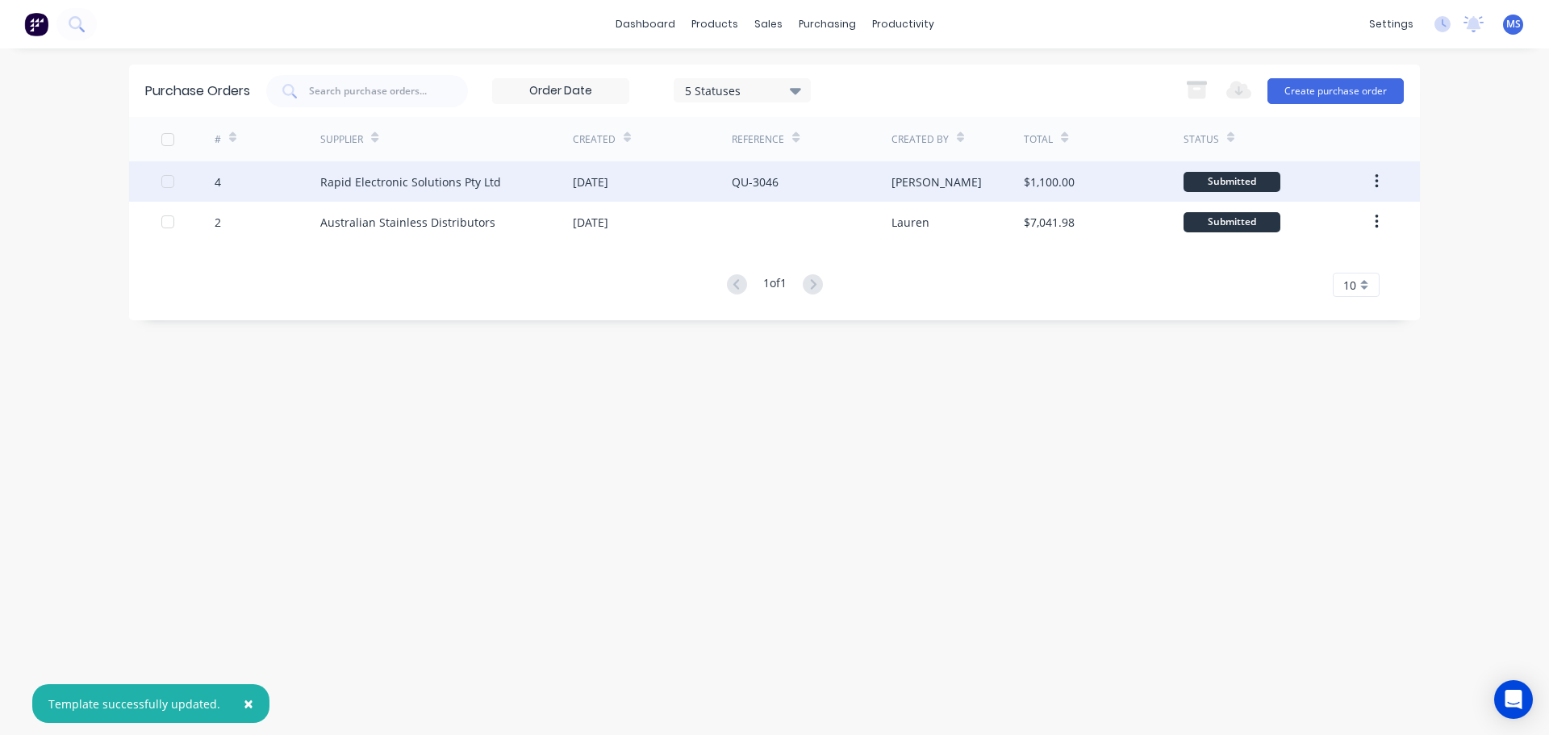
click at [700, 190] on div "[DATE]" at bounding box center [652, 181] width 159 height 40
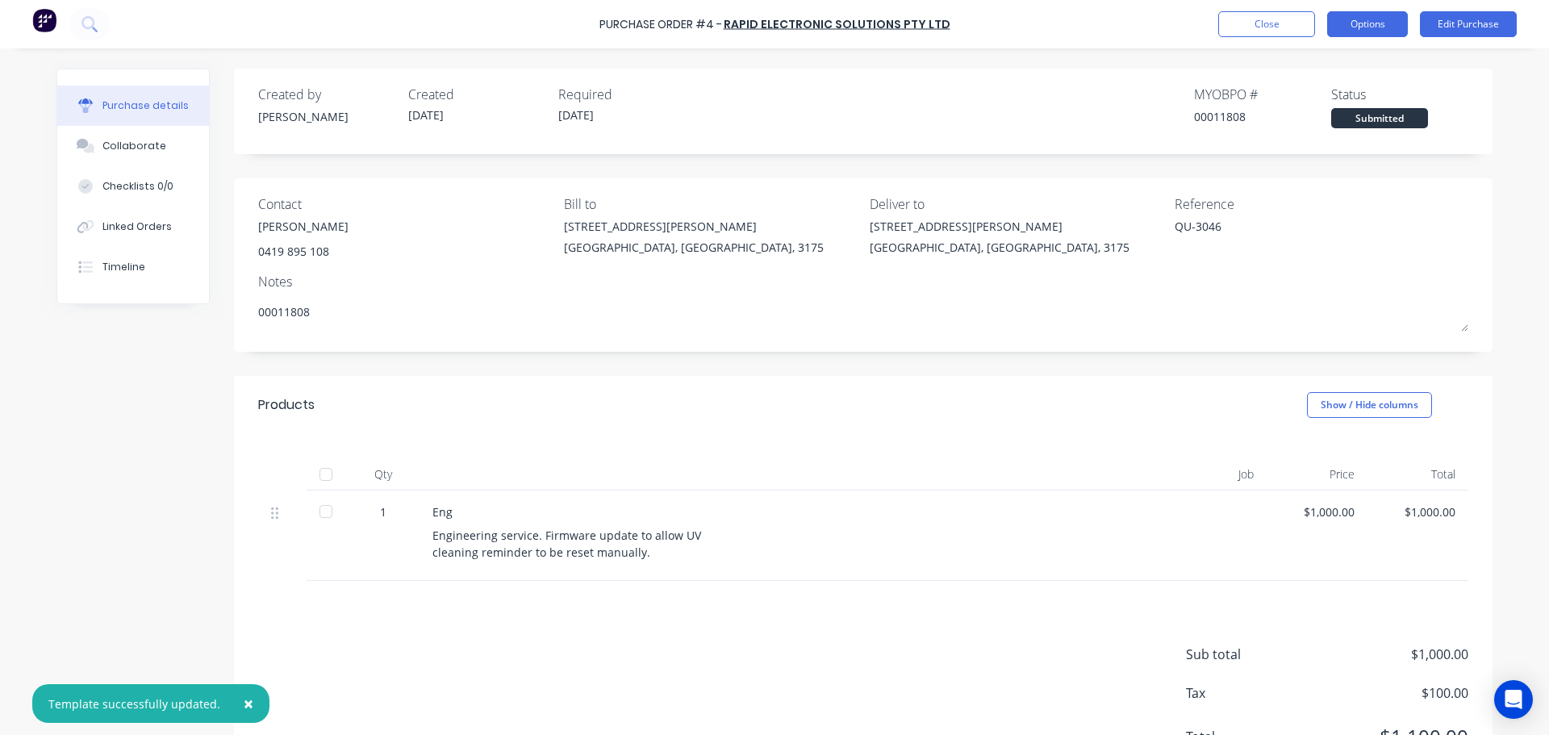
click at [1389, 25] on button "Options" at bounding box center [1367, 24] width 81 height 26
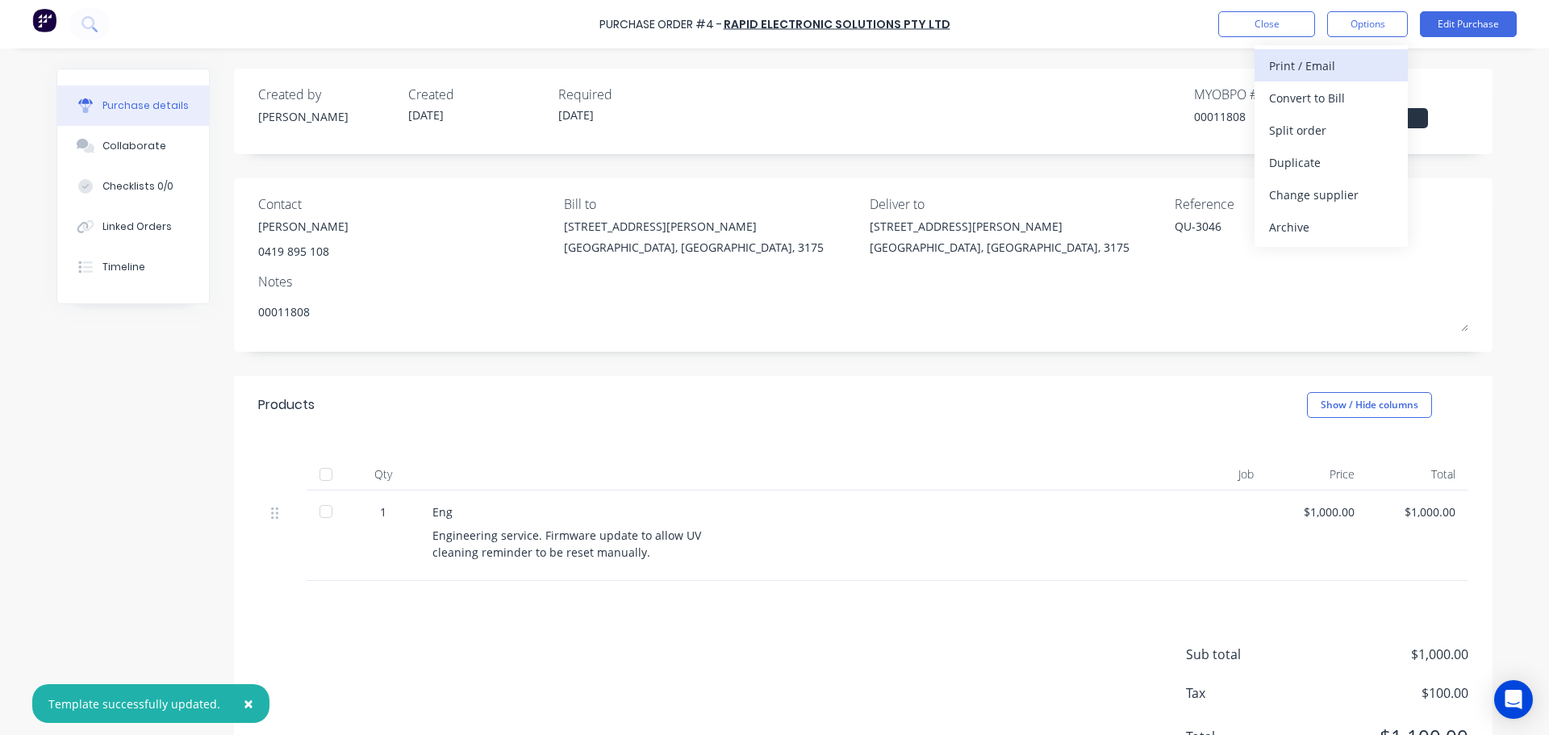
click at [1362, 69] on div "Print / Email" at bounding box center [1331, 65] width 124 height 23
click at [1340, 96] on div "With pricing" at bounding box center [1331, 97] width 124 height 23
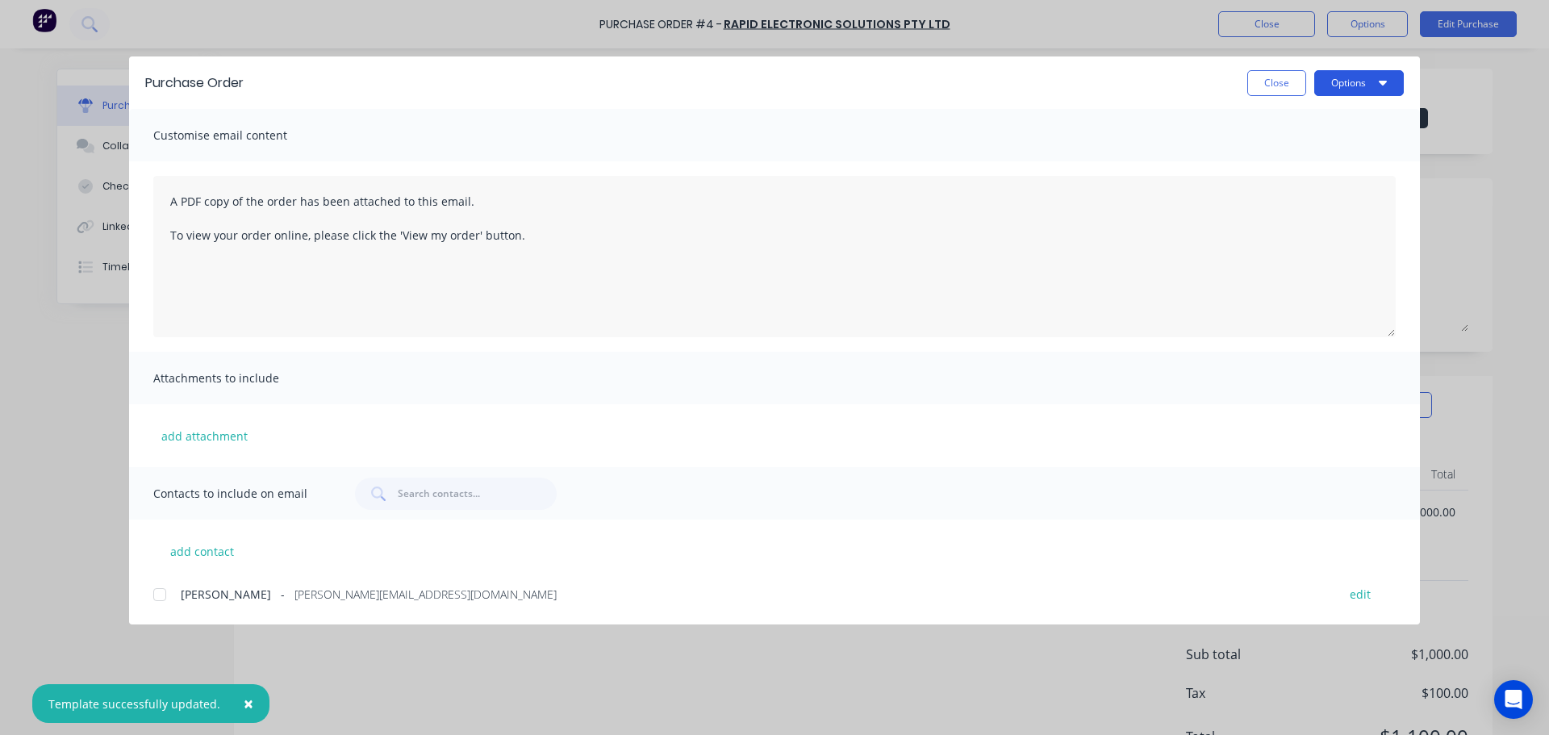
click at [1340, 81] on button "Options" at bounding box center [1359, 83] width 90 height 26
click at [1336, 153] on div "Print" at bounding box center [1327, 155] width 124 height 23
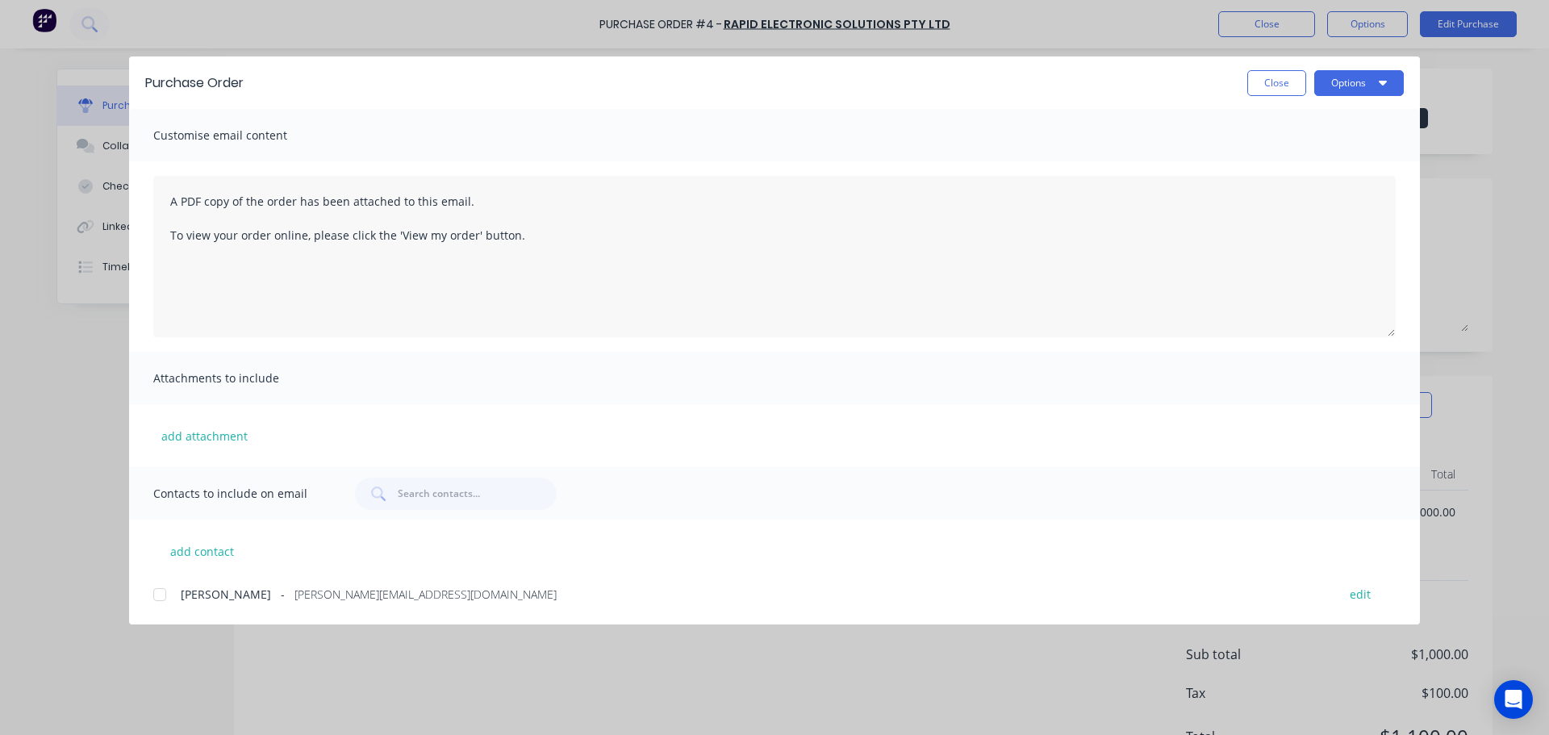
click at [194, 19] on div "Purchase Order Close Options Customise email content A PDF copy of the order ha…" at bounding box center [774, 367] width 1549 height 735
click at [1286, 85] on button "Close" at bounding box center [1276, 83] width 59 height 26
type textarea "x"
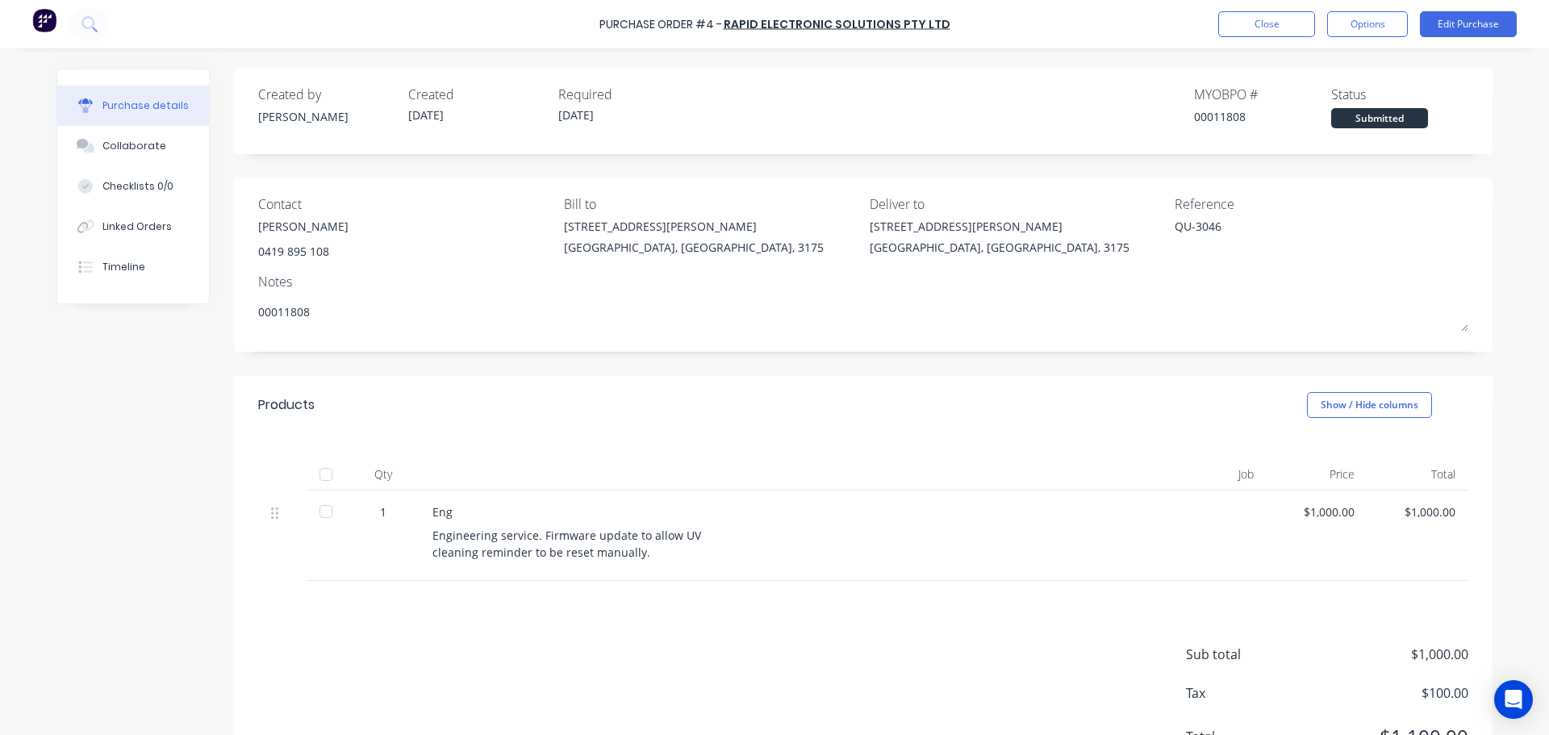
click at [46, 29] on img at bounding box center [44, 20] width 24 height 24
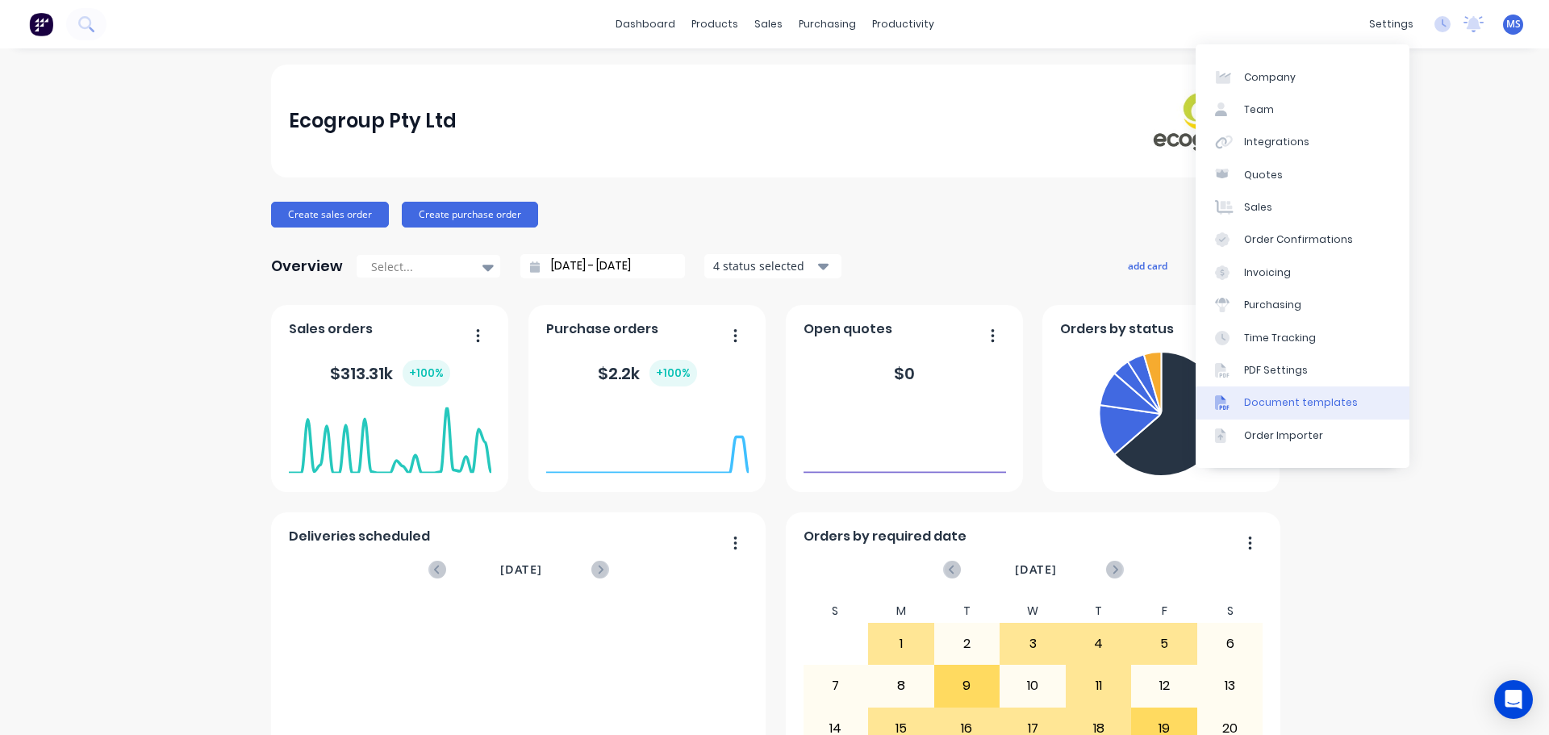
click at [1316, 398] on div "Document templates" at bounding box center [1301, 402] width 114 height 15
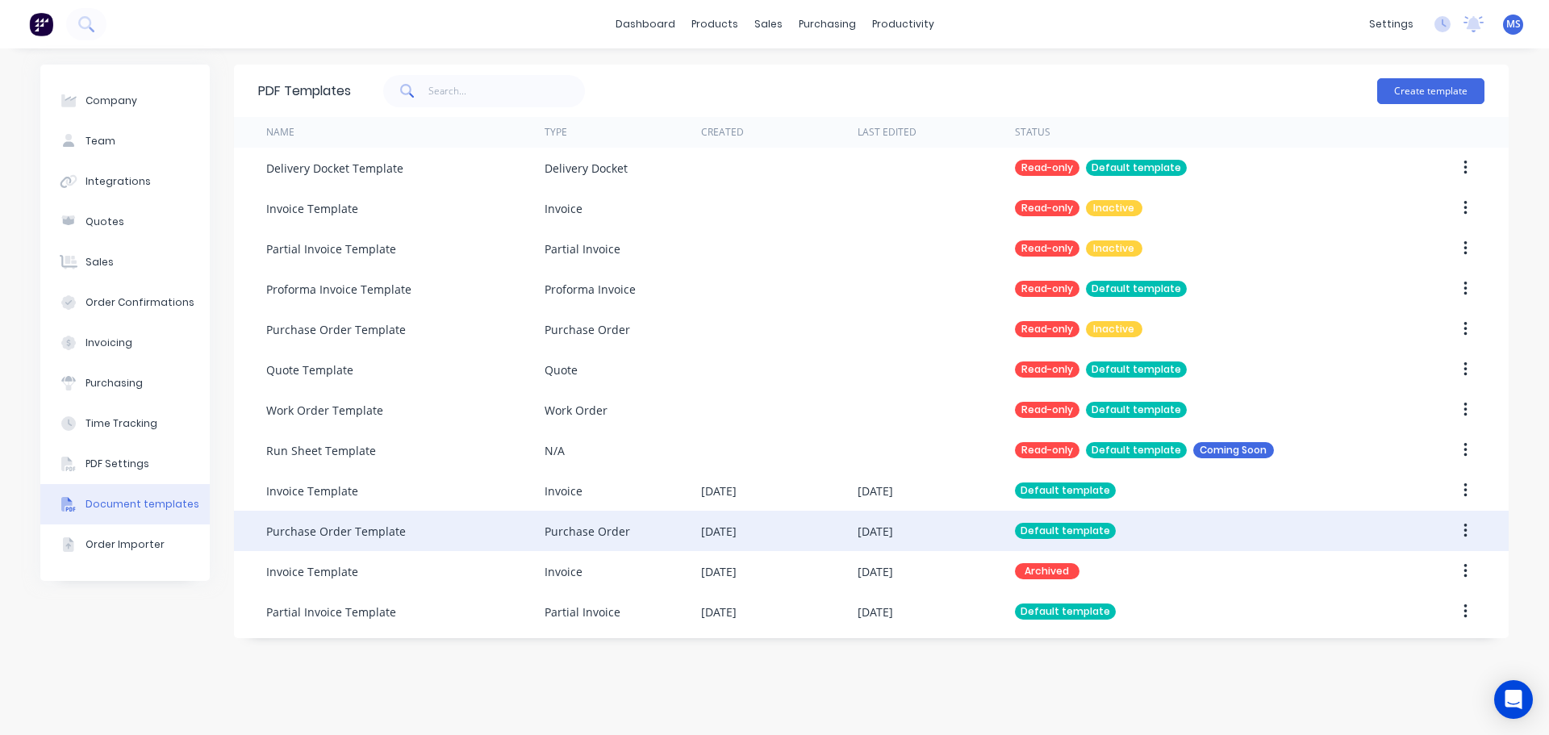
click at [707, 536] on div "[DATE]" at bounding box center [718, 531] width 35 height 17
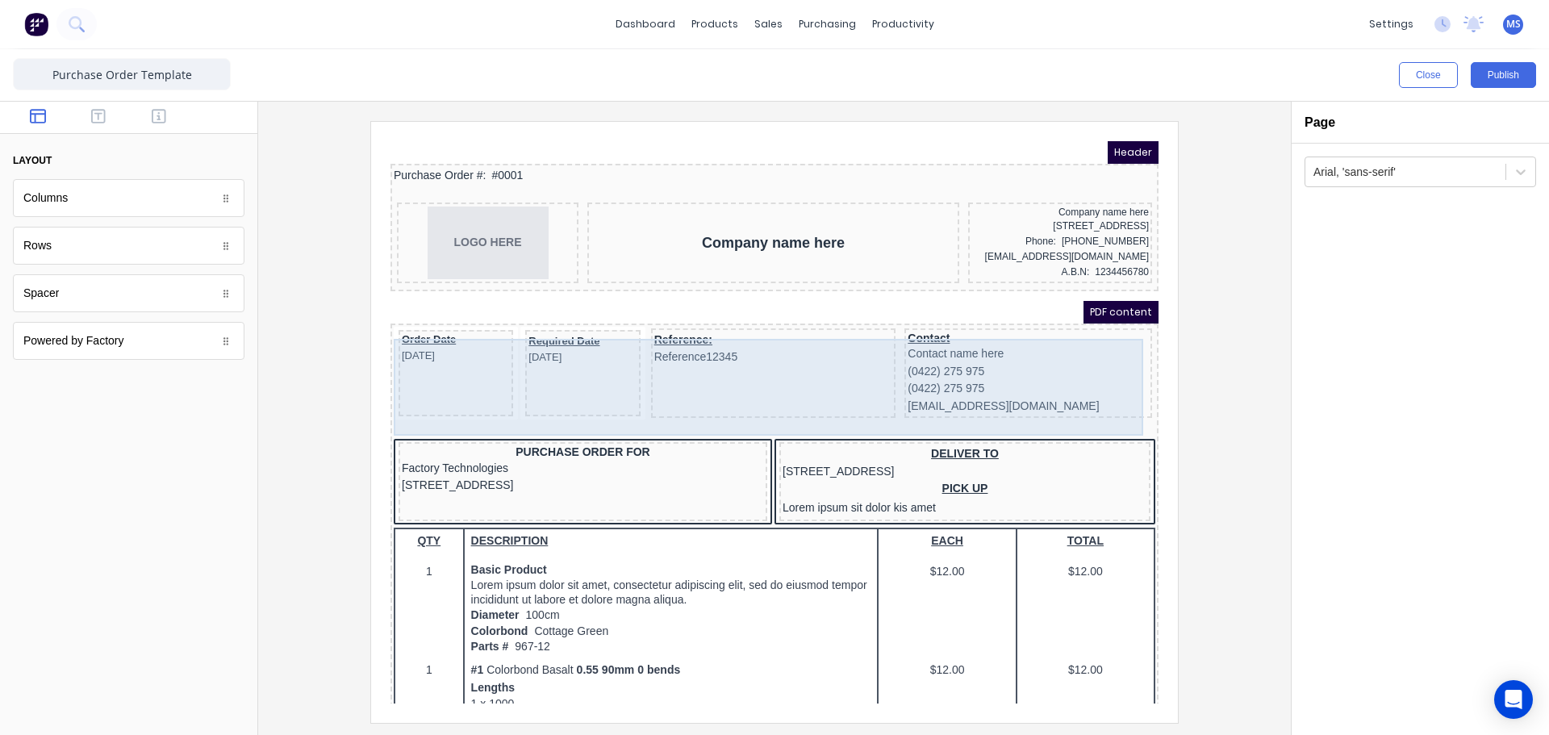
click at [587, 381] on div "Required Date [DATE]" at bounding box center [563, 354] width 115 height 87
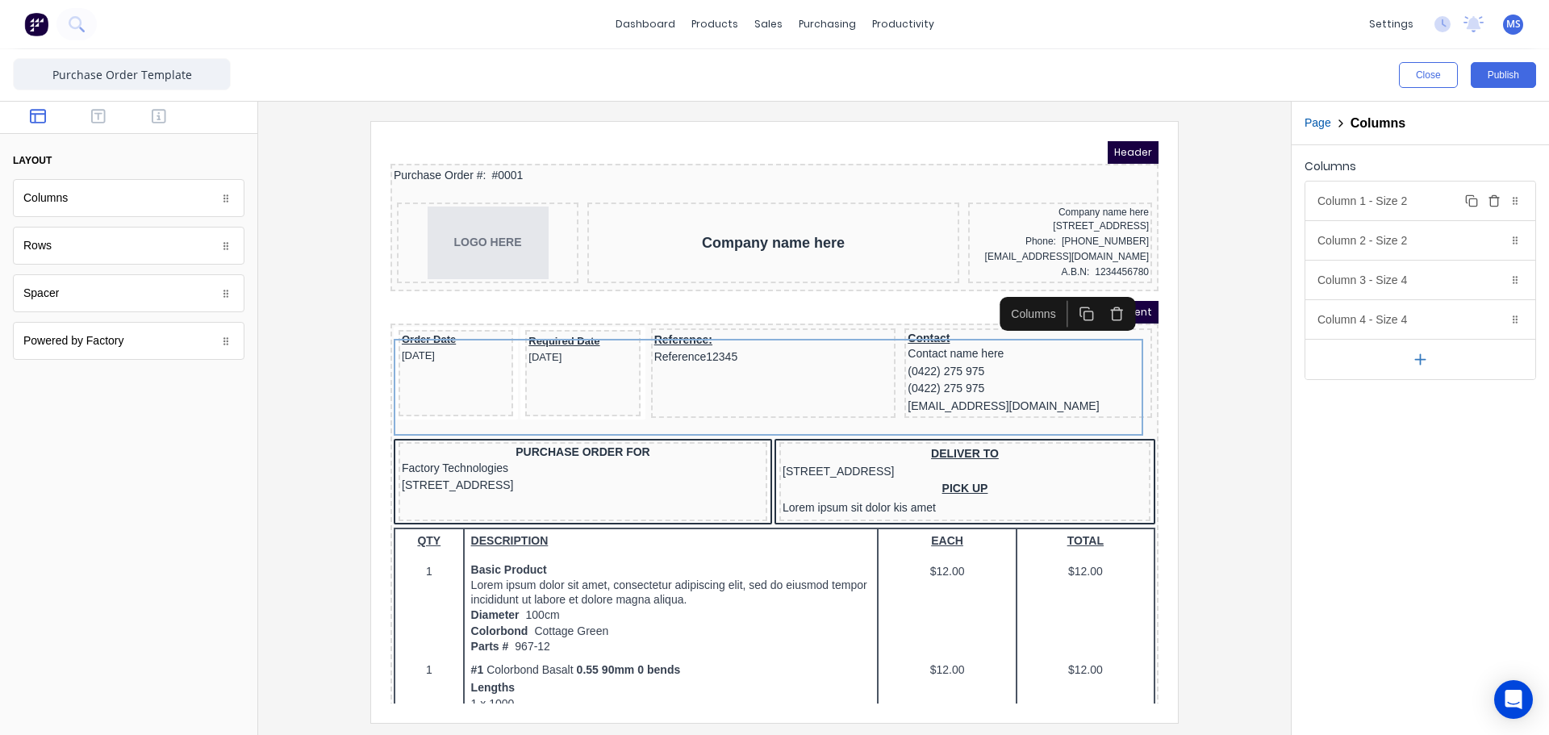
click at [1408, 212] on div "Column 1 - Size 2 Duplicate Delete" at bounding box center [1420, 200] width 230 height 39
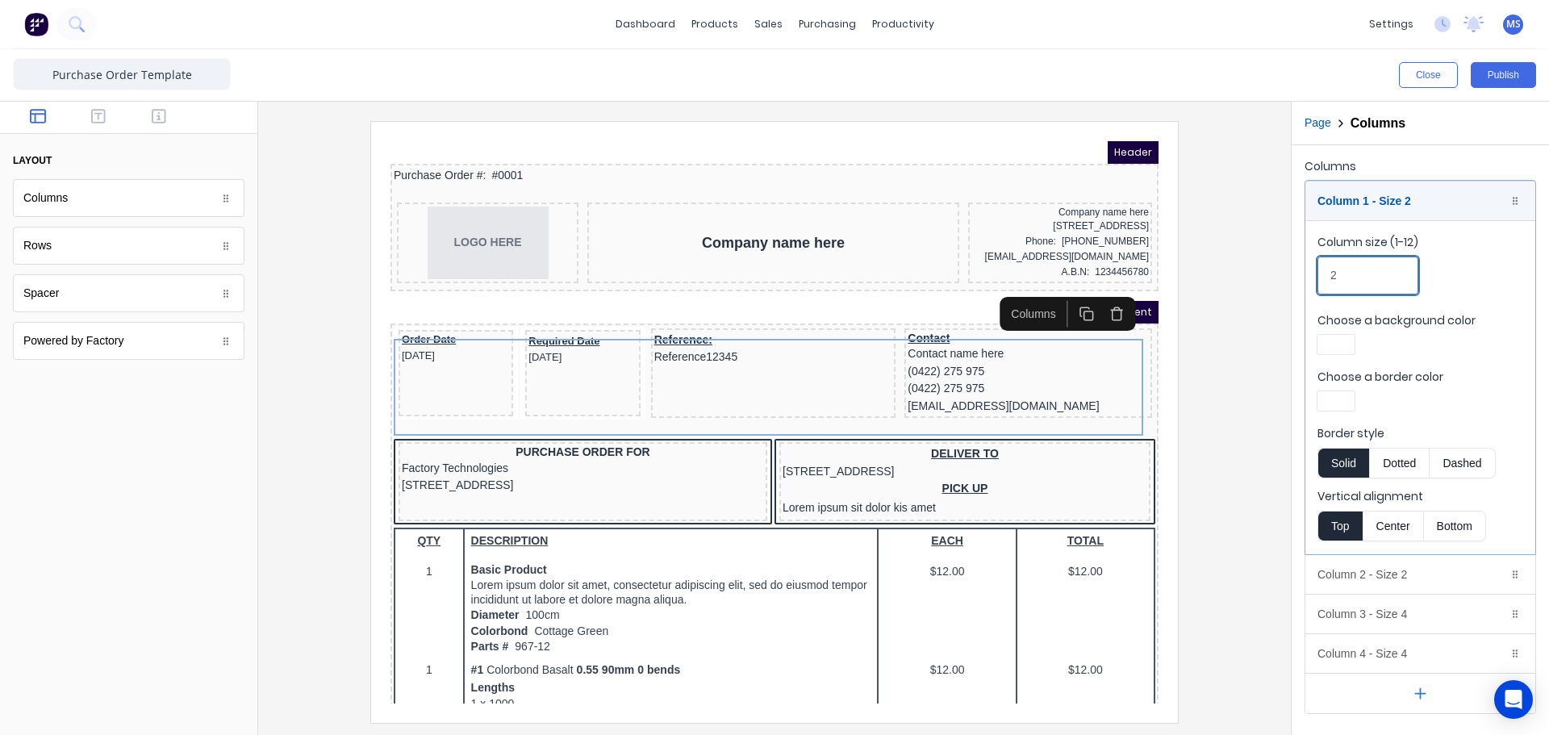
drag, startPoint x: 1305, startPoint y: 269, endPoint x: 1296, endPoint y: 268, distance: 8.9
click at [1296, 268] on div "Columns Column 1 - Size 2 Duplicate Delete Column size (1-12) 2 Choose a backgr…" at bounding box center [1419, 434] width 257 height 578
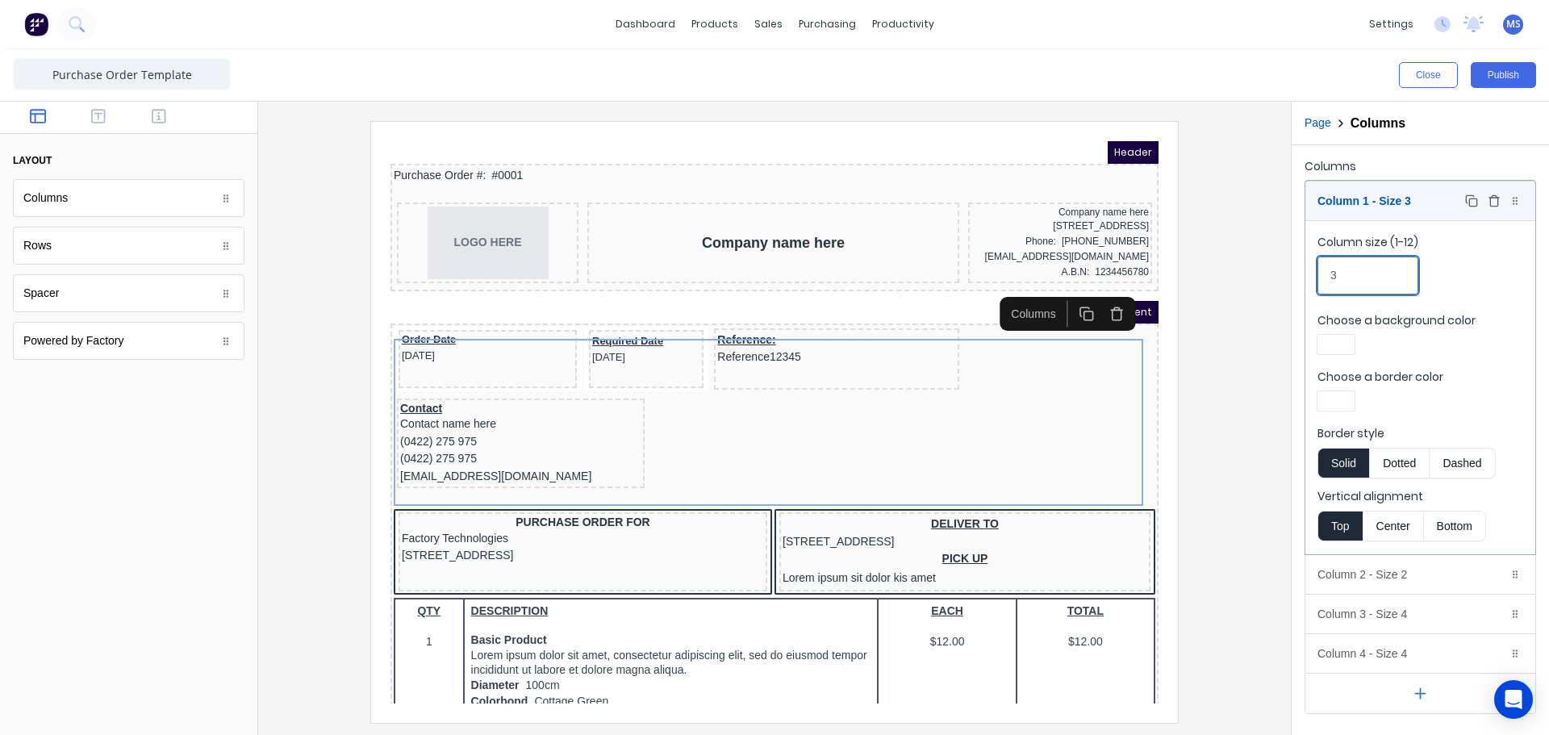
type input "3"
click at [1423, 201] on div "Column 1 - Size 3 Duplicate Delete" at bounding box center [1420, 200] width 230 height 39
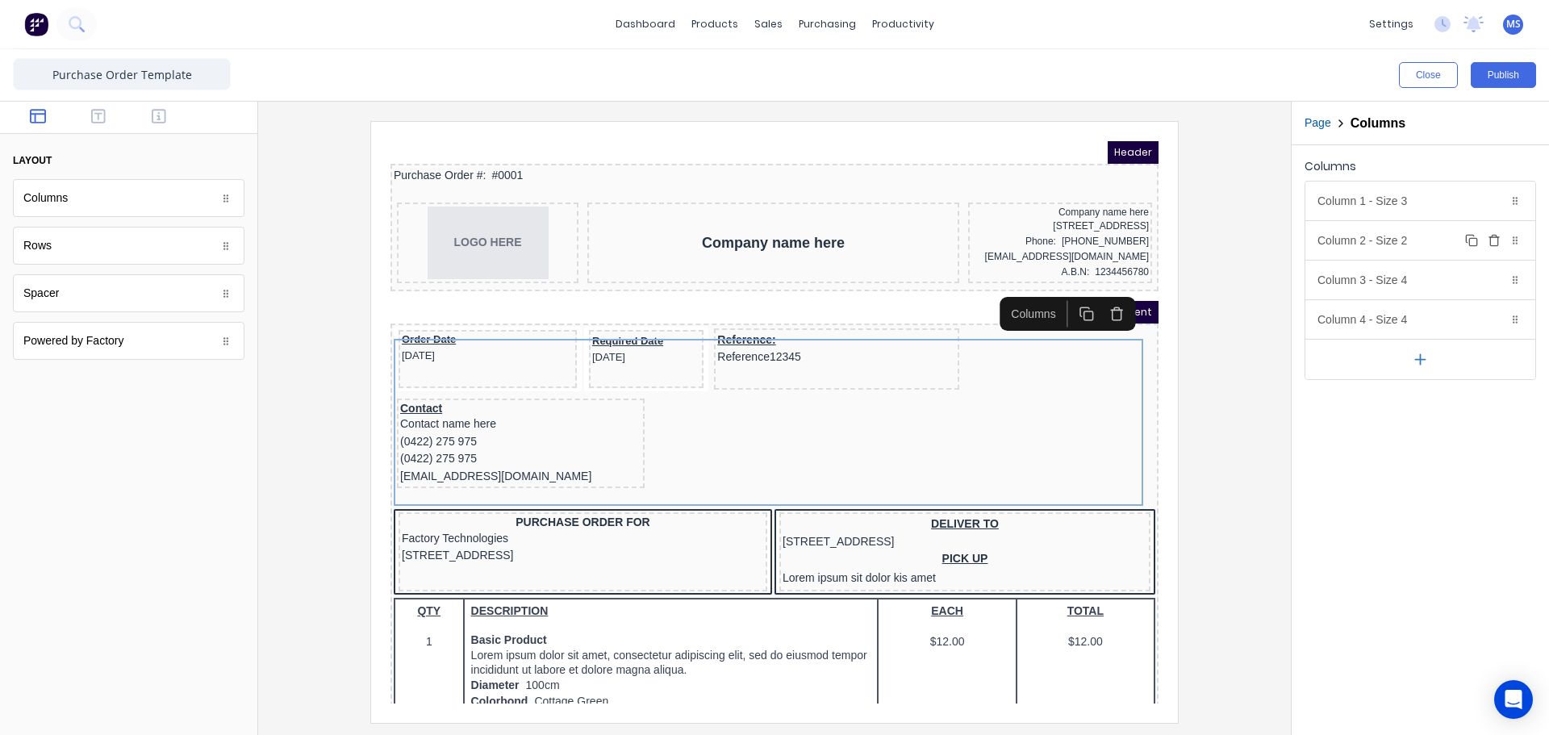
click at [1401, 255] on div "Column 2 - Size 2 Duplicate Delete" at bounding box center [1420, 240] width 230 height 39
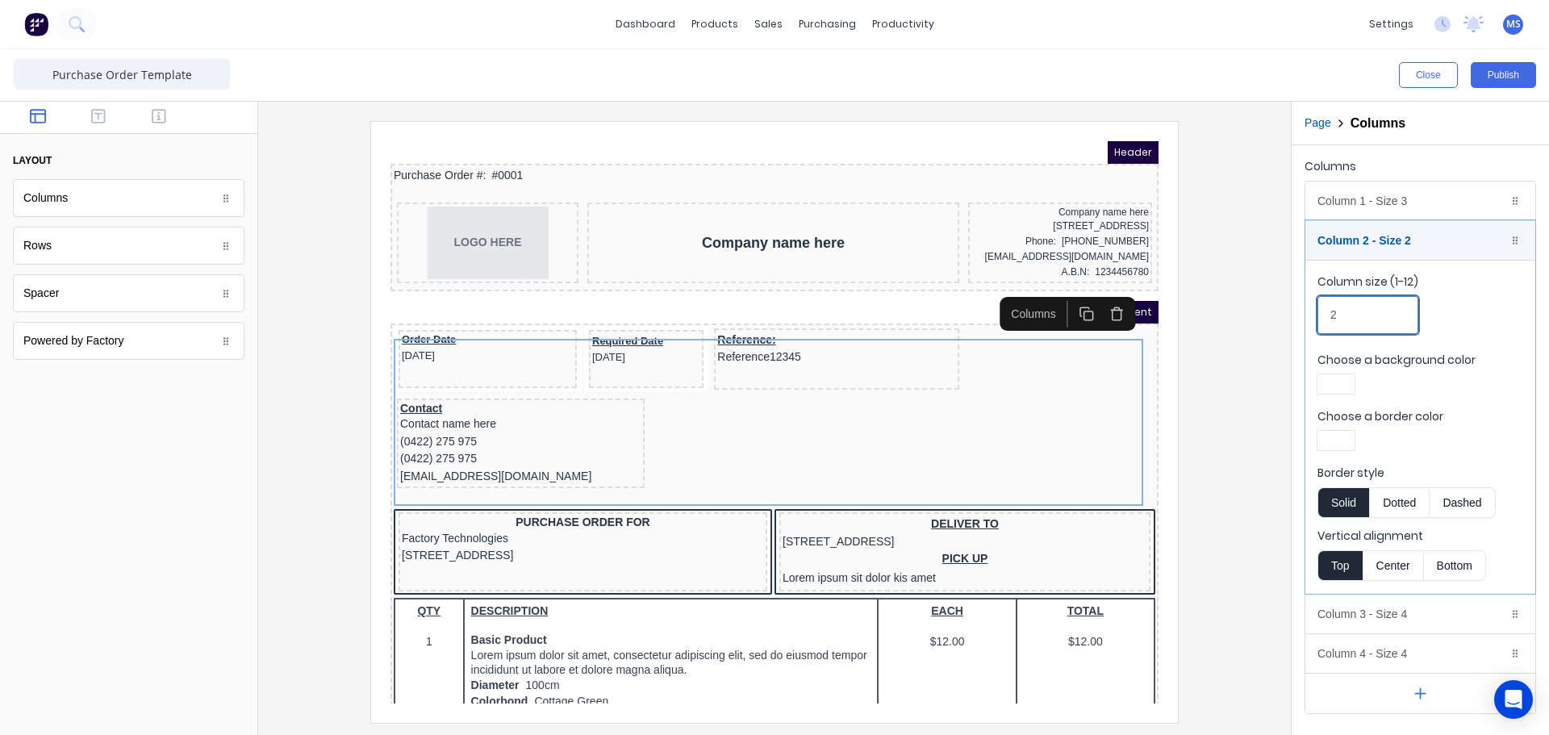
drag, startPoint x: 1369, startPoint y: 312, endPoint x: 1283, endPoint y: 304, distance: 85.9
click at [1282, 306] on div "Close Publish Components layout Columns Columns Rows Rows Spacer Spacer Powered…" at bounding box center [774, 392] width 1549 height 686
type input "3"
click at [1399, 247] on div "Column 2 - Size 3 Duplicate Delete" at bounding box center [1420, 240] width 230 height 39
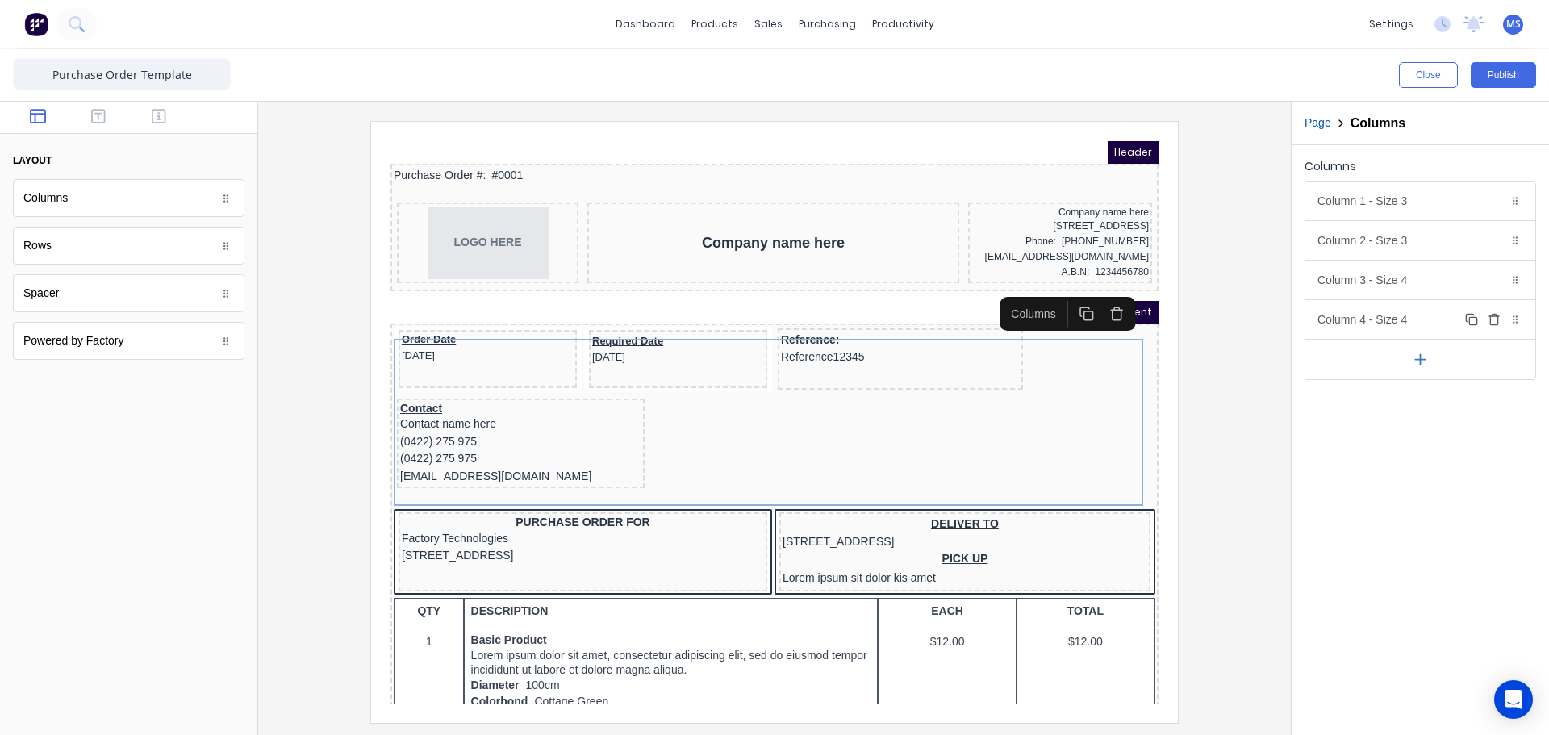
click at [1367, 319] on div "Column 4 - Size 4 Duplicate Delete" at bounding box center [1420, 319] width 230 height 39
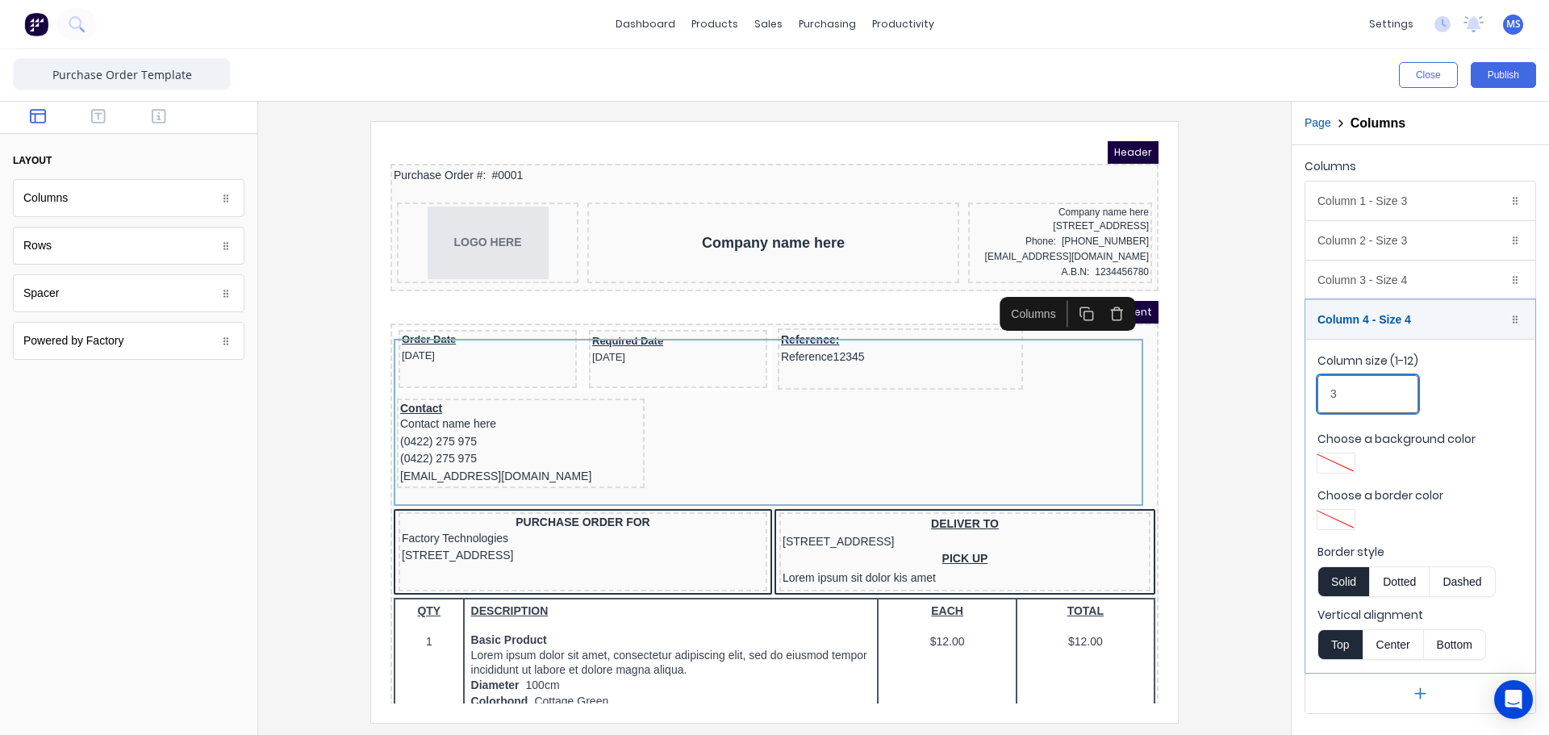
drag, startPoint x: 1350, startPoint y: 388, endPoint x: 1303, endPoint y: 385, distance: 46.9
click at [1303, 385] on div "Columns Column 1 - Size 3 Duplicate Delete Column size (1-12) 3 Choose a backgr…" at bounding box center [1419, 434] width 257 height 578
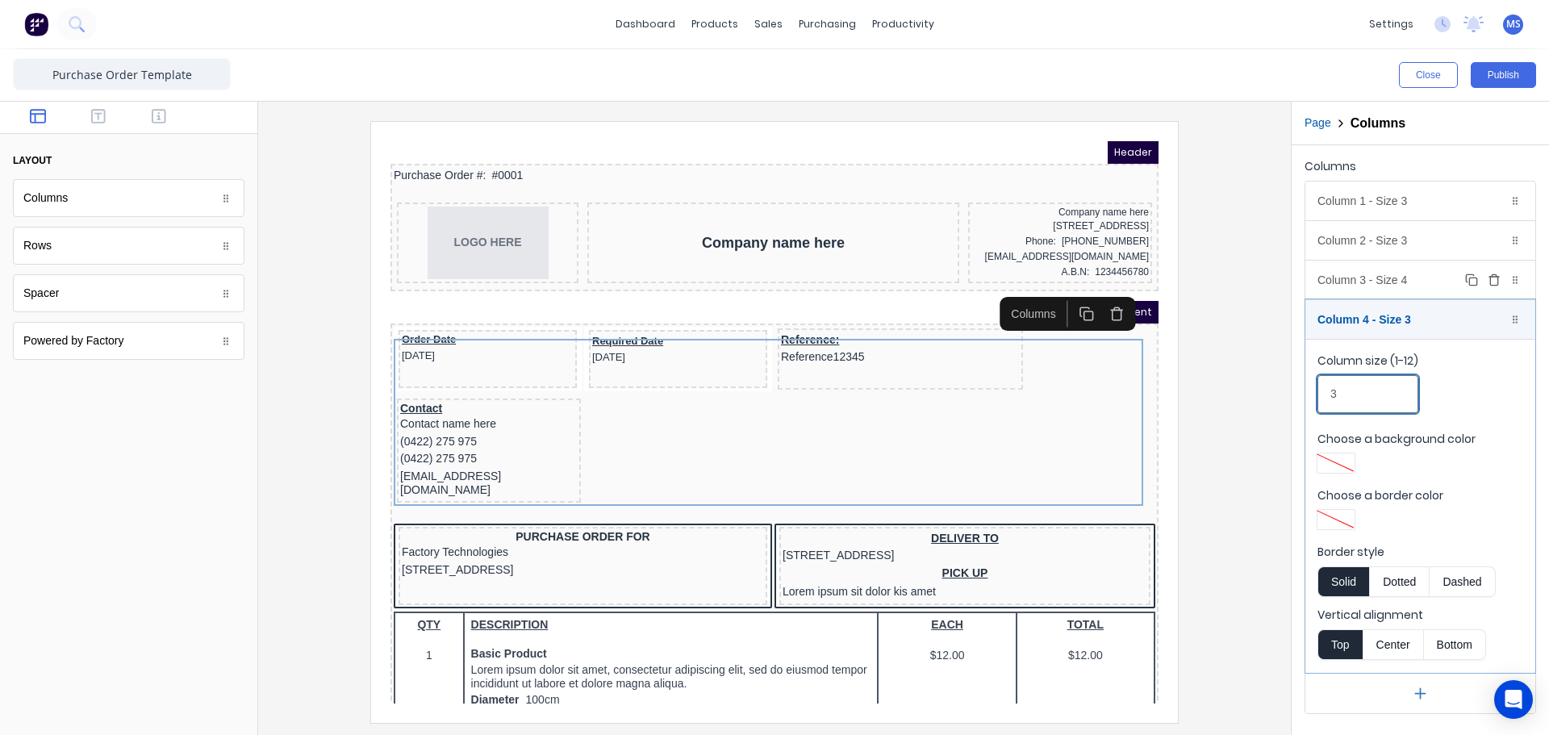
type input "3"
click at [1391, 289] on div "Column 3 - Size 4 Duplicate Delete" at bounding box center [1420, 280] width 230 height 39
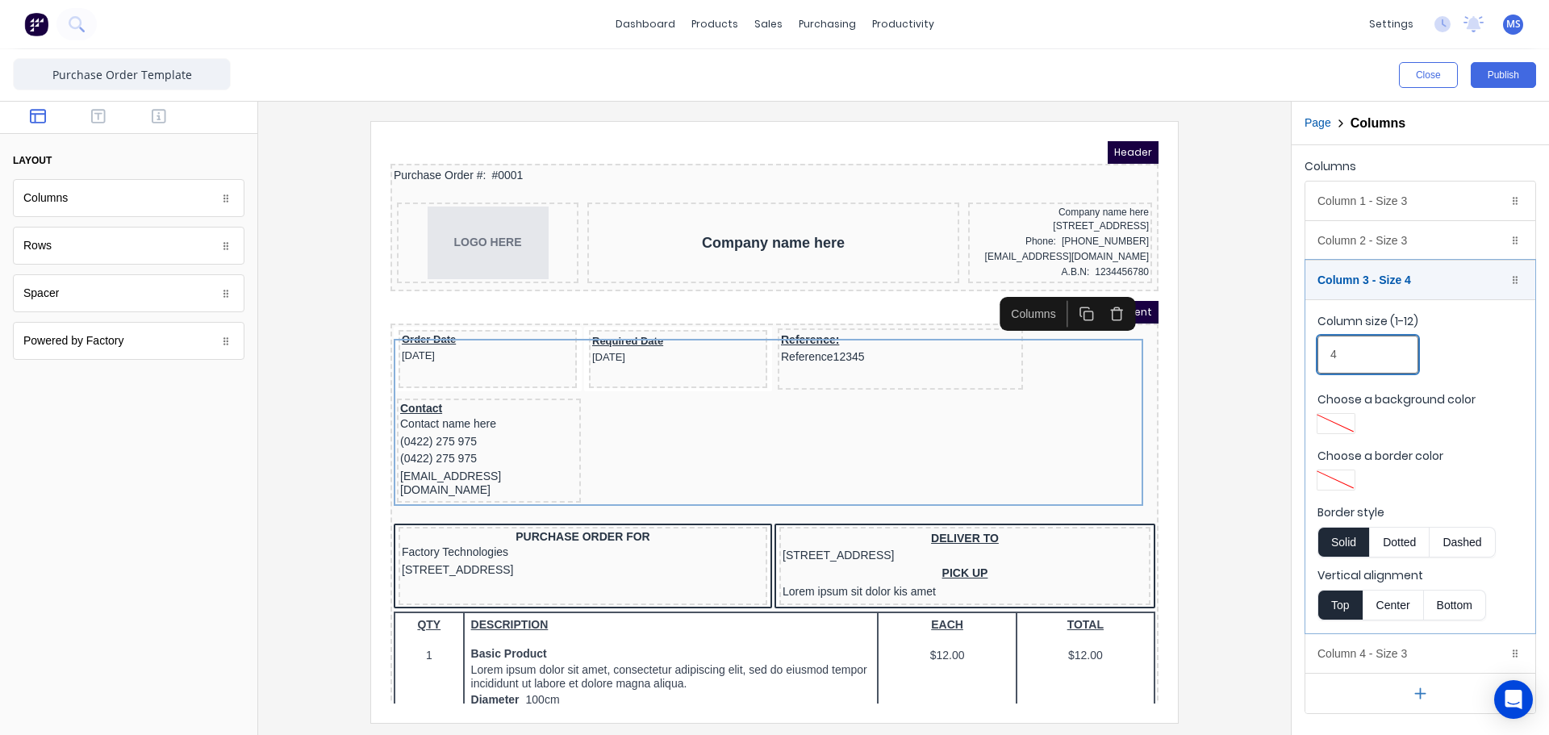
type input "3"
drag, startPoint x: 1320, startPoint y: 335, endPoint x: 1278, endPoint y: 333, distance: 42.0
click at [1278, 333] on div "Close Publish Components layout Columns Columns Rows Rows Spacer Spacer Powered…" at bounding box center [774, 392] width 1549 height 686
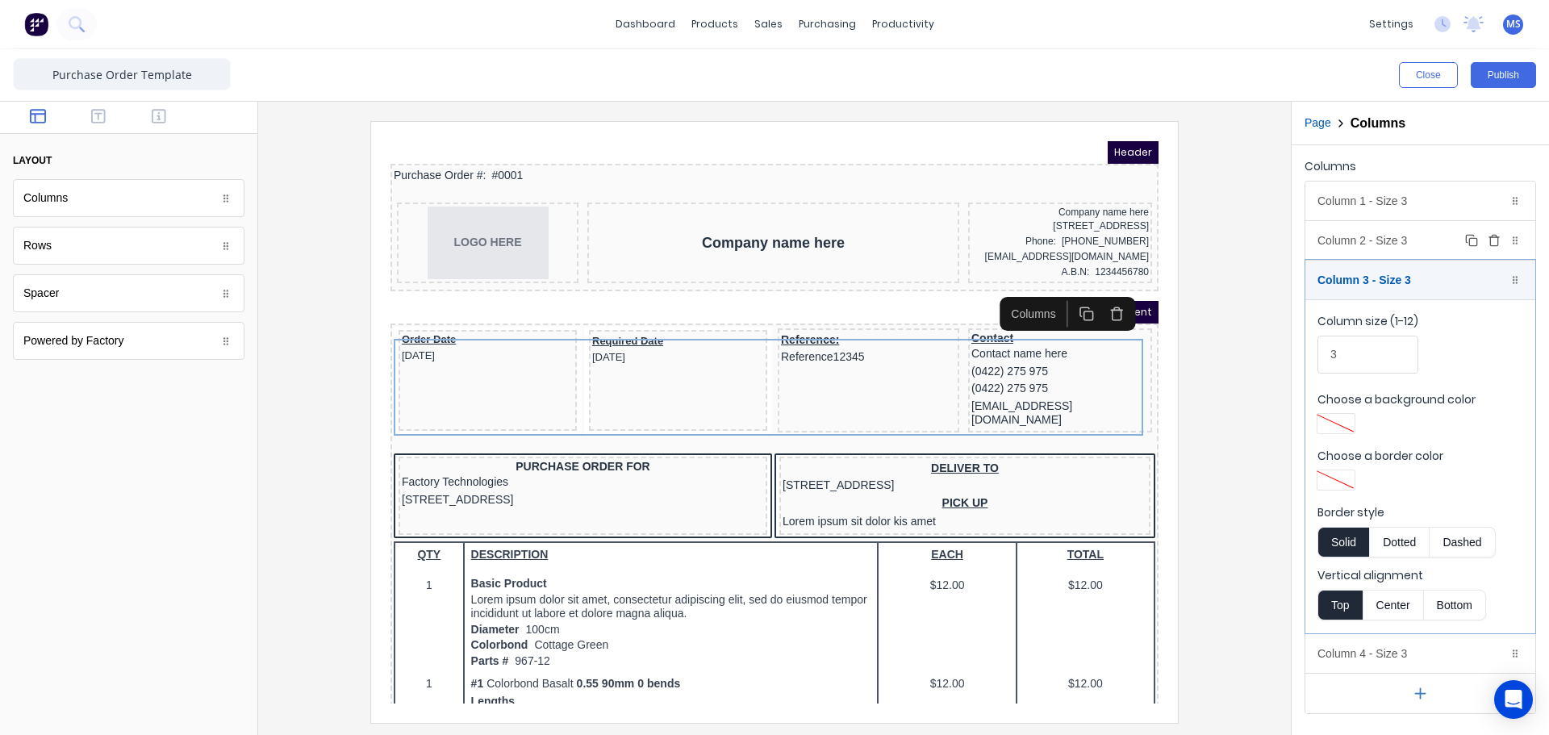
click at [1346, 247] on div "Column 2 - Size 3 Duplicate Delete" at bounding box center [1420, 240] width 230 height 39
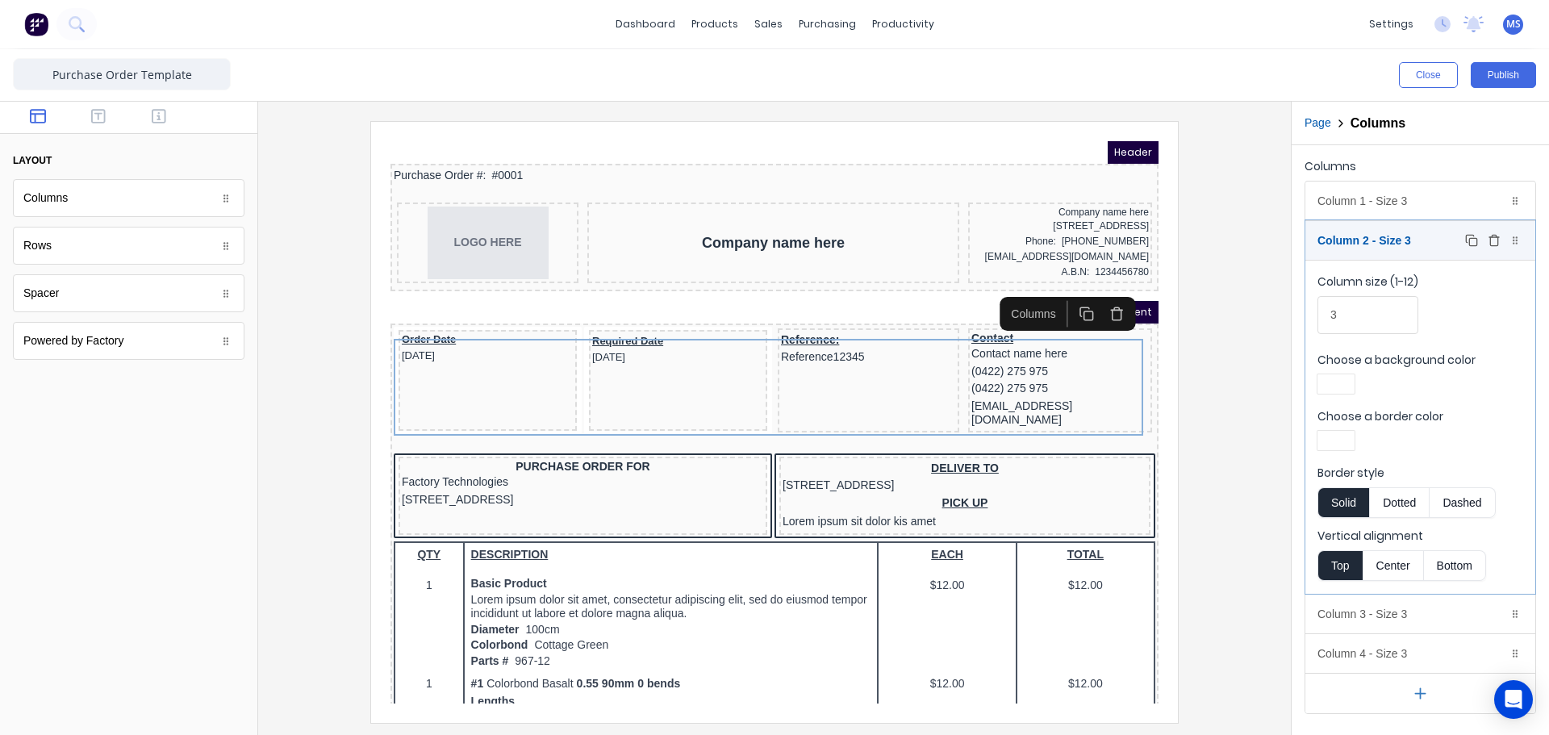
click at [1346, 247] on div "Column 2 - Size 3 Duplicate Delete" at bounding box center [1420, 240] width 230 height 39
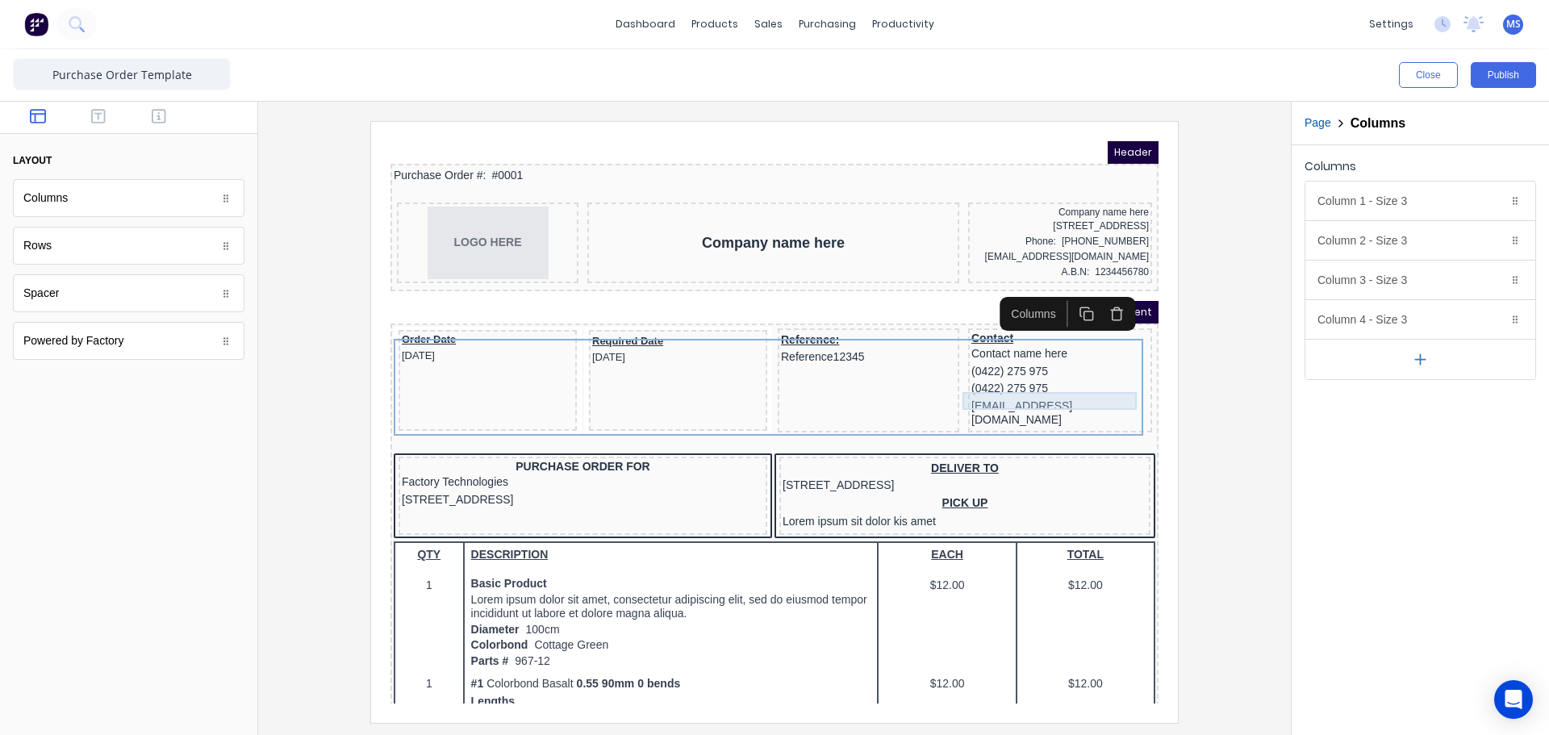
click at [987, 375] on div "(0422) 275 975" at bounding box center [1040, 370] width 177 height 18
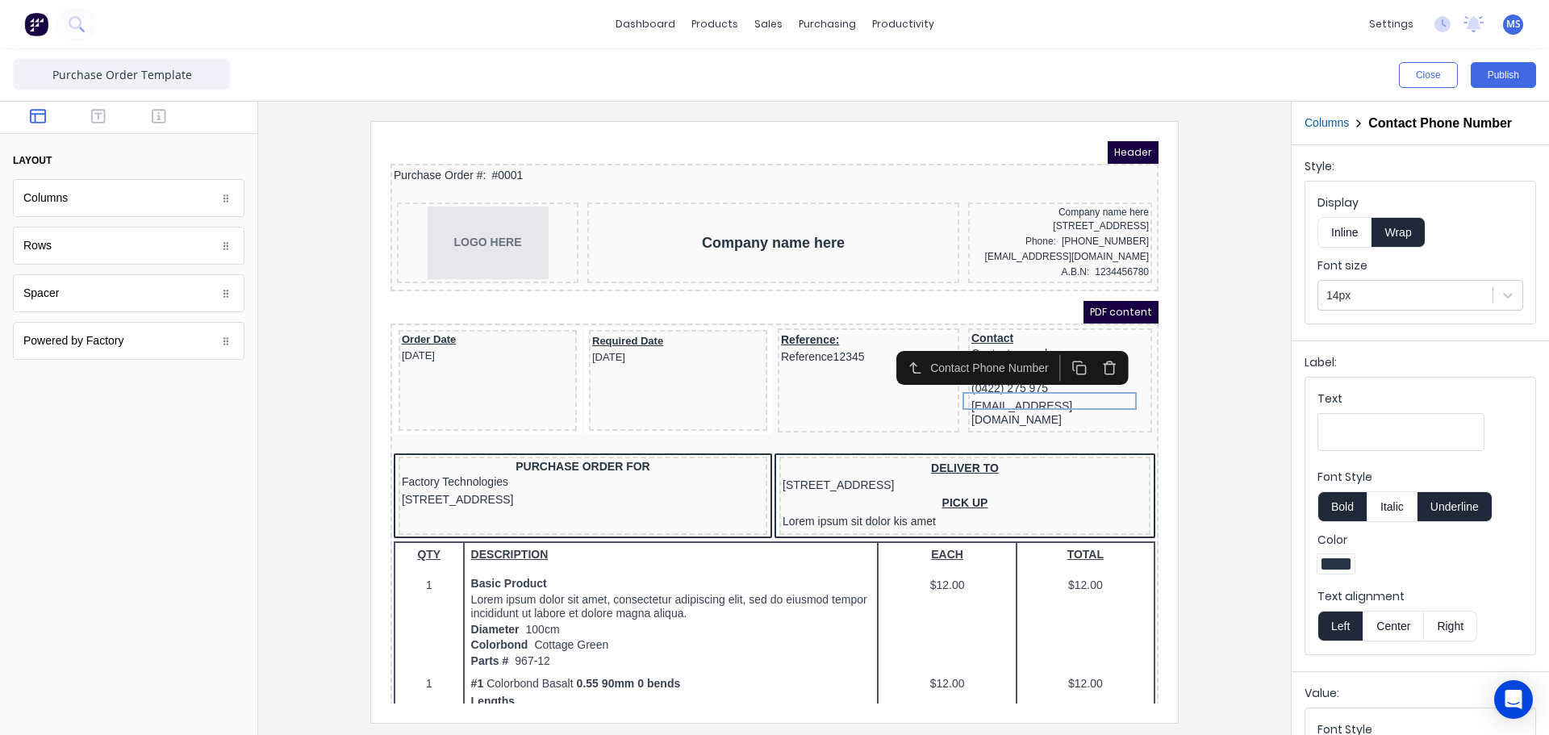
drag, startPoint x: 1224, startPoint y: 394, endPoint x: 1171, endPoint y: 395, distance: 52.4
click at [1220, 394] on div at bounding box center [774, 421] width 1007 height 601
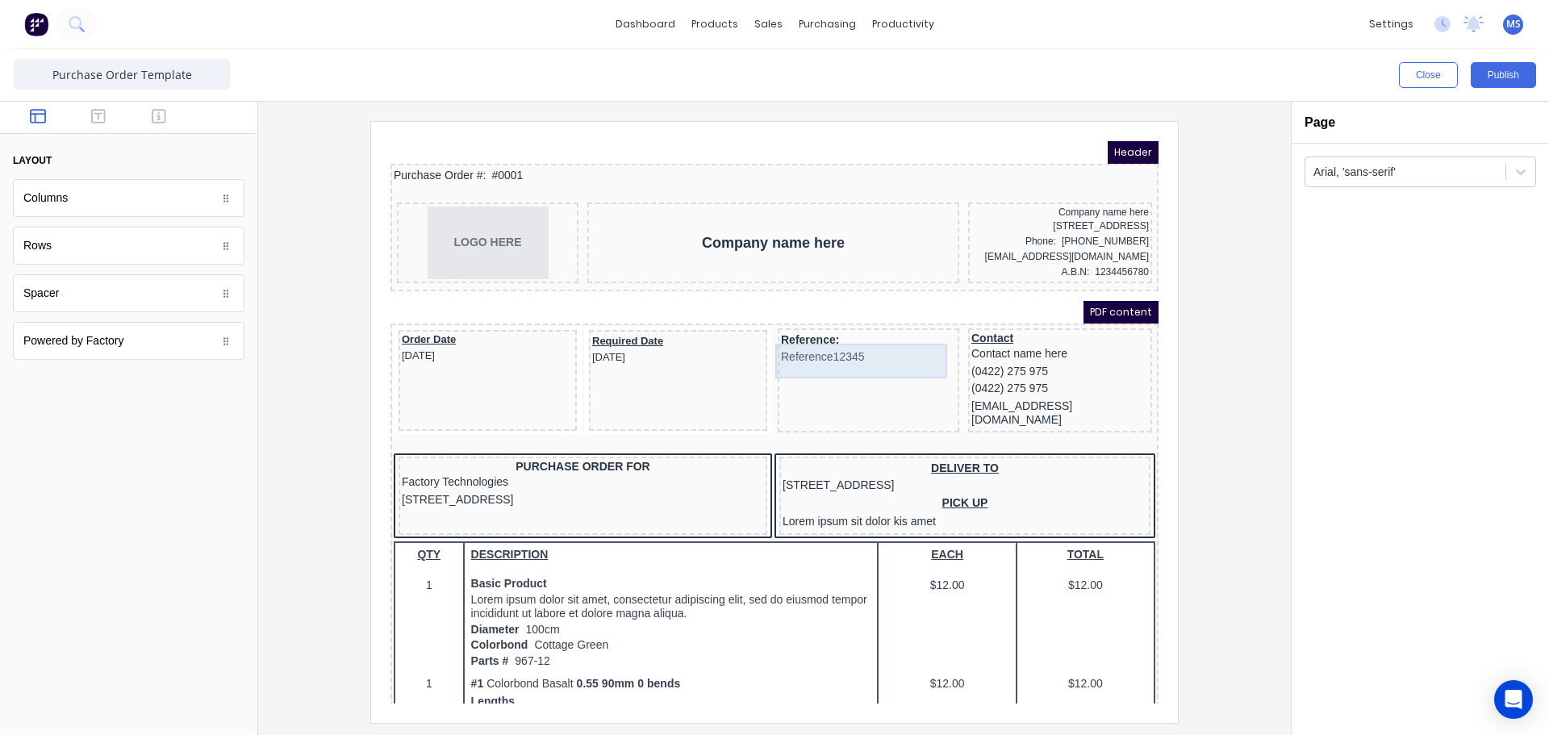
click at [913, 336] on div "Reference: Reference12345" at bounding box center [848, 329] width 175 height 35
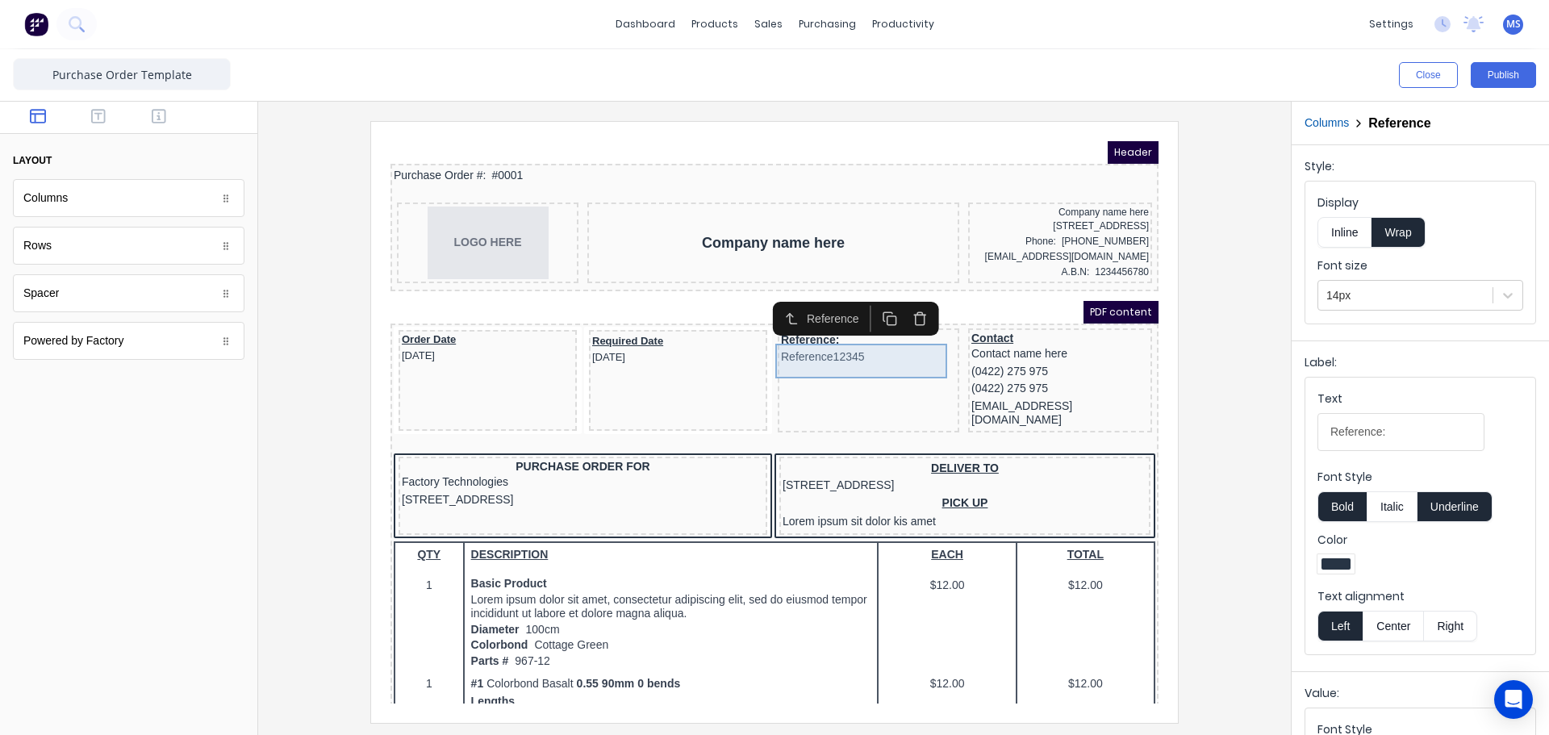
click at [908, 368] on div "Reference: Reference12345" at bounding box center [848, 361] width 181 height 104
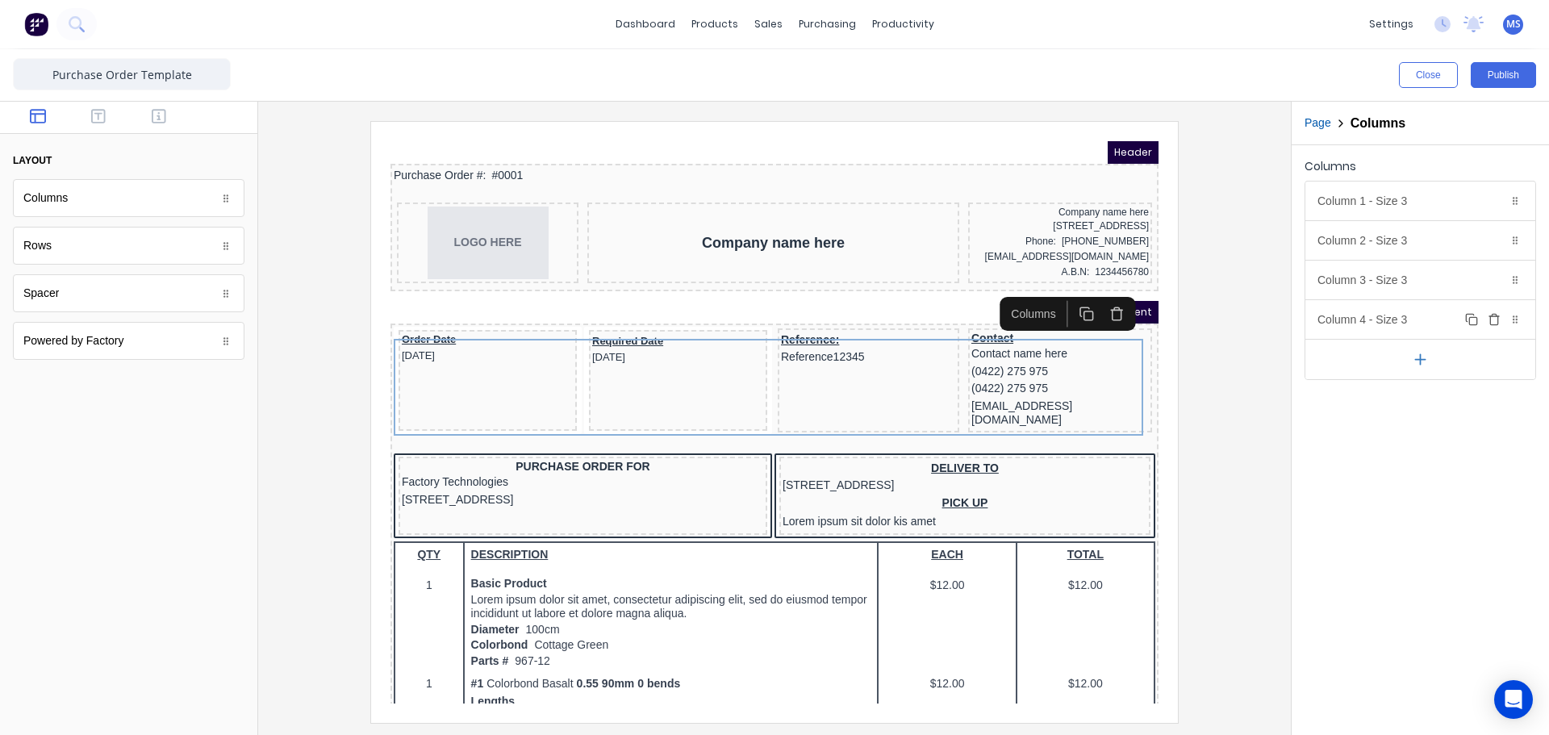
click at [1399, 314] on div "Column 4 - Size 3 Duplicate Delete" at bounding box center [1420, 319] width 230 height 39
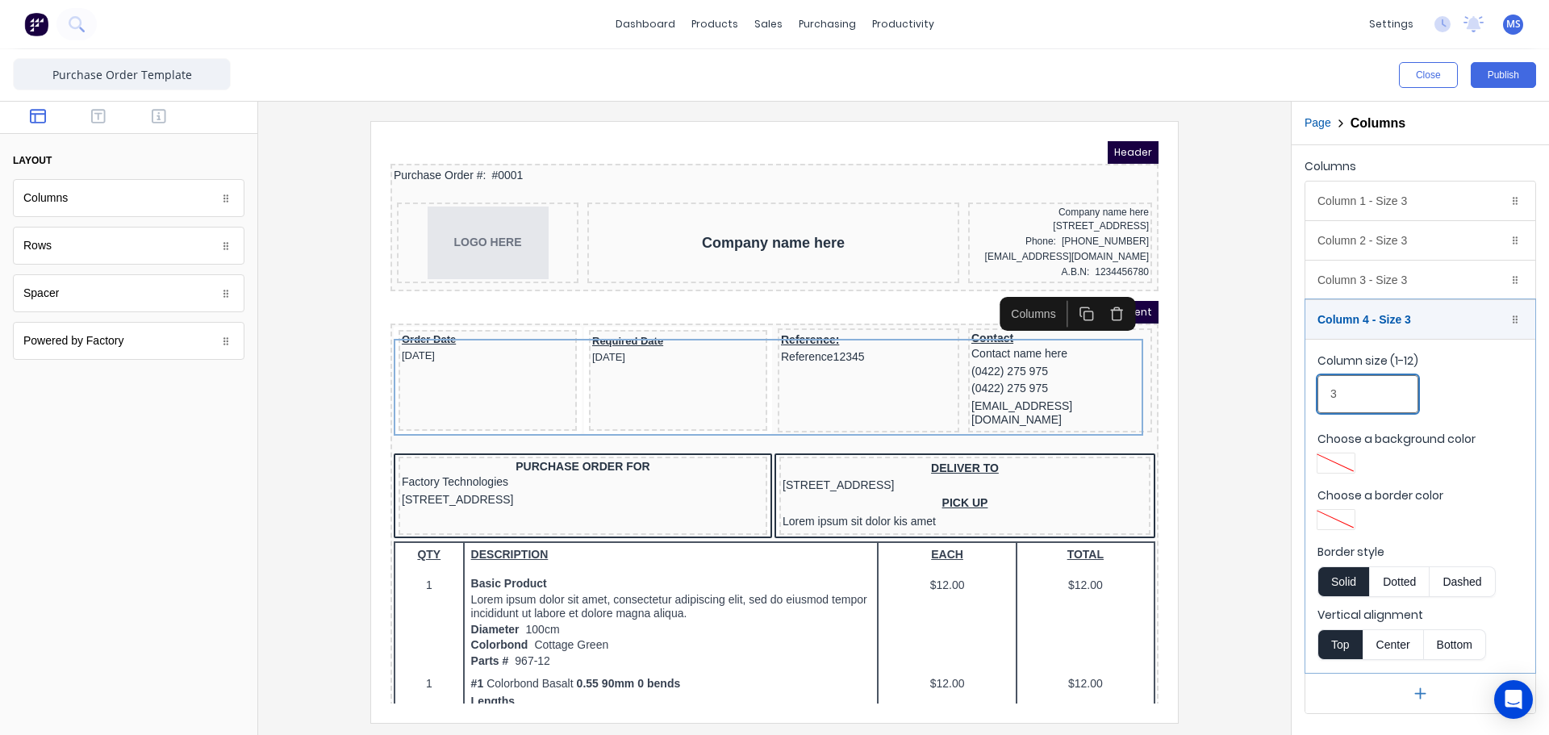
drag, startPoint x: 1367, startPoint y: 394, endPoint x: 1303, endPoint y: 390, distance: 64.7
click at [1303, 390] on div "Columns Column 1 - Size 3 Duplicate Delete Column size (1-12) 3 Choose a backgr…" at bounding box center [1419, 434] width 257 height 578
drag, startPoint x: 1356, startPoint y: 393, endPoint x: 1303, endPoint y: 382, distance: 54.3
click at [1306, 382] on fieldset "Column size (1-12) 3 Choose a background color Choose a border color Border sty…" at bounding box center [1420, 506] width 230 height 334
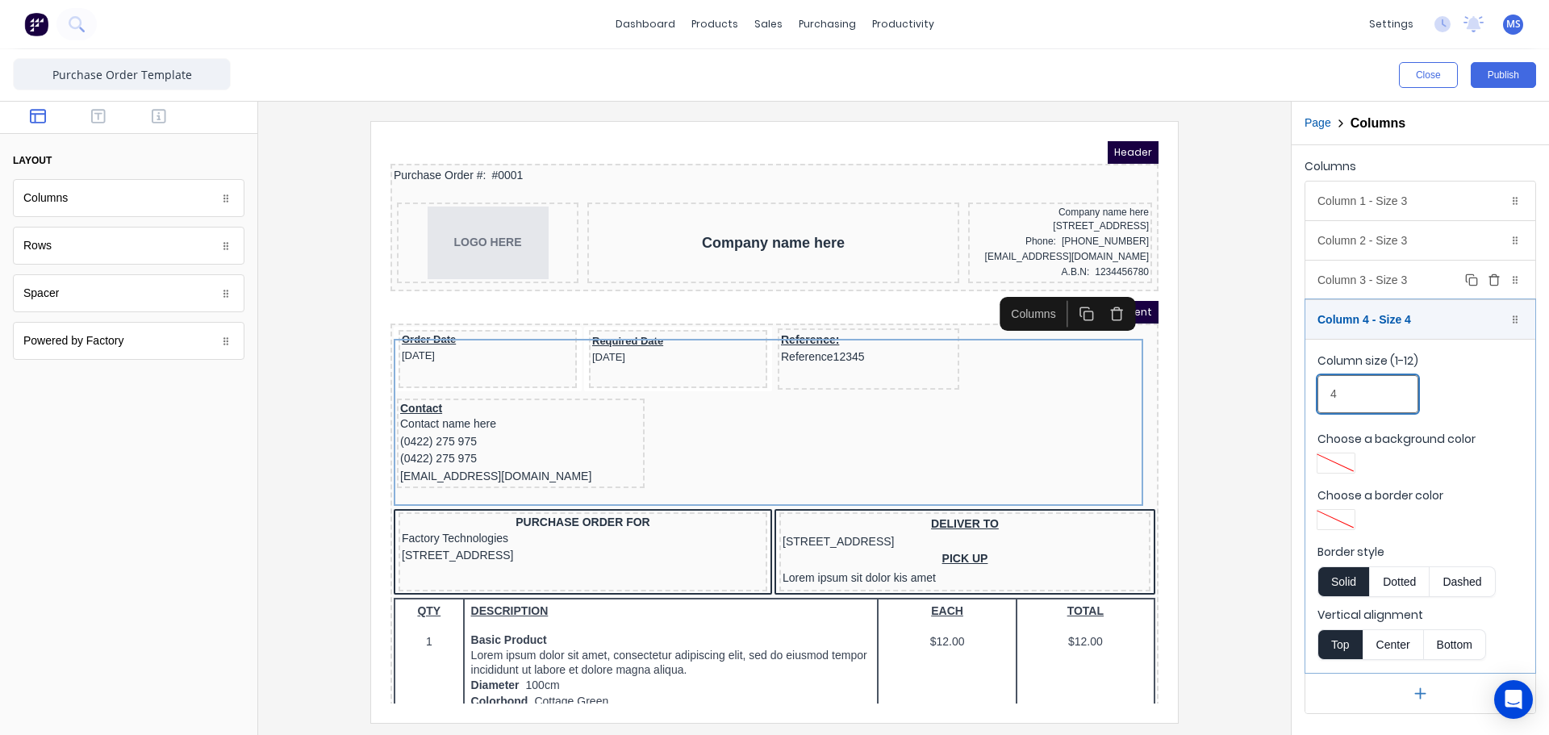
type input "4"
click at [1366, 285] on div "Column 3 - Size 3 Duplicate Delete" at bounding box center [1420, 280] width 230 height 39
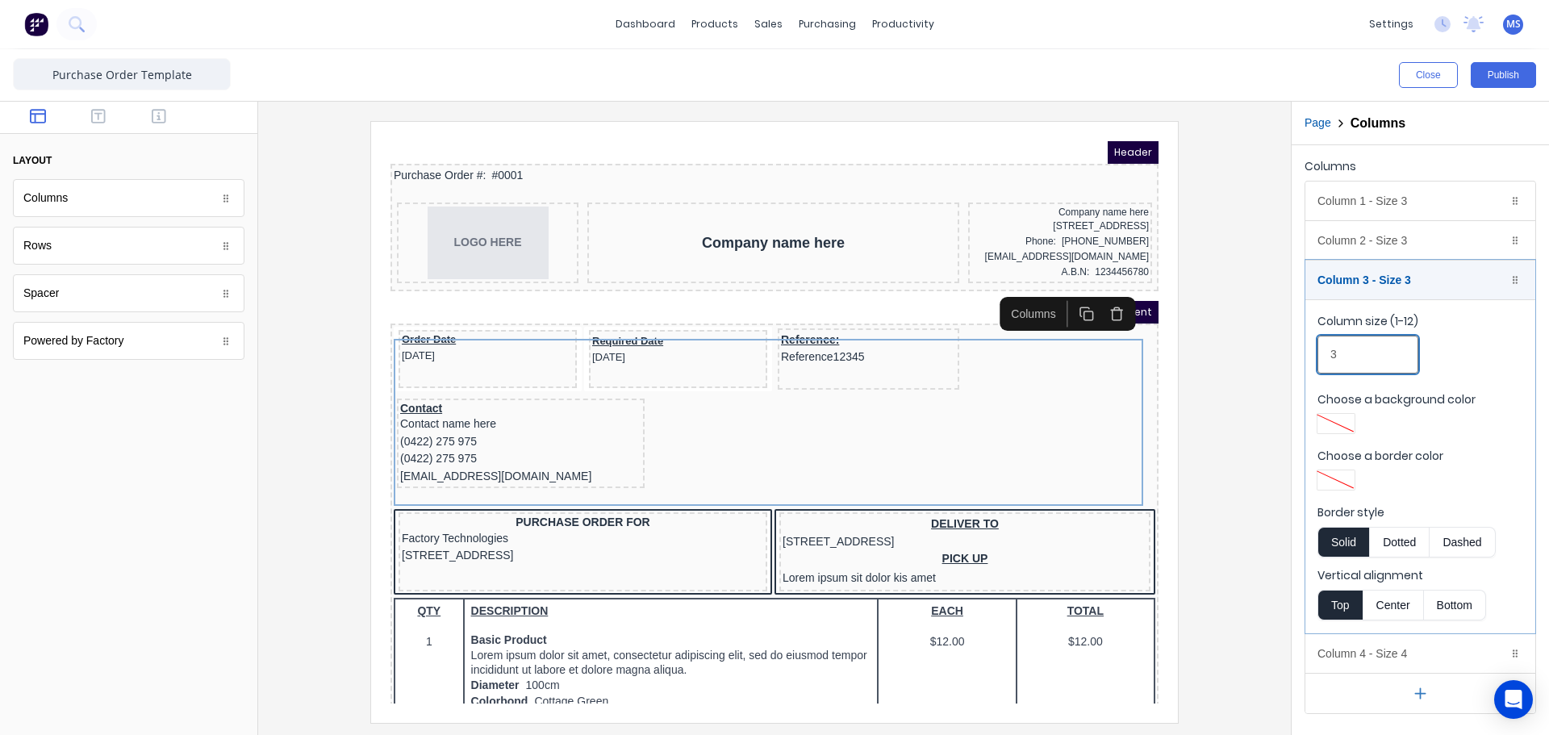
drag, startPoint x: 1355, startPoint y: 342, endPoint x: 1323, endPoint y: 344, distance: 32.4
click at [1324, 344] on input "3" at bounding box center [1367, 355] width 101 height 38
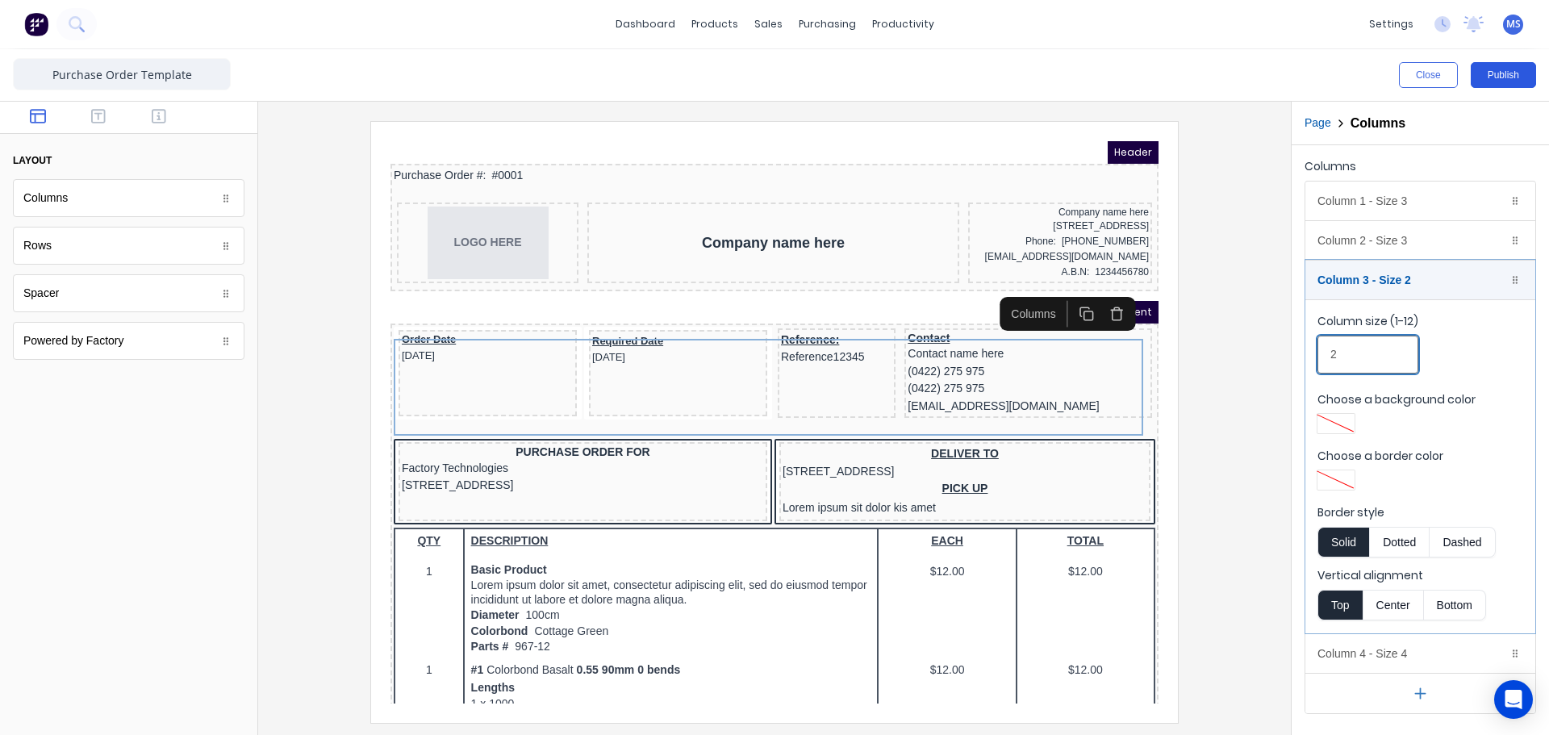
type input "2"
click at [1494, 83] on button "Publish" at bounding box center [1502, 75] width 65 height 26
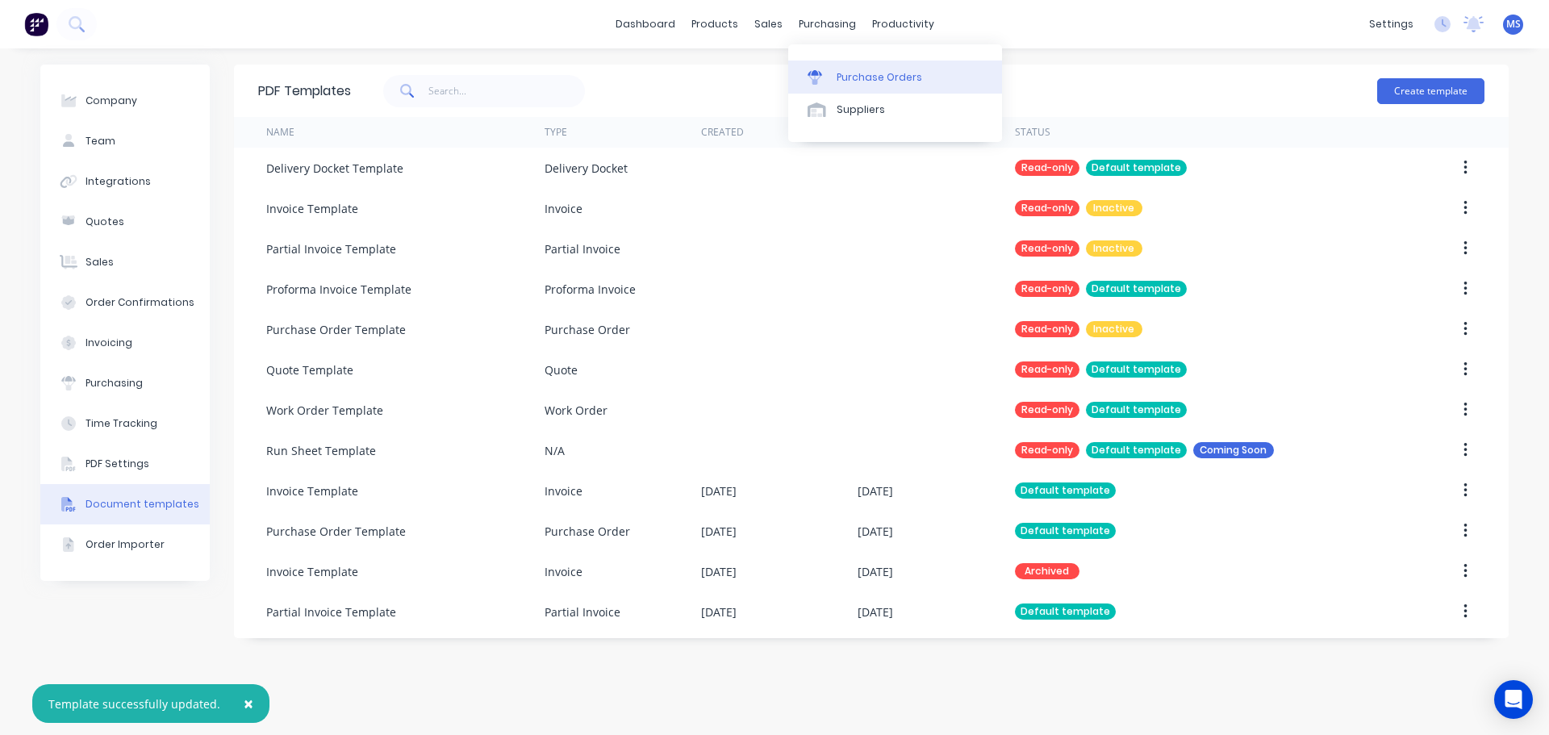
click at [842, 82] on div "Purchase Orders" at bounding box center [878, 77] width 85 height 15
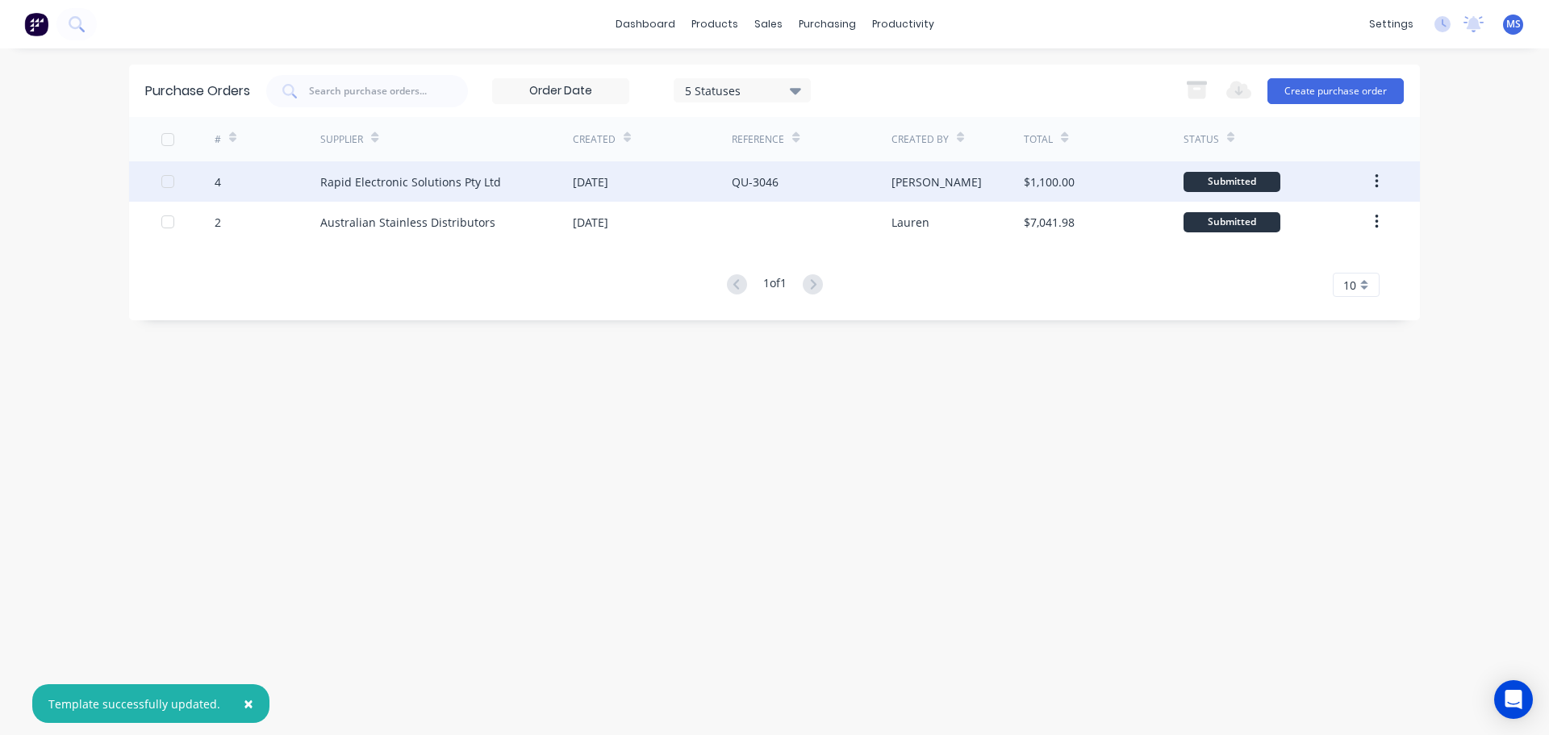
click at [757, 181] on div "QU-3046" at bounding box center [755, 181] width 47 height 17
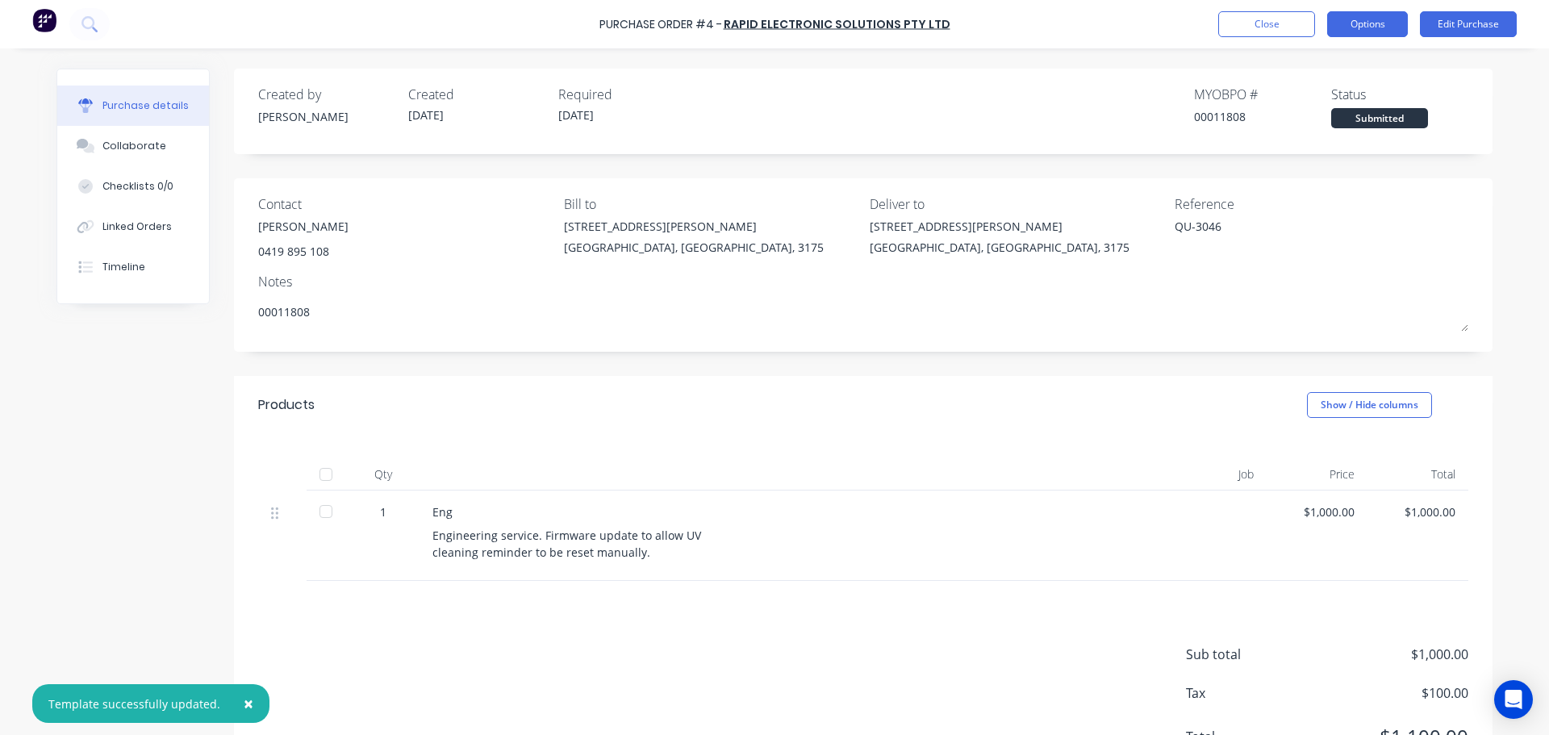
click at [1371, 23] on button "Options" at bounding box center [1367, 24] width 81 height 26
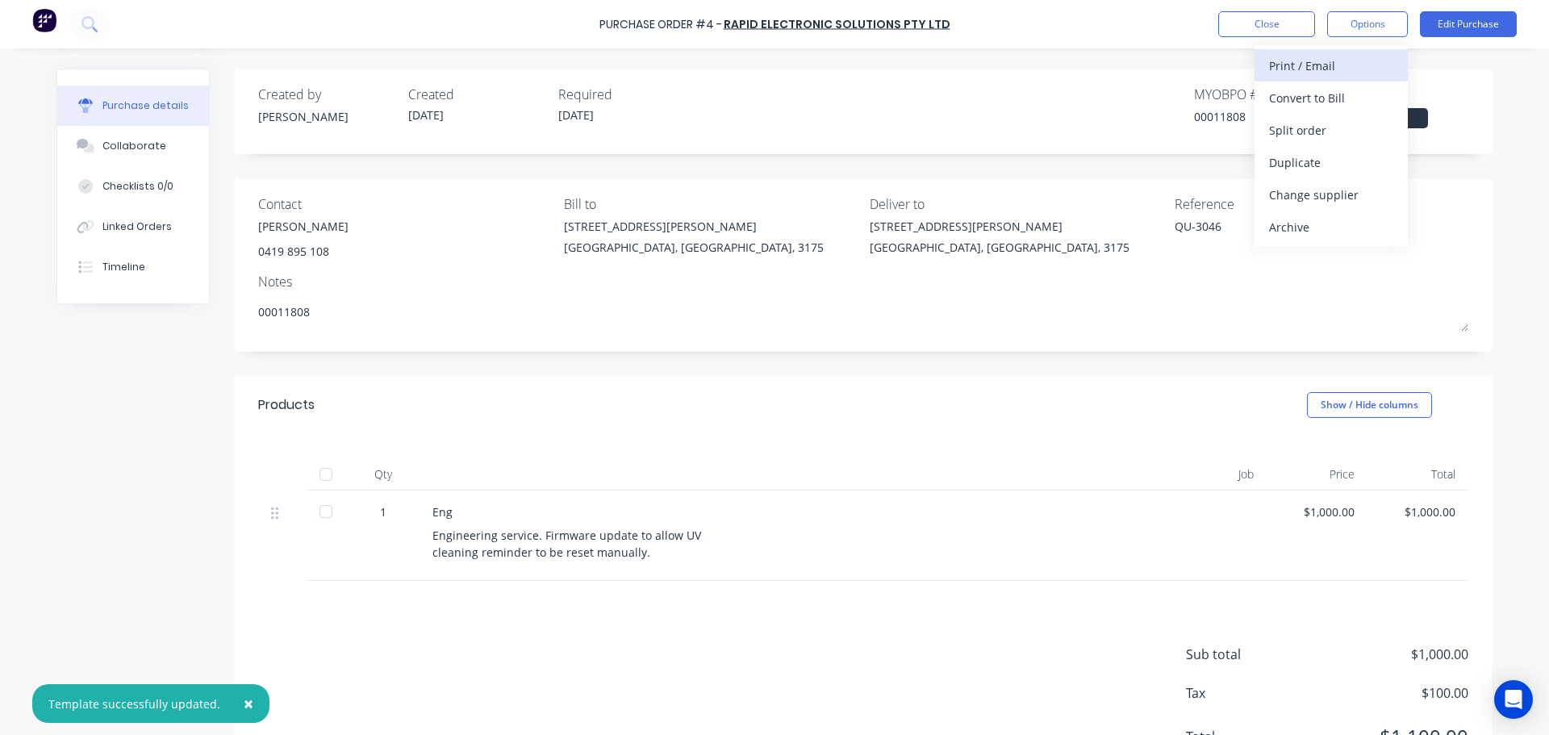
click at [1350, 69] on div "Print / Email" at bounding box center [1331, 65] width 124 height 23
click at [1305, 95] on div "With pricing" at bounding box center [1331, 97] width 124 height 23
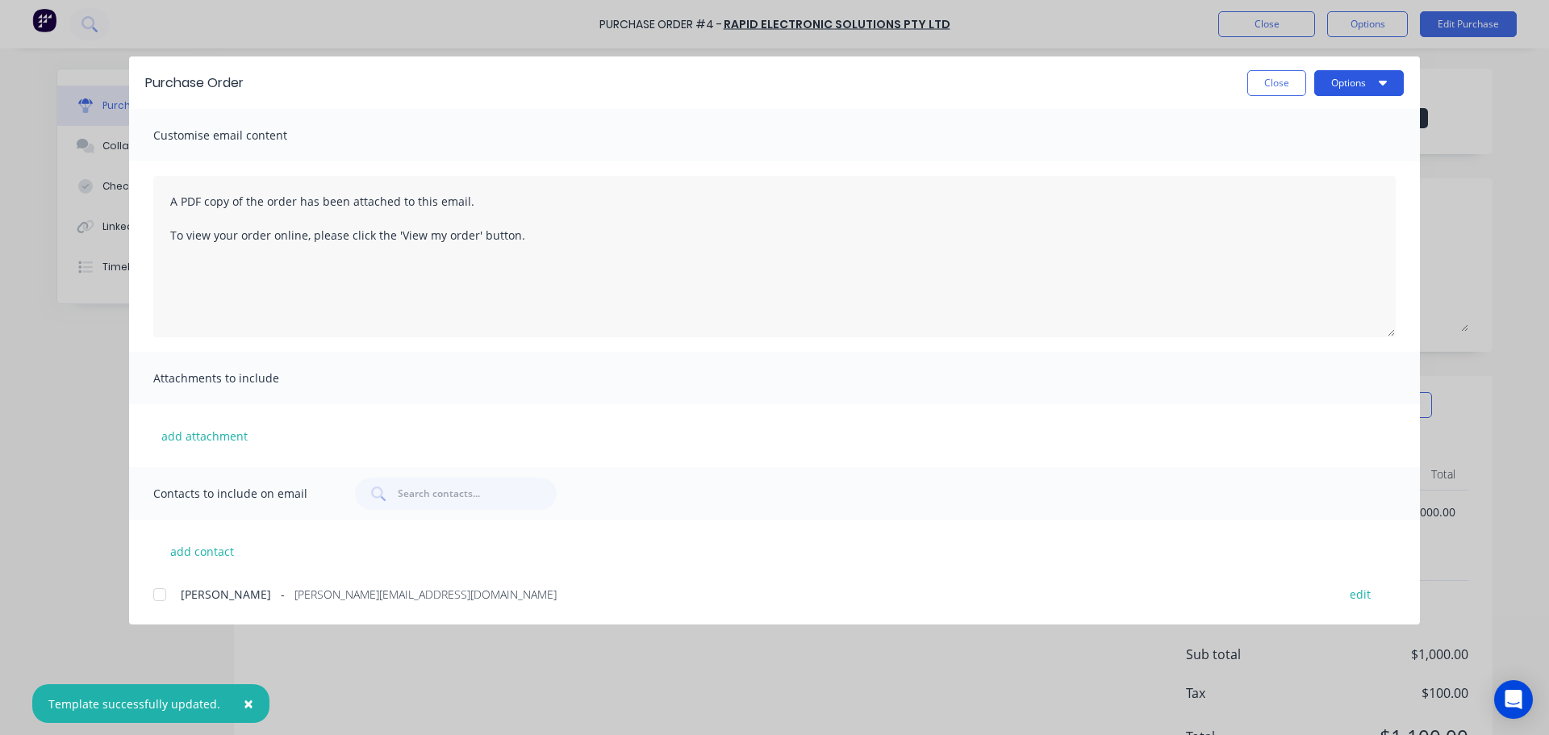
click at [1361, 84] on button "Options" at bounding box center [1359, 83] width 90 height 26
click at [1341, 164] on div "Print" at bounding box center [1327, 155] width 124 height 23
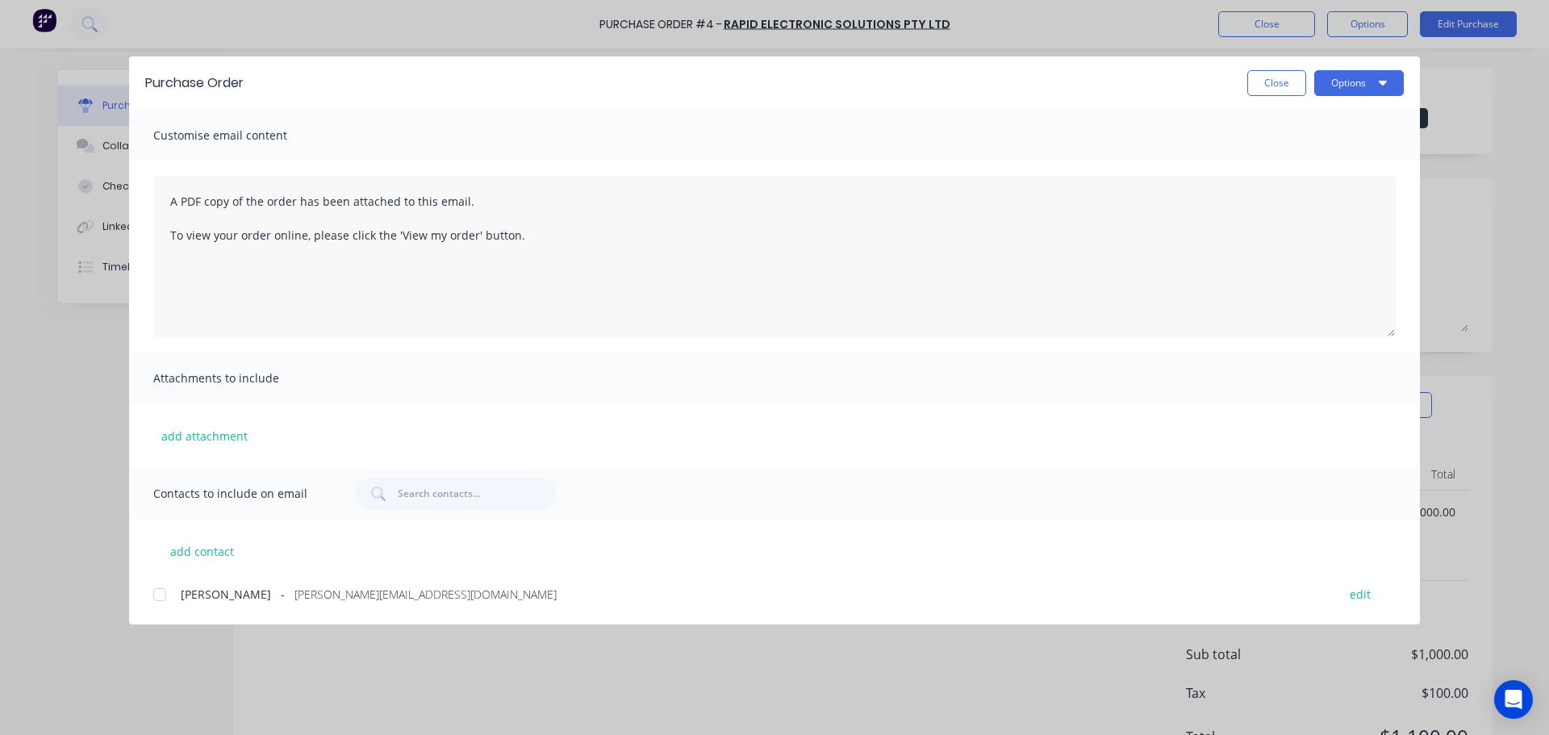
type textarea "x"
click at [1232, 72] on div "Close Options" at bounding box center [832, 83] width 1144 height 26
